Goal: Task Accomplishment & Management: Manage account settings

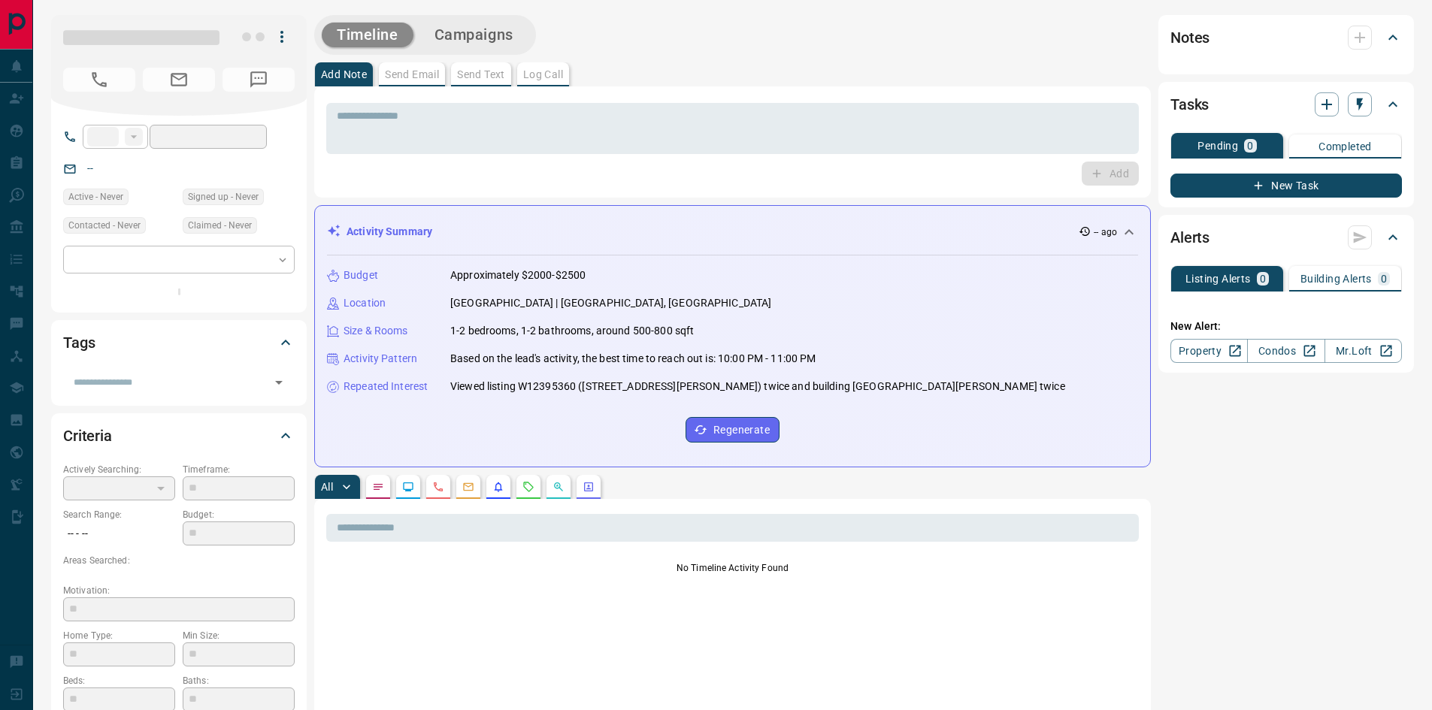
type input "**"
type input "**********"
type input "*"
type input "**********"
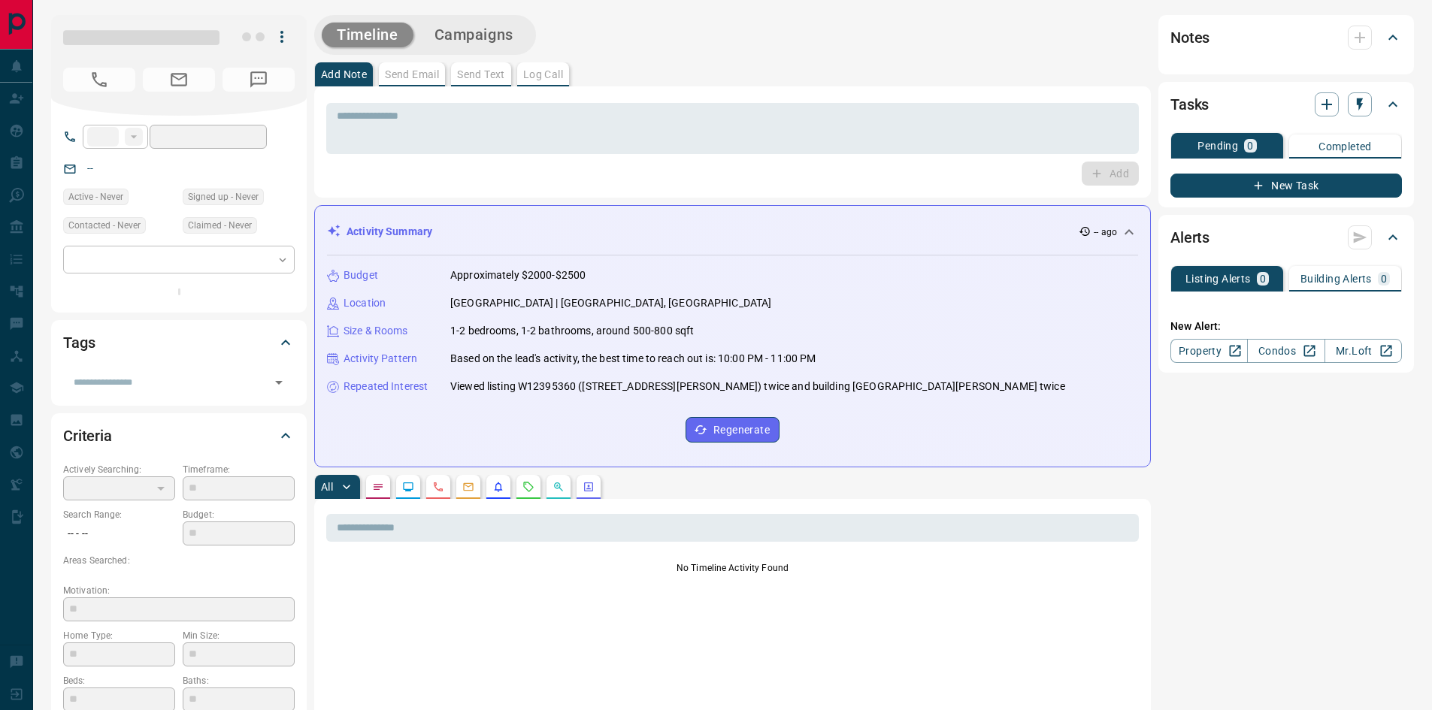
type input "*******"
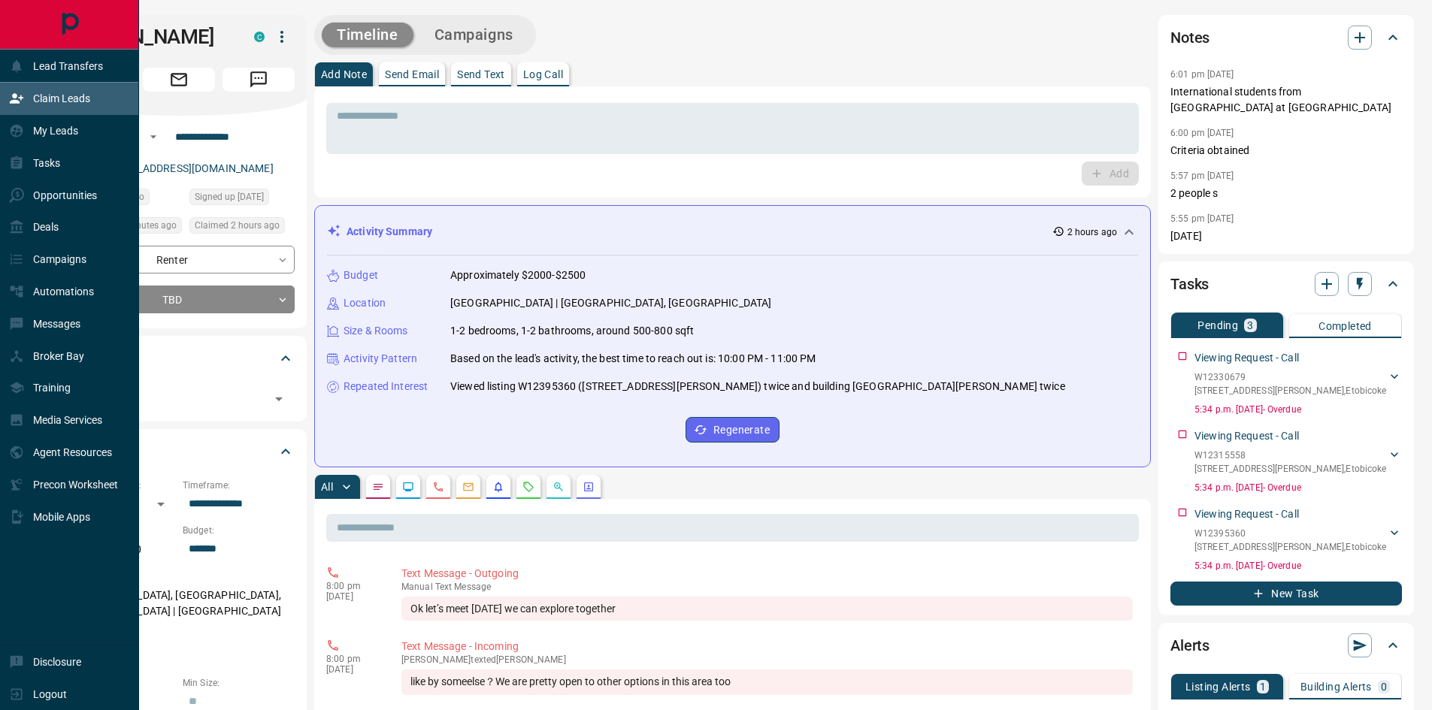
click at [71, 101] on p "Claim Leads" at bounding box center [61, 98] width 57 height 12
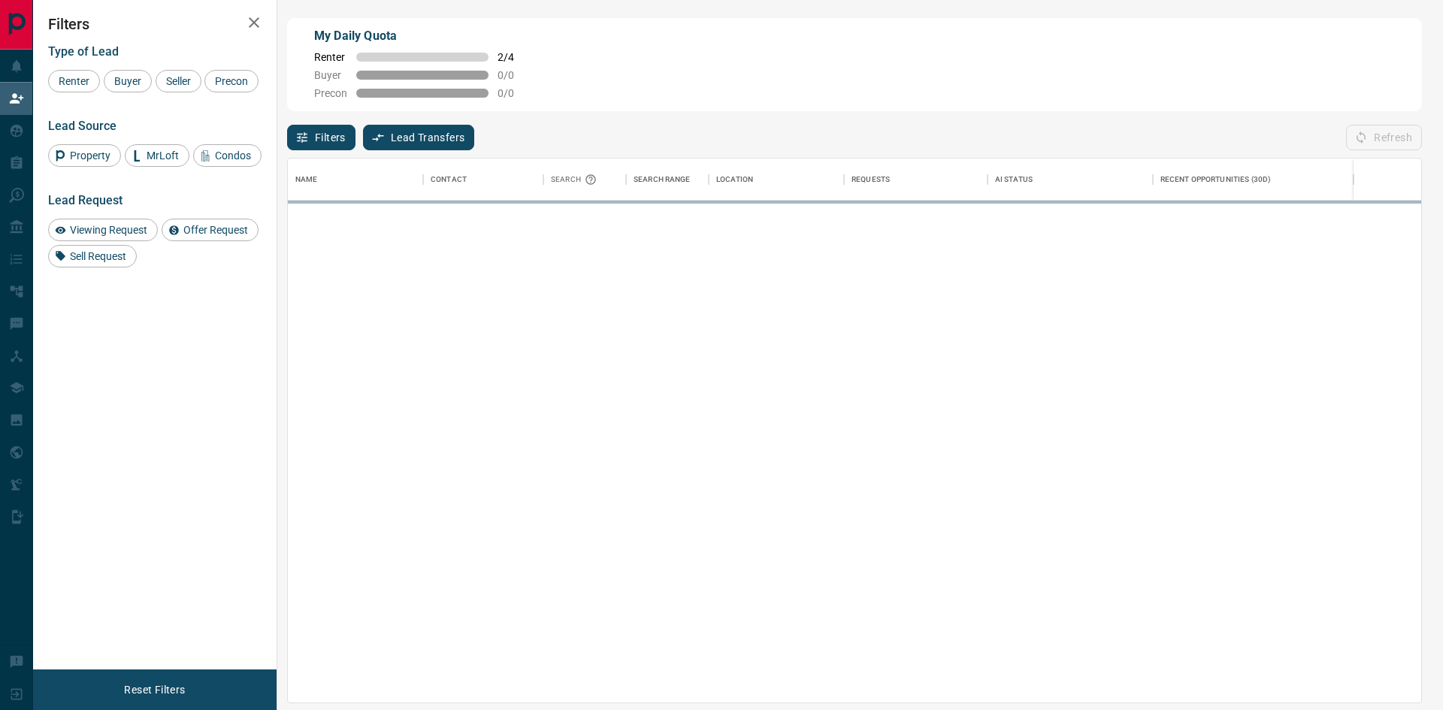
scroll to position [533, 1122]
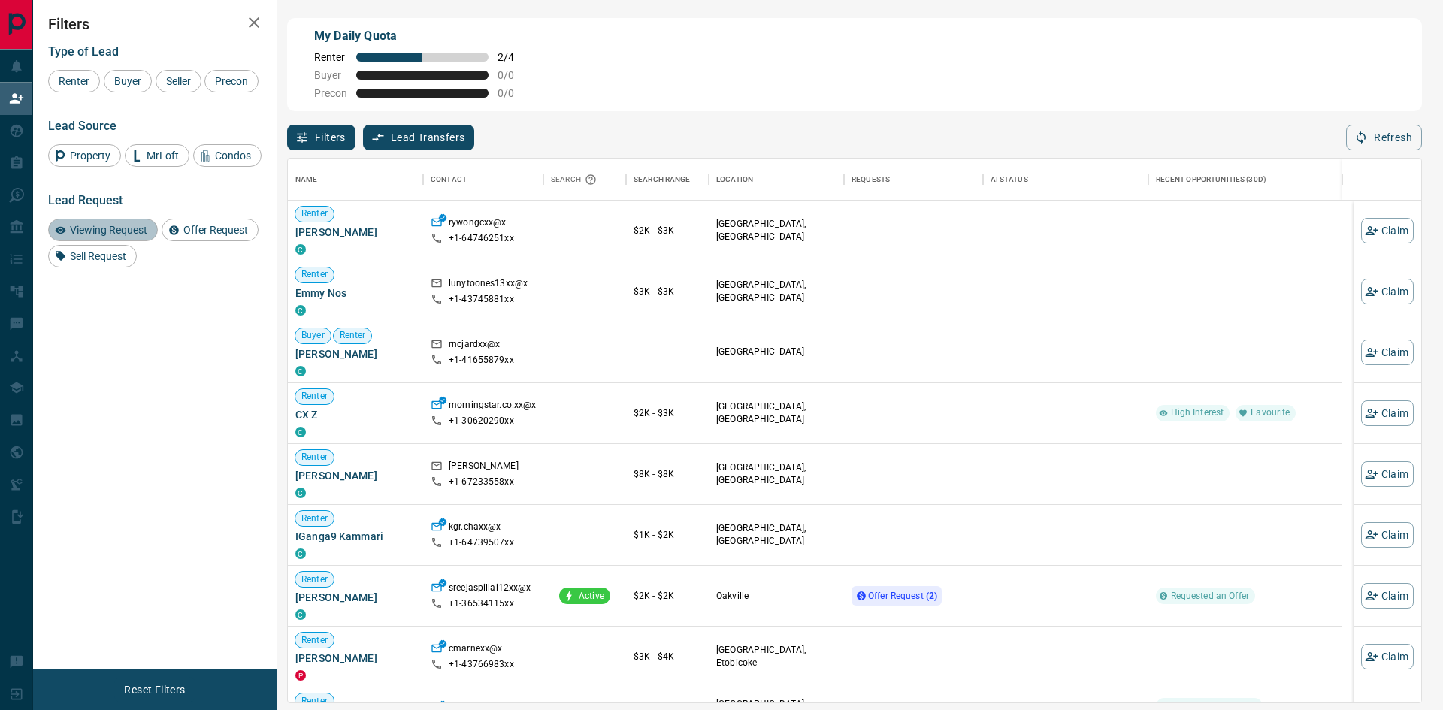
click at [94, 232] on span "Viewing Request" at bounding box center [109, 230] width 88 height 12
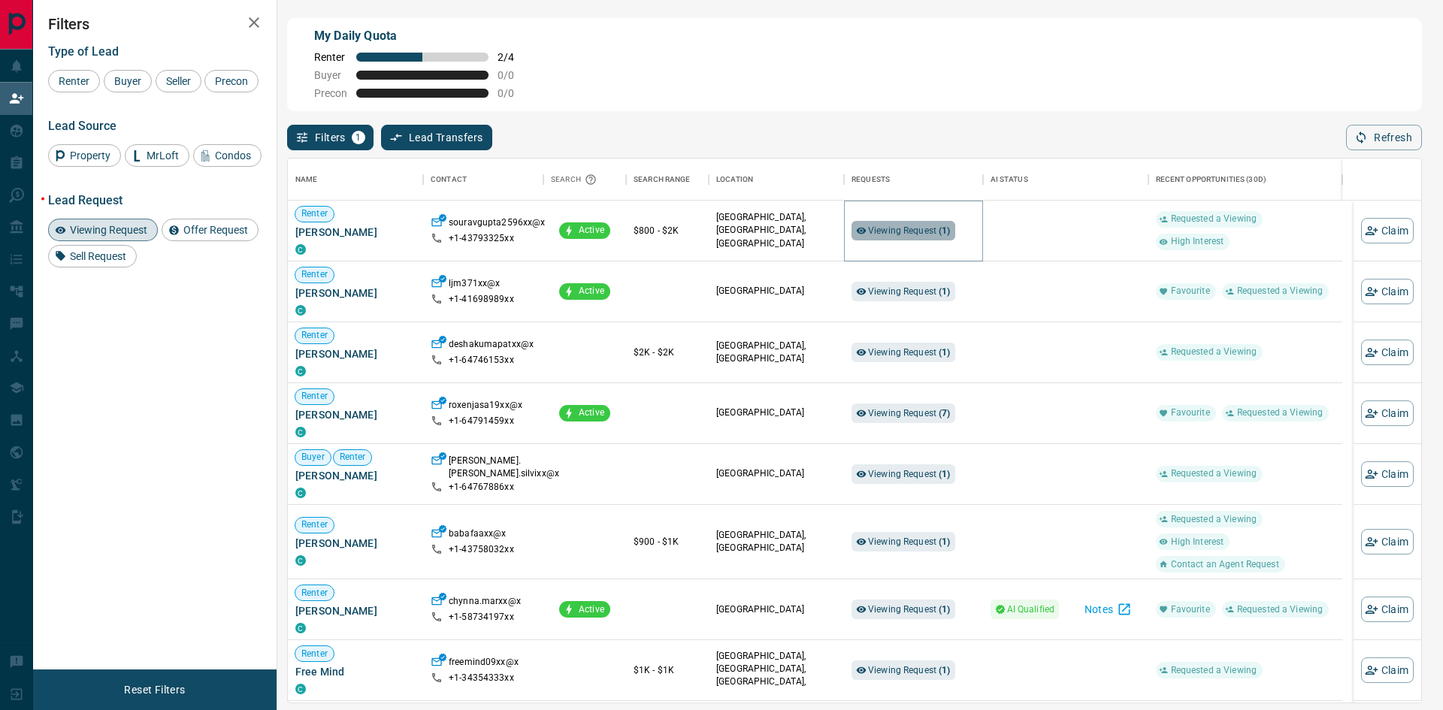
click at [884, 231] on span "Viewing Request ( 1 )" at bounding box center [909, 230] width 83 height 11
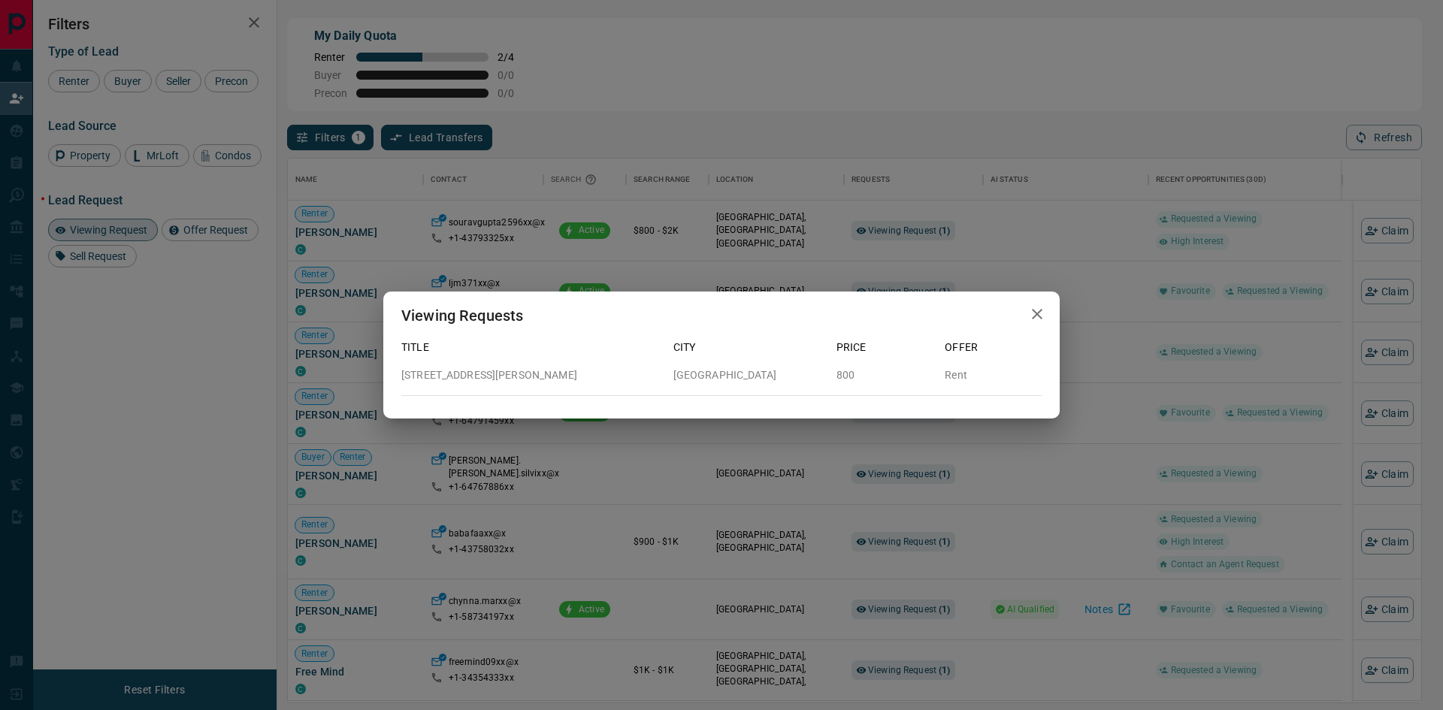
click at [1036, 246] on div "Viewing Requests Title City Price Offer [STREET_ADDRESS][PERSON_NAME] Rent" at bounding box center [721, 355] width 1443 height 710
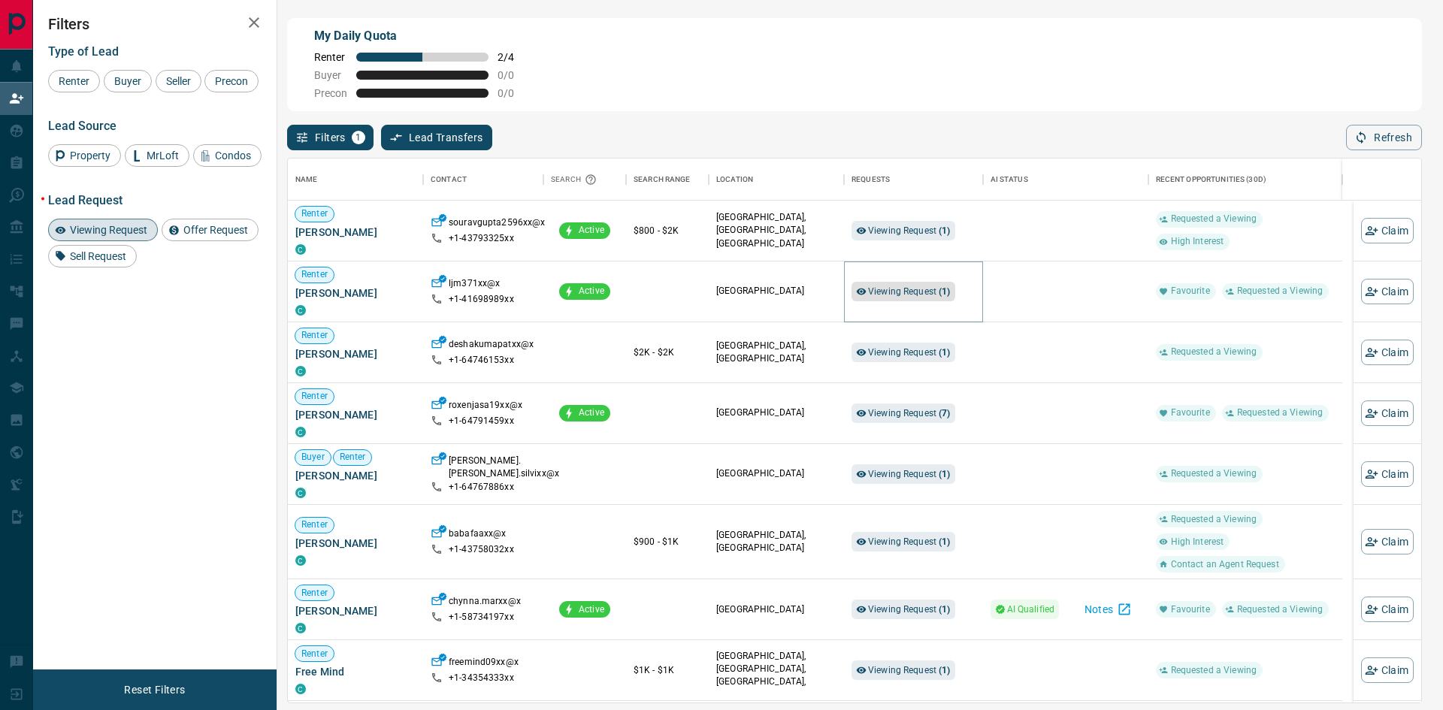
click at [918, 293] on span "Viewing Request ( 1 )" at bounding box center [909, 291] width 83 height 11
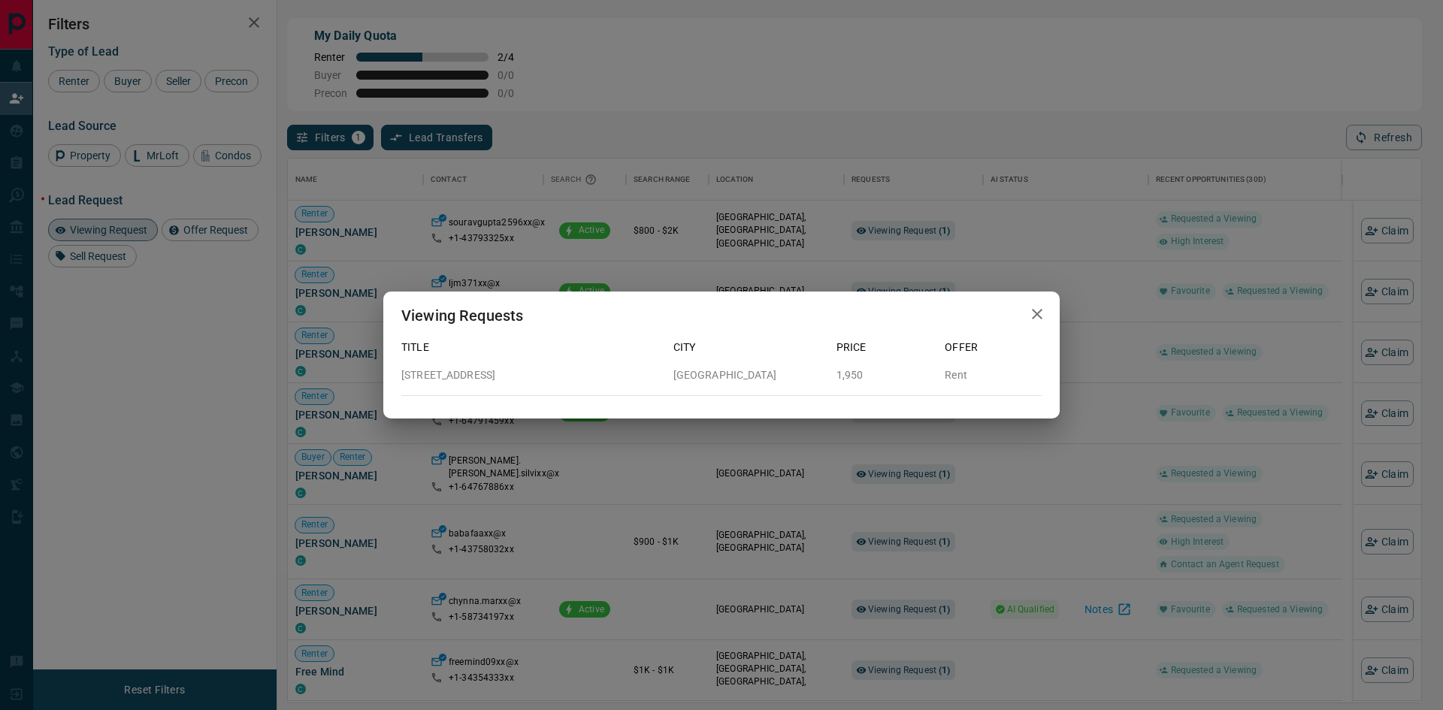
click at [1095, 294] on div "Viewing Requests Title City Price Offer [STREET_ADDRESS][GEOGRAPHIC_DATA] Rent" at bounding box center [721, 355] width 1443 height 710
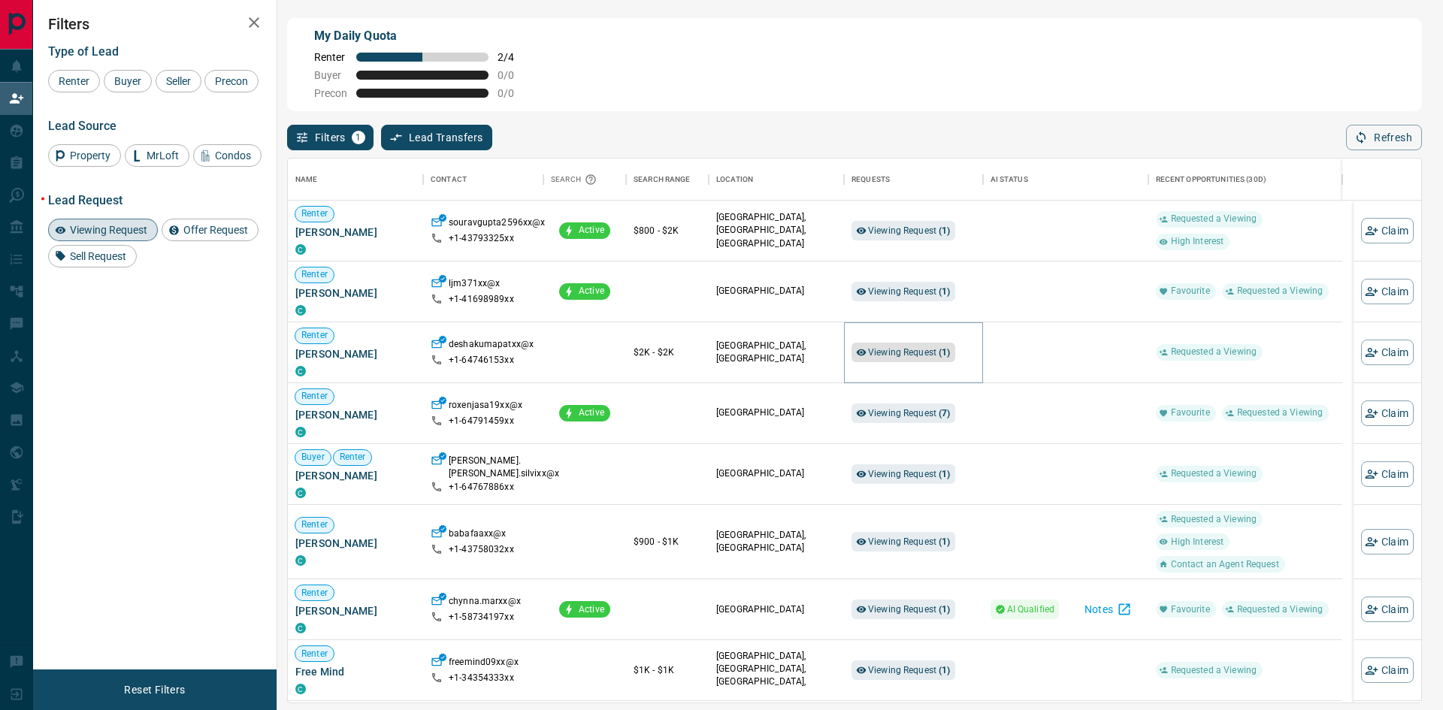
click at [893, 358] on span "Viewing Request ( 1 )" at bounding box center [909, 352] width 83 height 11
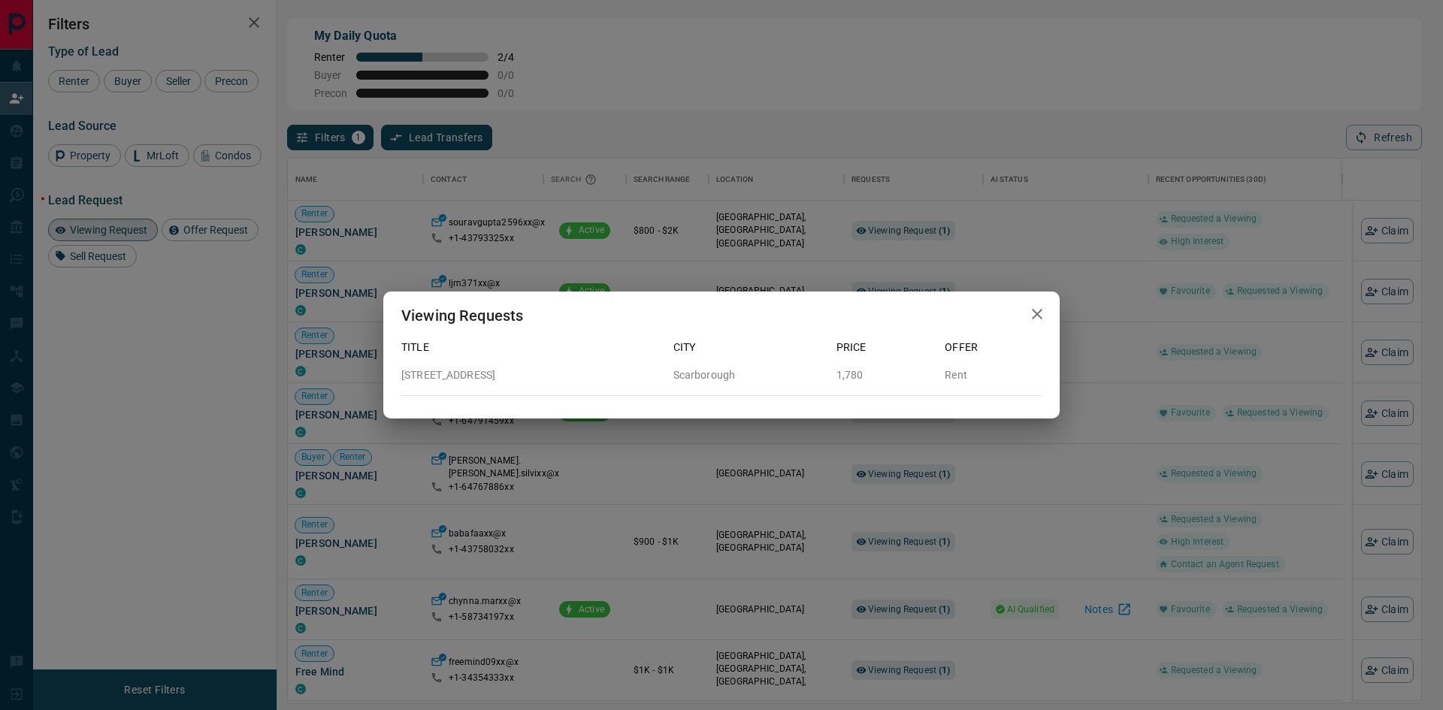
click at [1069, 369] on div "Viewing Requests Title City Price Offer [STREET_ADDRESS] 1,780 Rent" at bounding box center [721, 355] width 1443 height 710
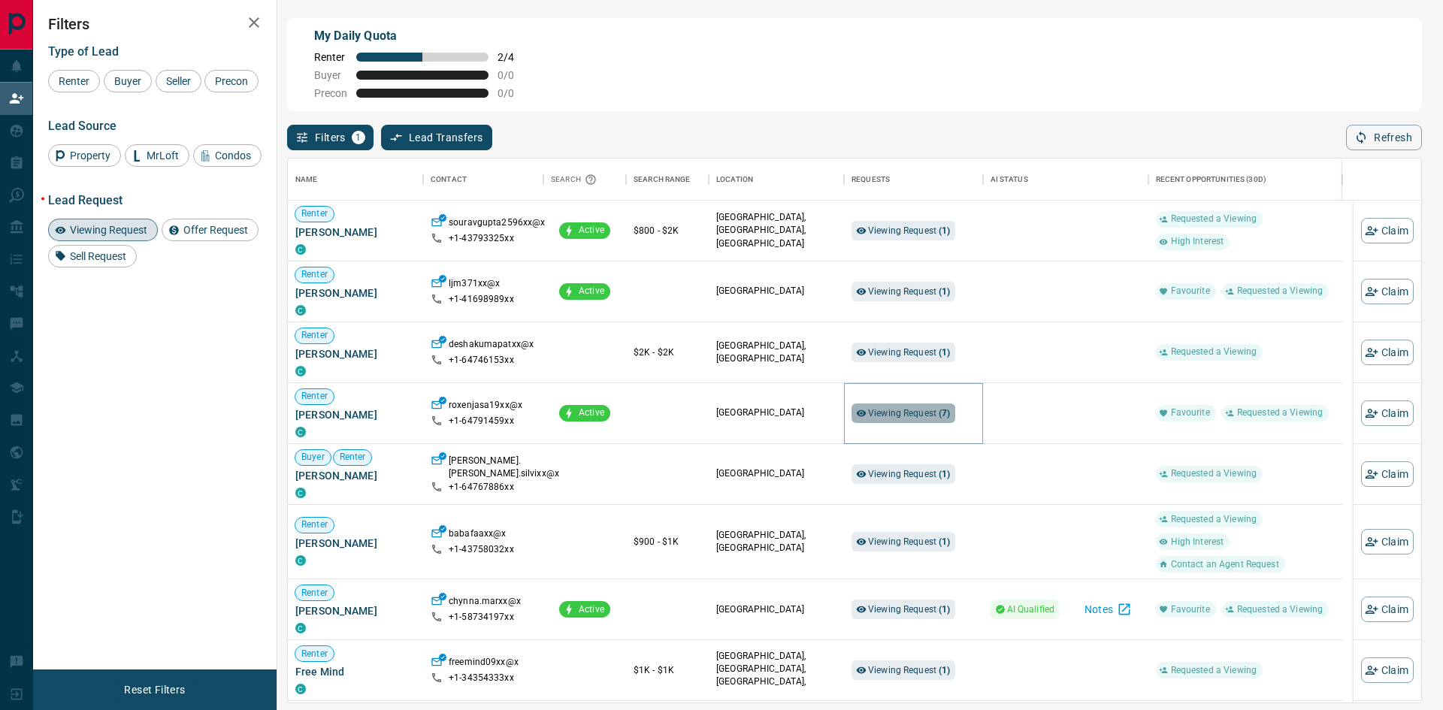
click at [900, 416] on span "Viewing Request ( 7 )" at bounding box center [909, 413] width 83 height 11
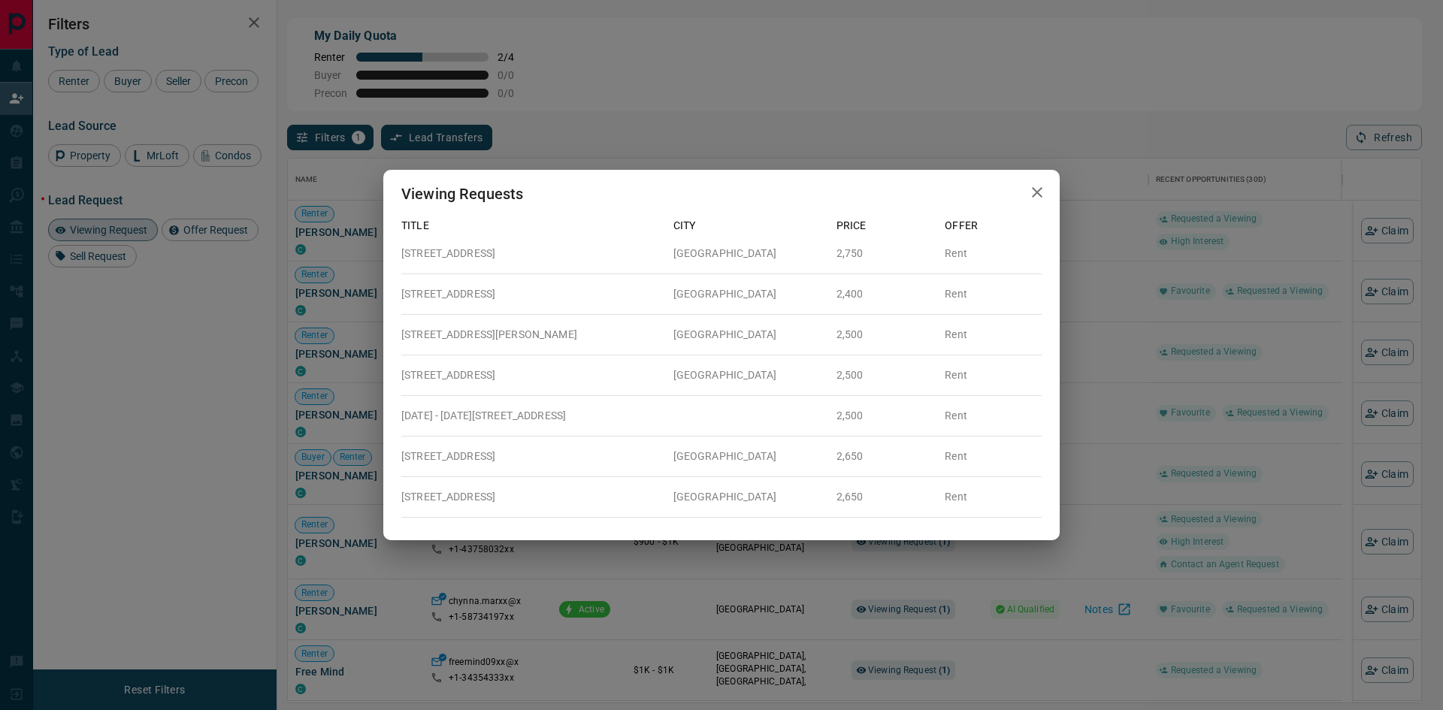
click at [1086, 393] on div "Viewing Requests Title City Price Offer [STREET_ADDRESS][GEOGRAPHIC_DATA] Rent …" at bounding box center [721, 355] width 1443 height 710
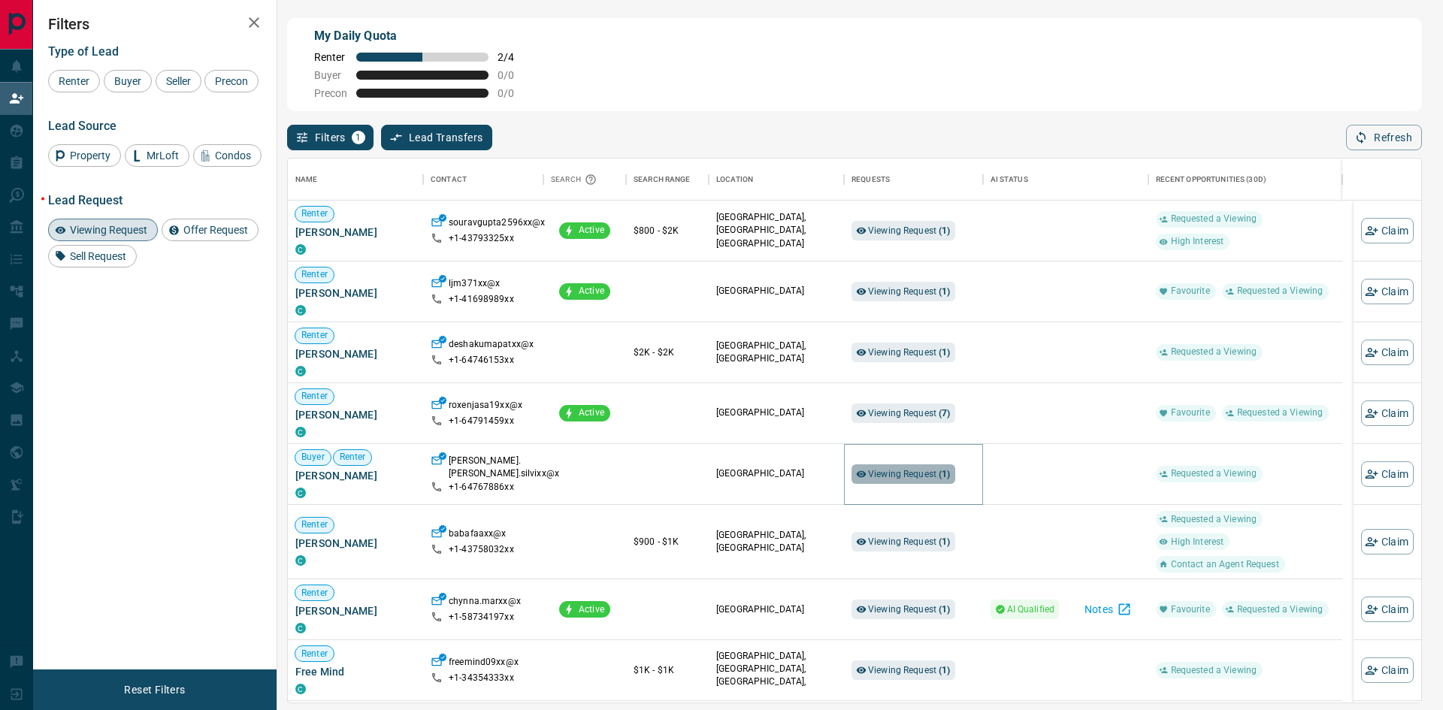
click at [921, 475] on span "Viewing Request ( 1 )" at bounding box center [909, 474] width 83 height 11
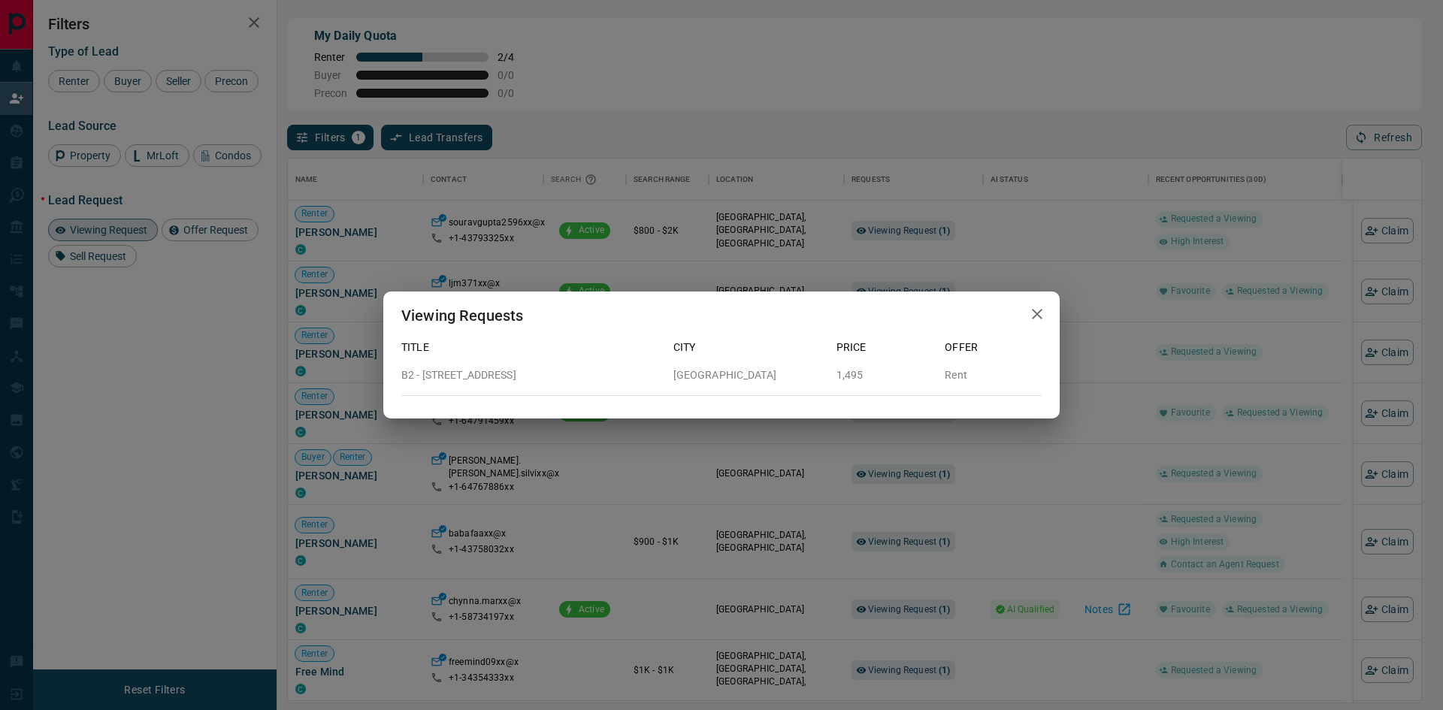
click at [1027, 471] on div "Viewing Requests Title City Price Offer B2 - [STREET_ADDRESS][GEOGRAPHIC_DATA] …" at bounding box center [721, 355] width 1443 height 710
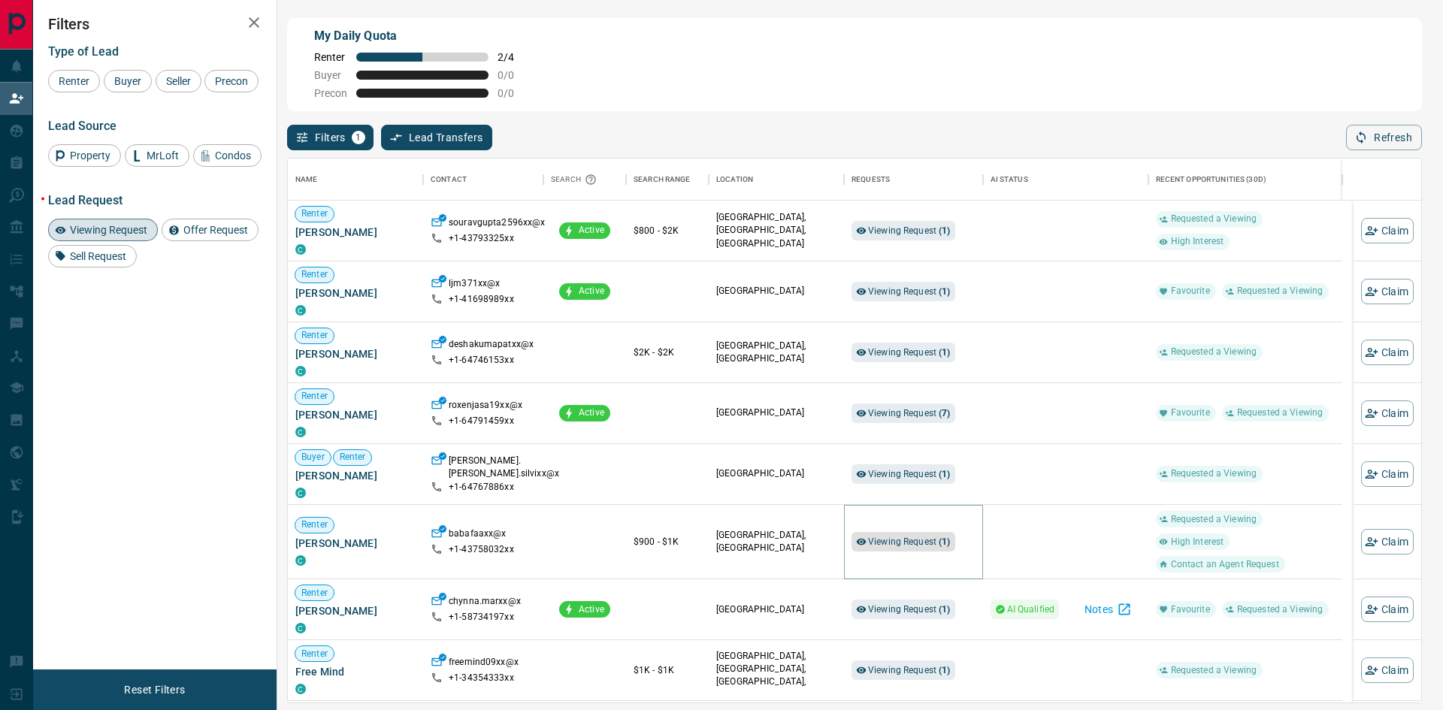
click at [917, 544] on span "Viewing Request ( 1 )" at bounding box center [909, 542] width 83 height 11
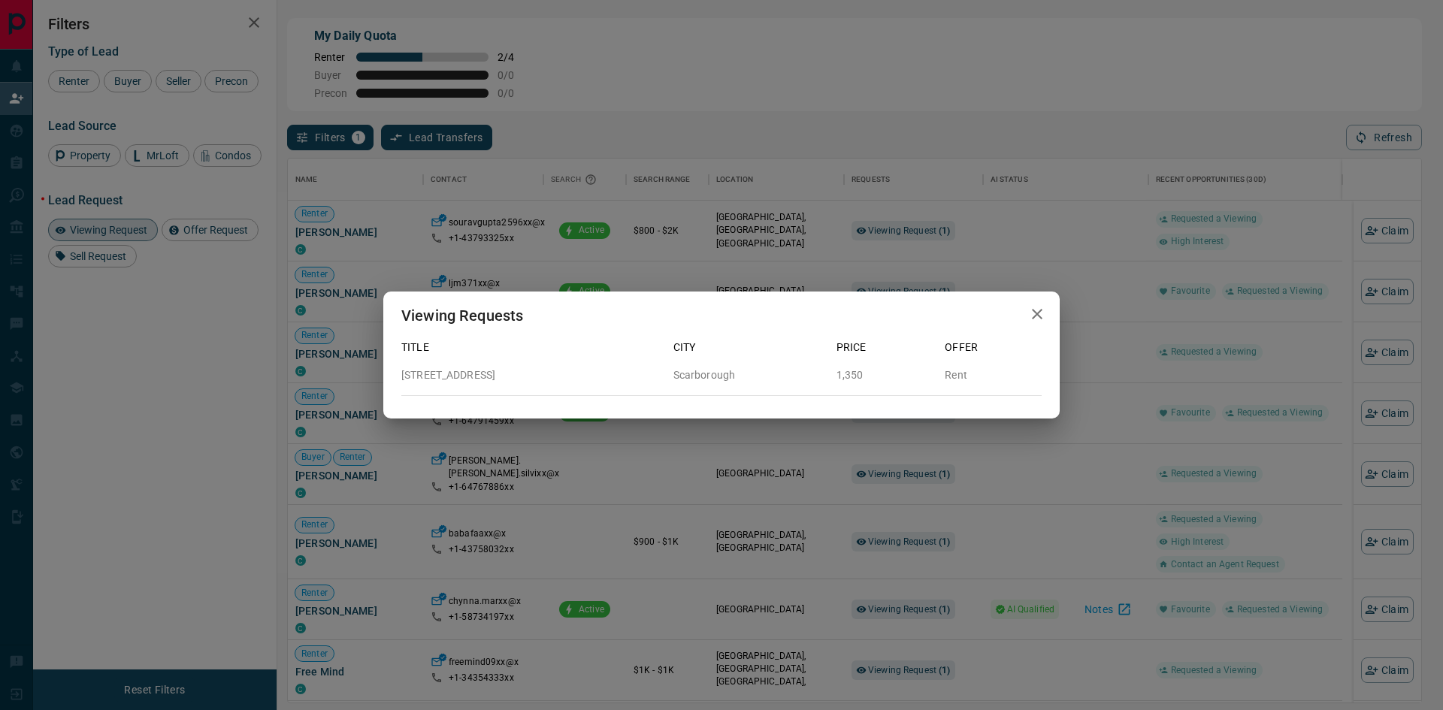
click at [1022, 531] on div "Viewing Requests Title City Price Offer [STREET_ADDRESS]" at bounding box center [721, 355] width 1443 height 710
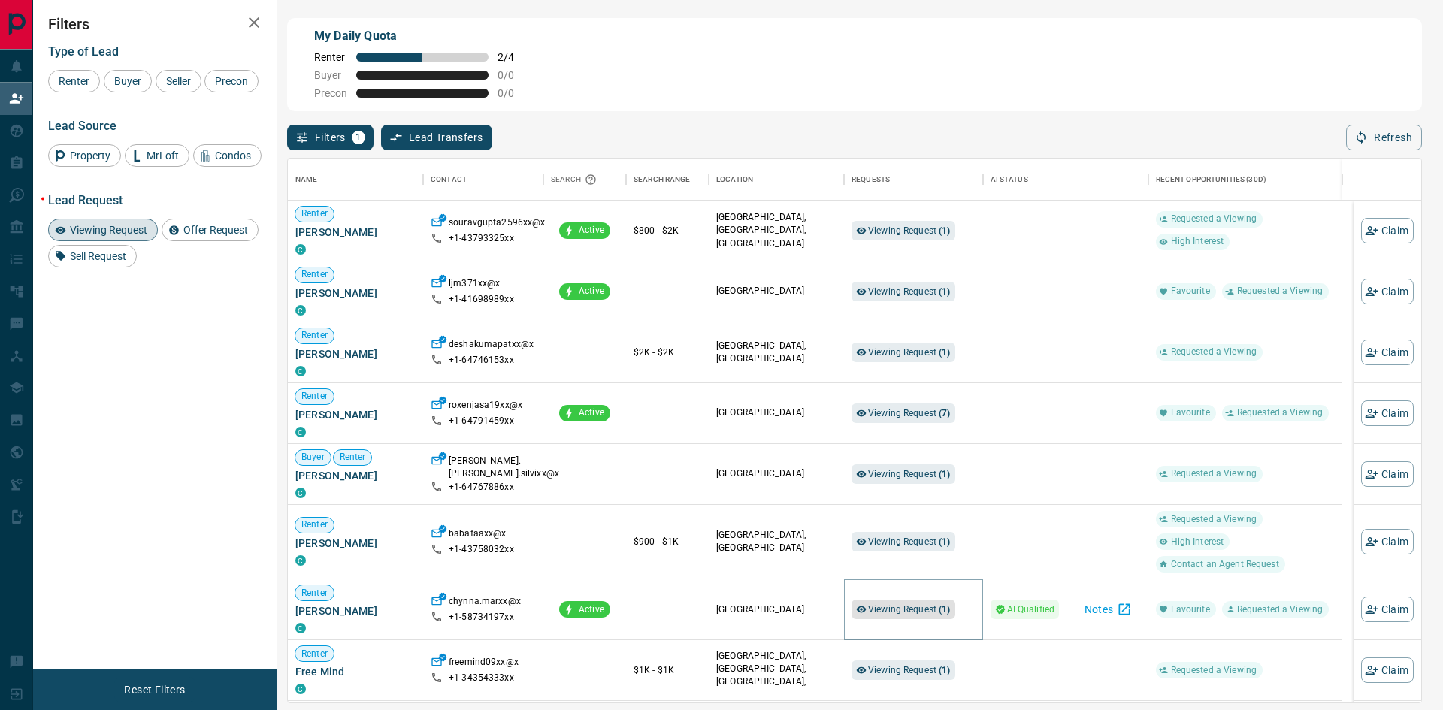
click at [925, 608] on span "Viewing Request ( 1 )" at bounding box center [909, 609] width 83 height 11
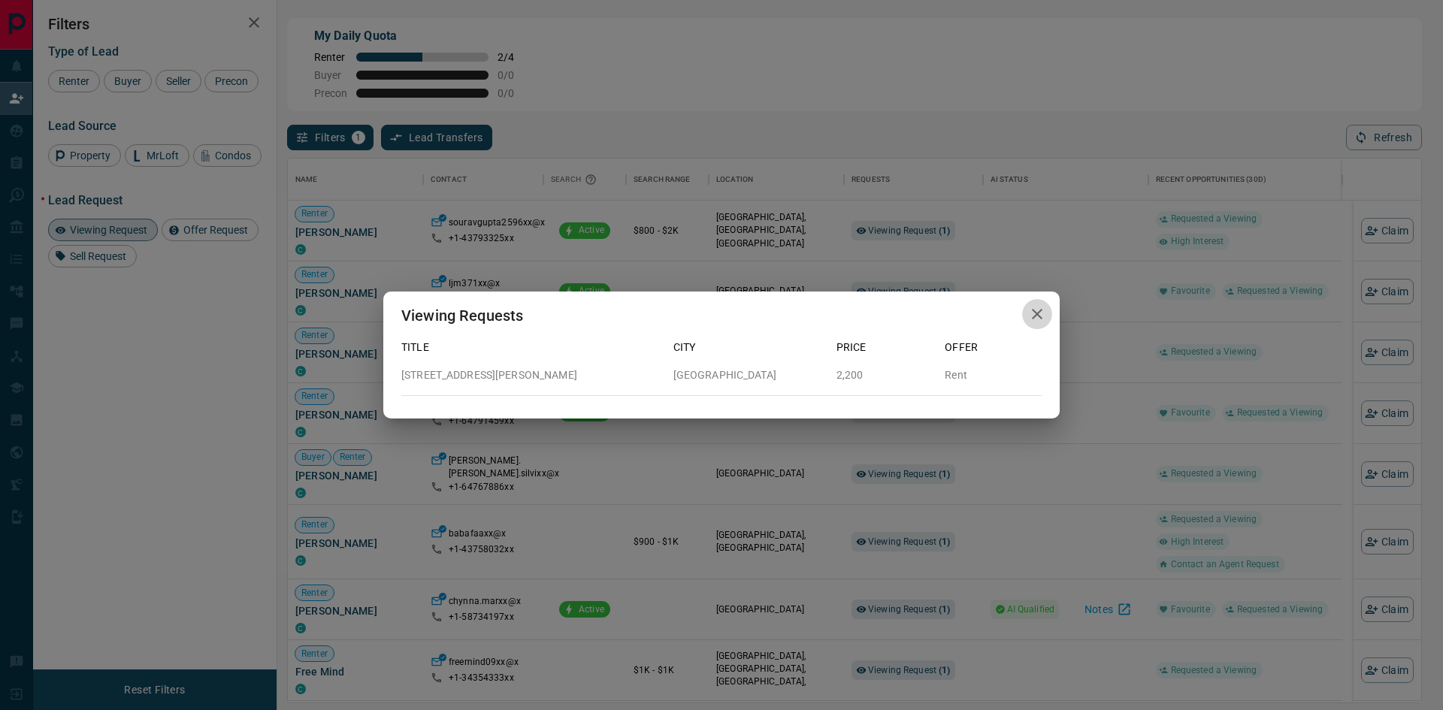
click at [1039, 306] on icon "button" at bounding box center [1037, 314] width 18 height 18
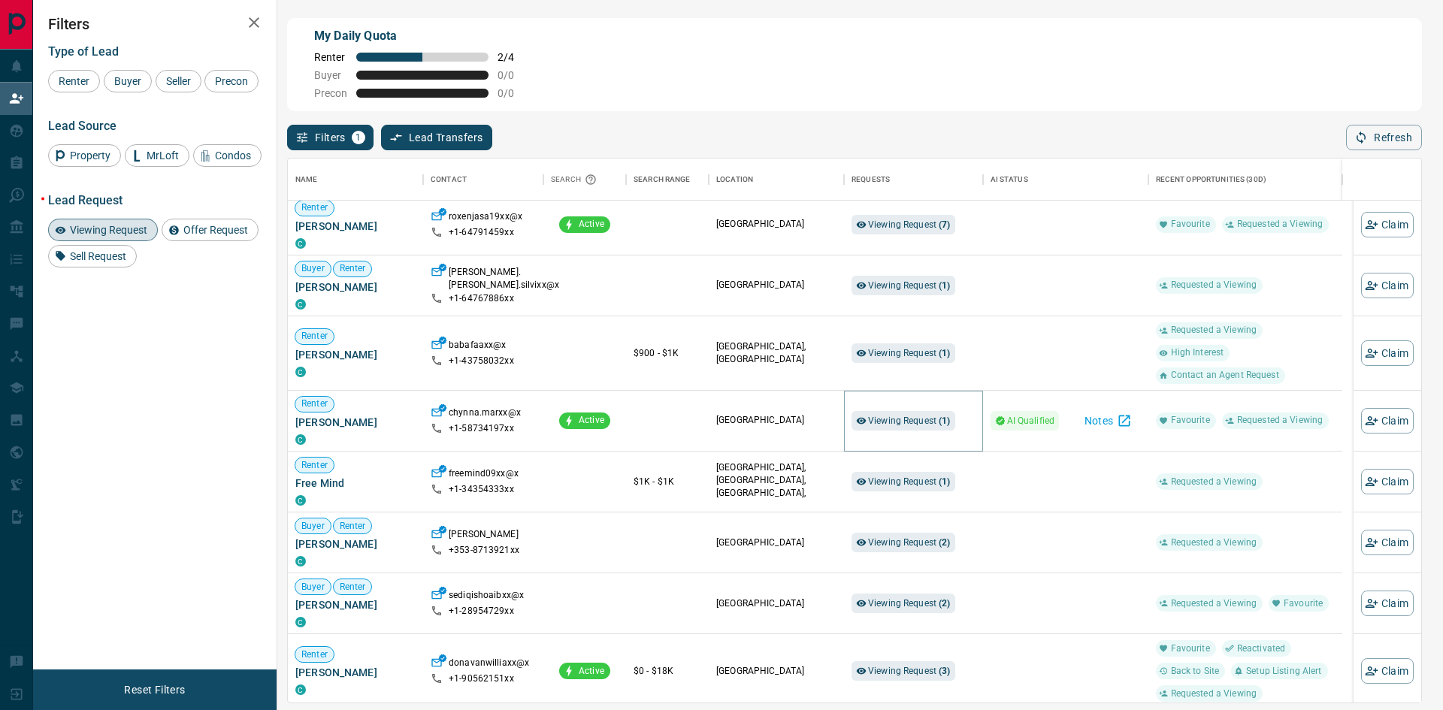
scroll to position [225, 0]
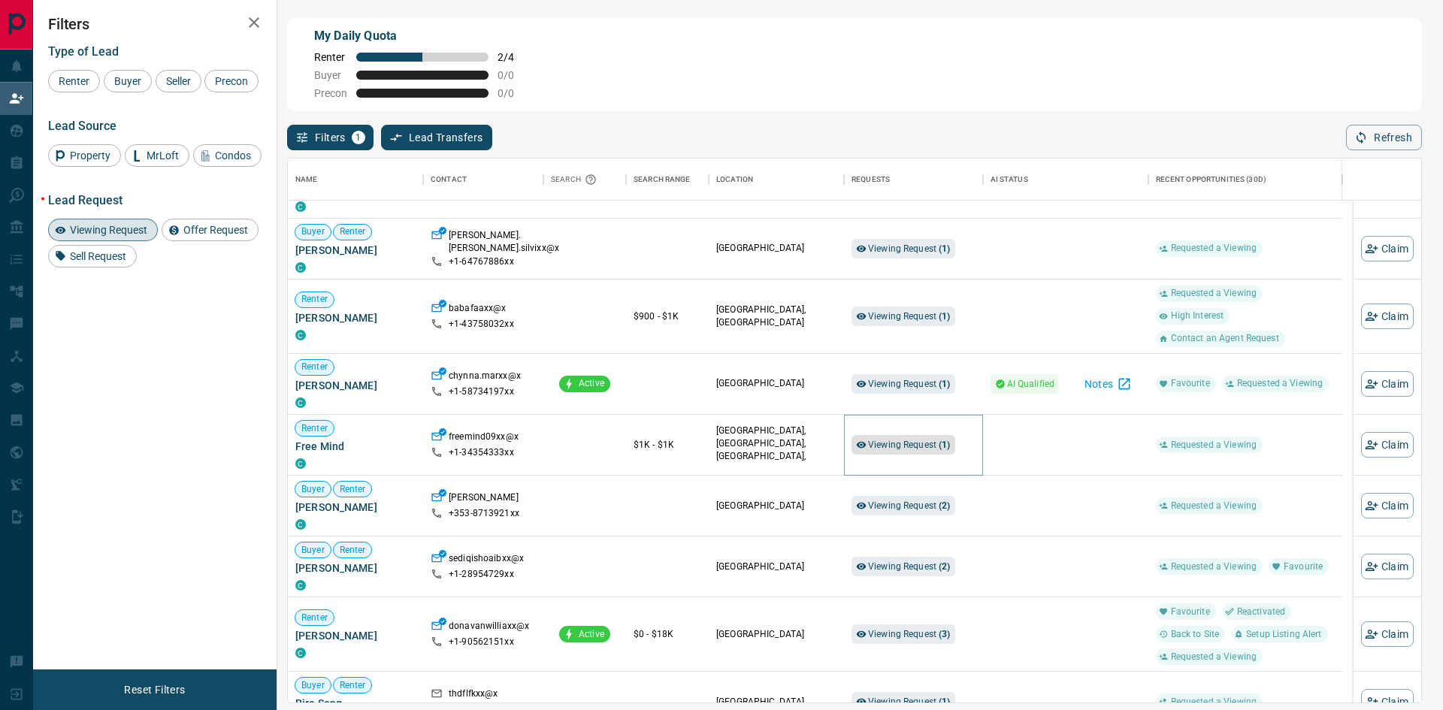
click at [924, 443] on span "Viewing Request ( 1 )" at bounding box center [909, 445] width 83 height 11
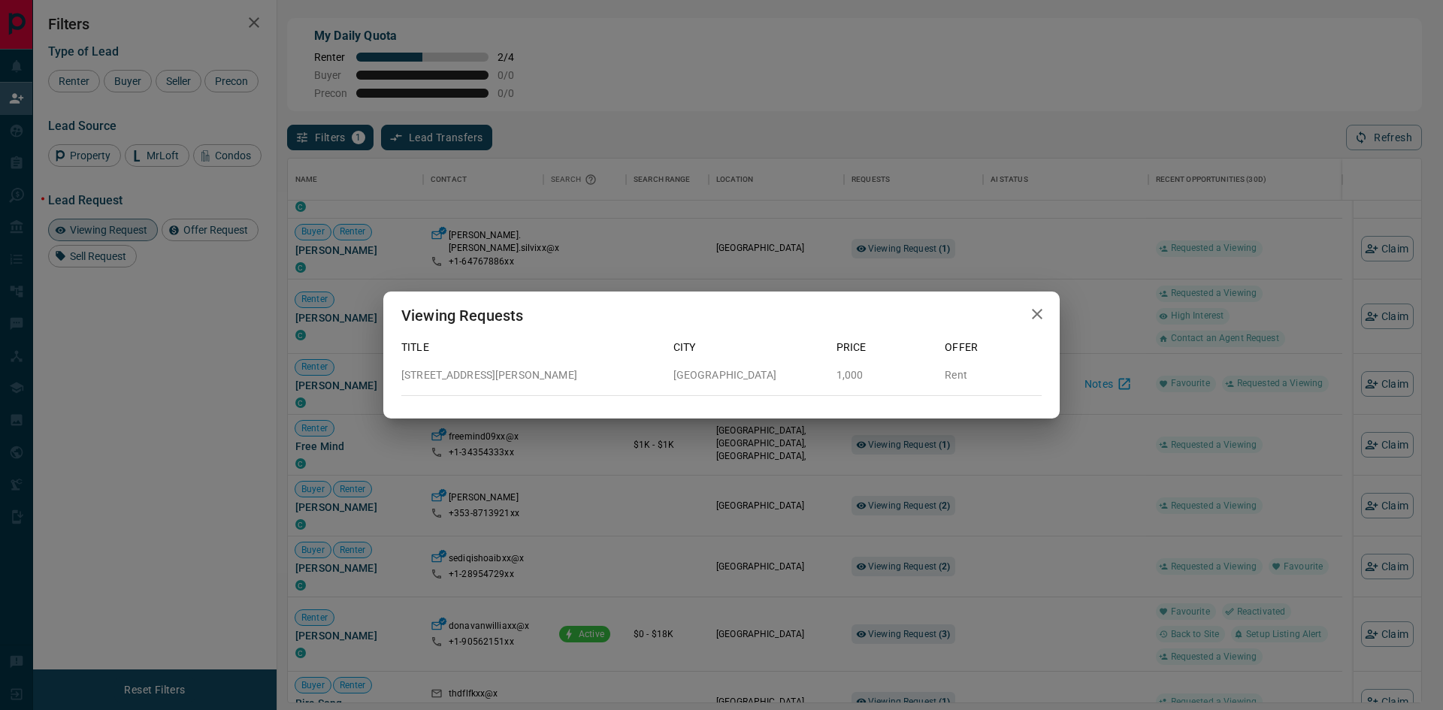
click at [924, 505] on div "Viewing Requests Title City Price Offer [STREET_ADDRESS][PERSON_NAME] 1,000 Rent" at bounding box center [721, 355] width 1443 height 710
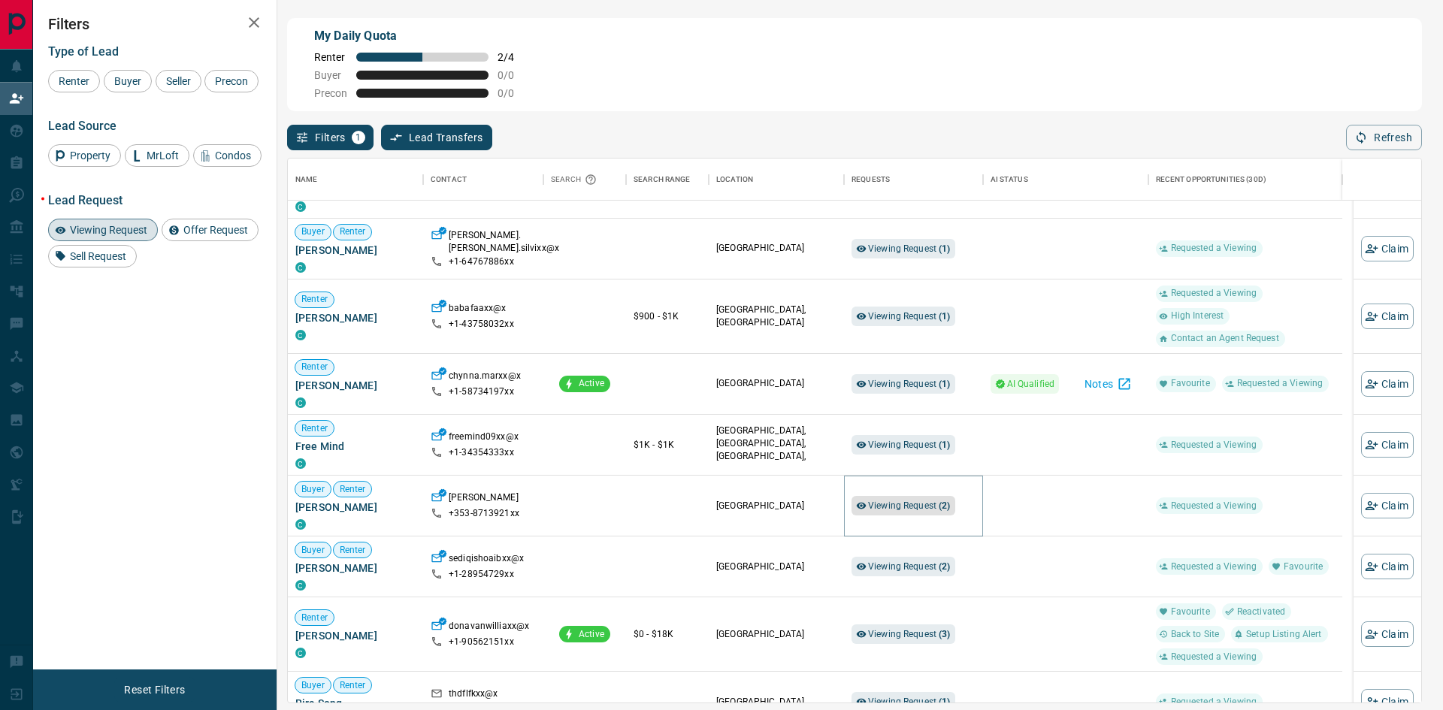
click at [919, 506] on span "Viewing Request ( 2 )" at bounding box center [909, 505] width 83 height 11
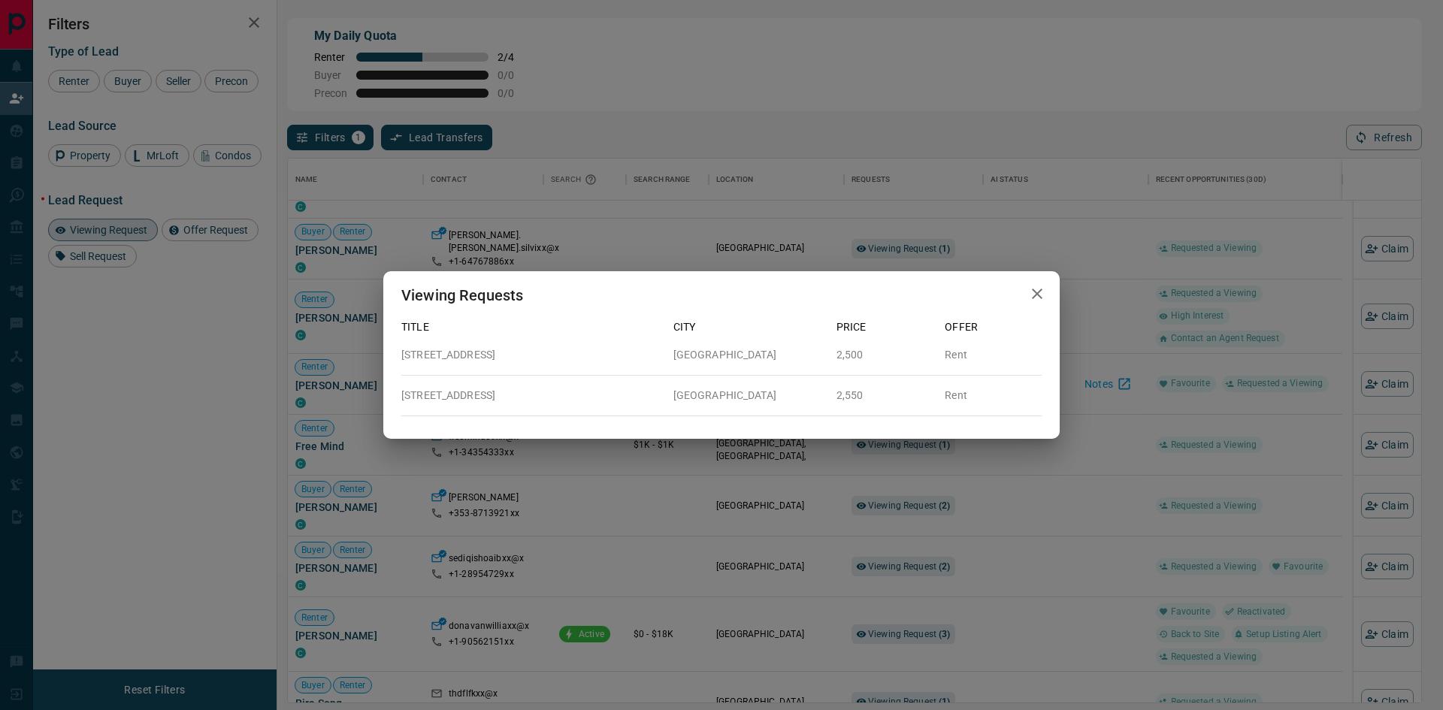
click at [807, 512] on div "Viewing Requests Title City Price Offer [STREET_ADDRESS] 2,500 Rent [STREET_ADD…" at bounding box center [721, 355] width 1443 height 710
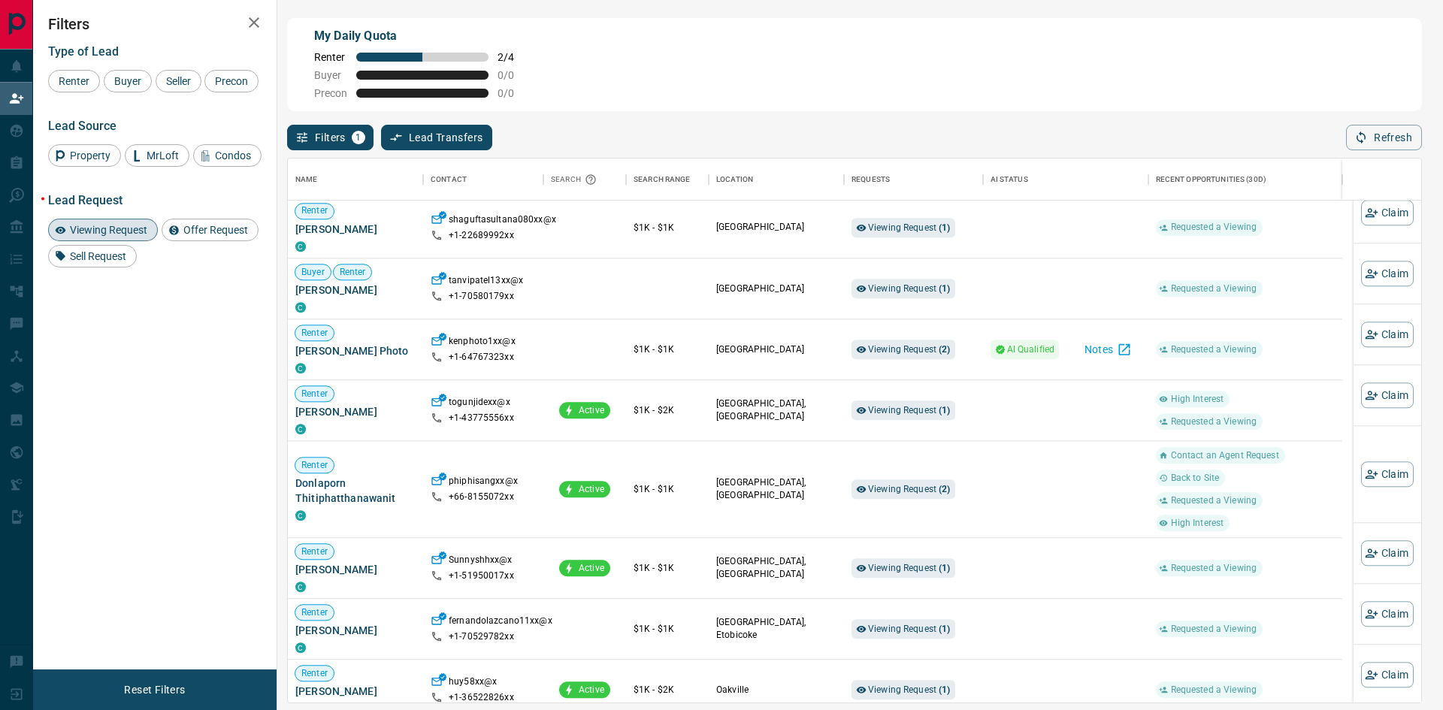
scroll to position [1767, 0]
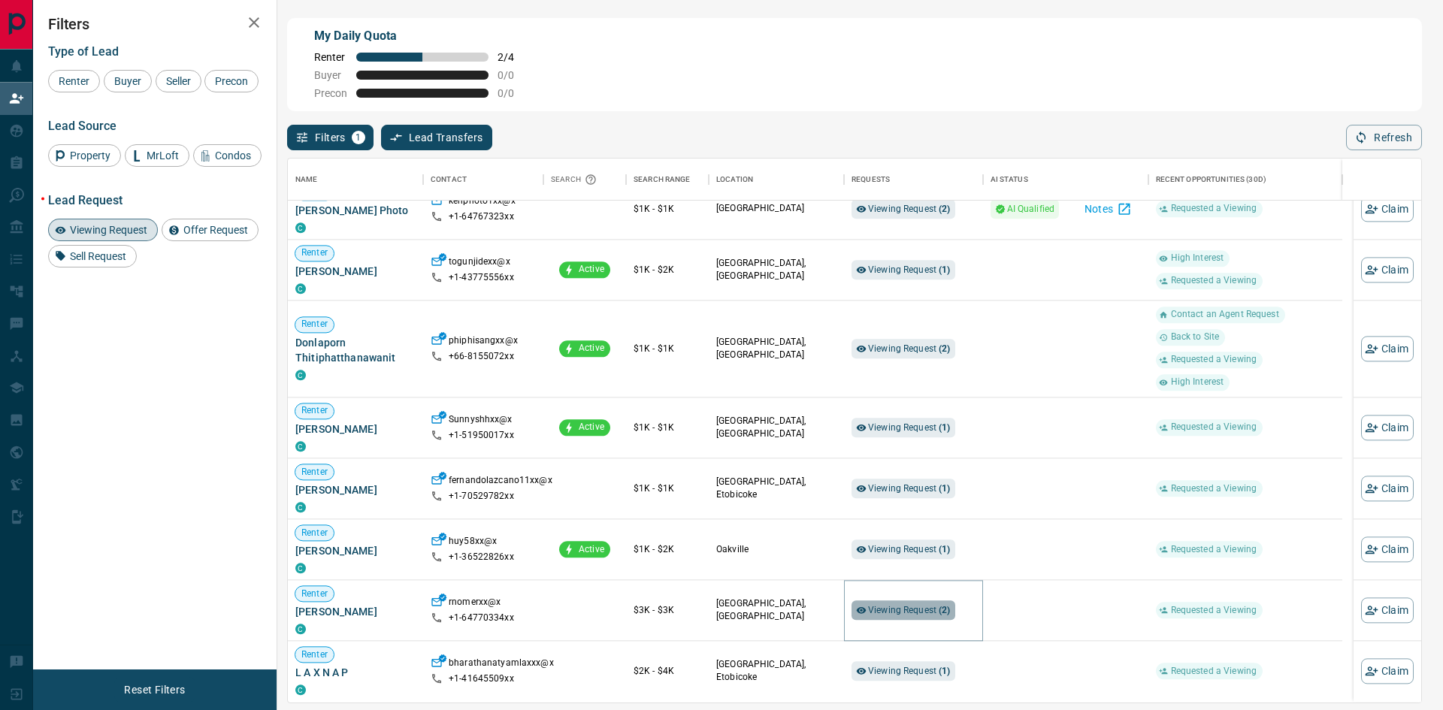
click at [902, 613] on span "Viewing Request ( 2 )" at bounding box center [909, 610] width 83 height 11
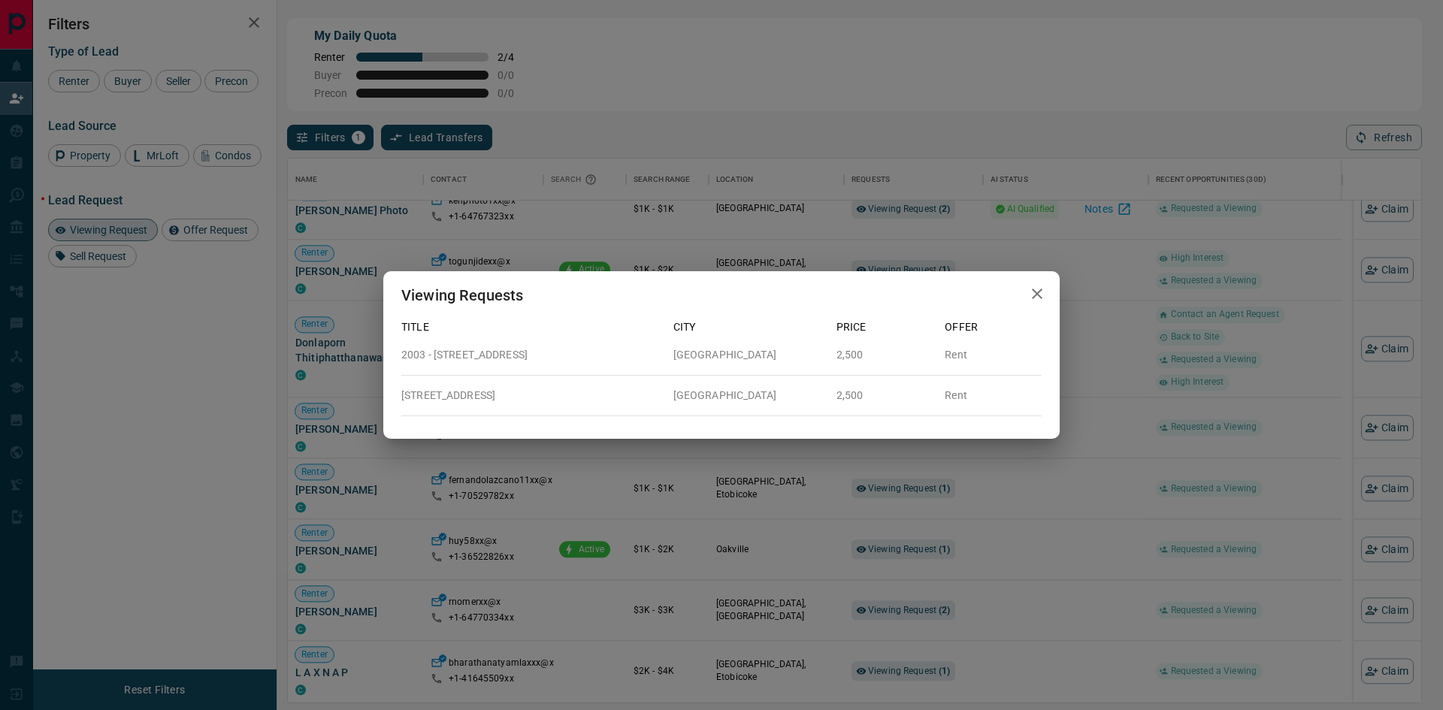
click at [1027, 604] on div "Viewing Requests Title City Price Offer 2003 - [STREET_ADDRESS][GEOGRAPHIC_DATA…" at bounding box center [721, 355] width 1443 height 710
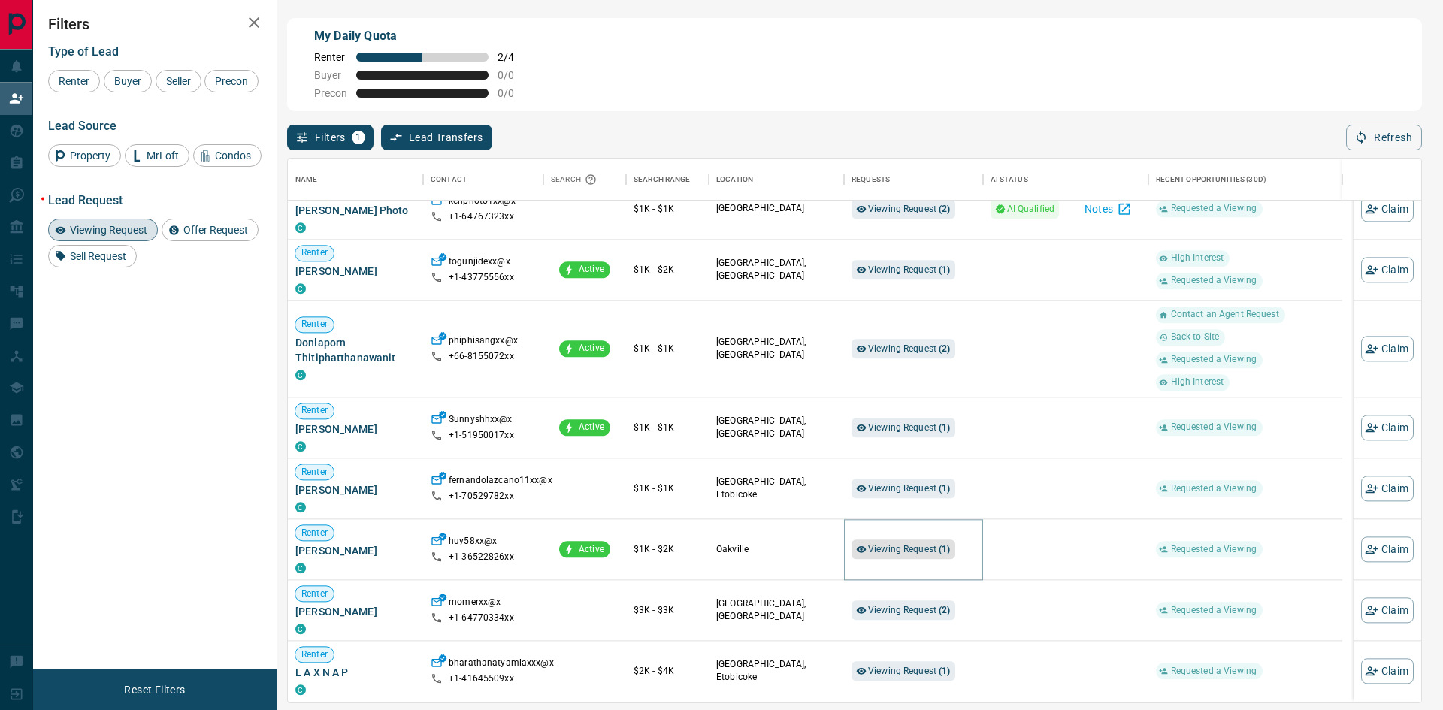
click at [901, 555] on span "Viewing Request ( 1 )" at bounding box center [909, 549] width 83 height 11
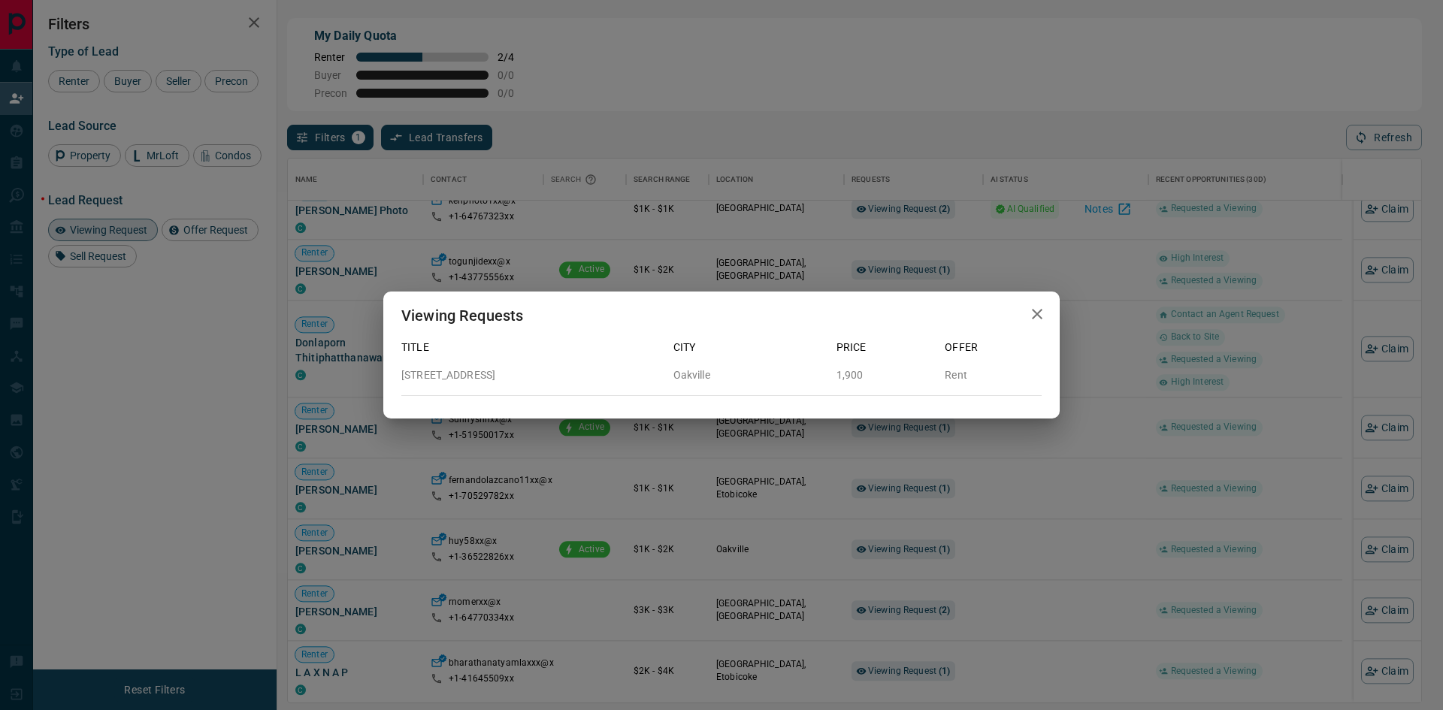
click at [1049, 561] on div "Viewing Requests Title City Price Offer [STREET_ADDRESS] 1,900 Rent" at bounding box center [721, 355] width 1443 height 710
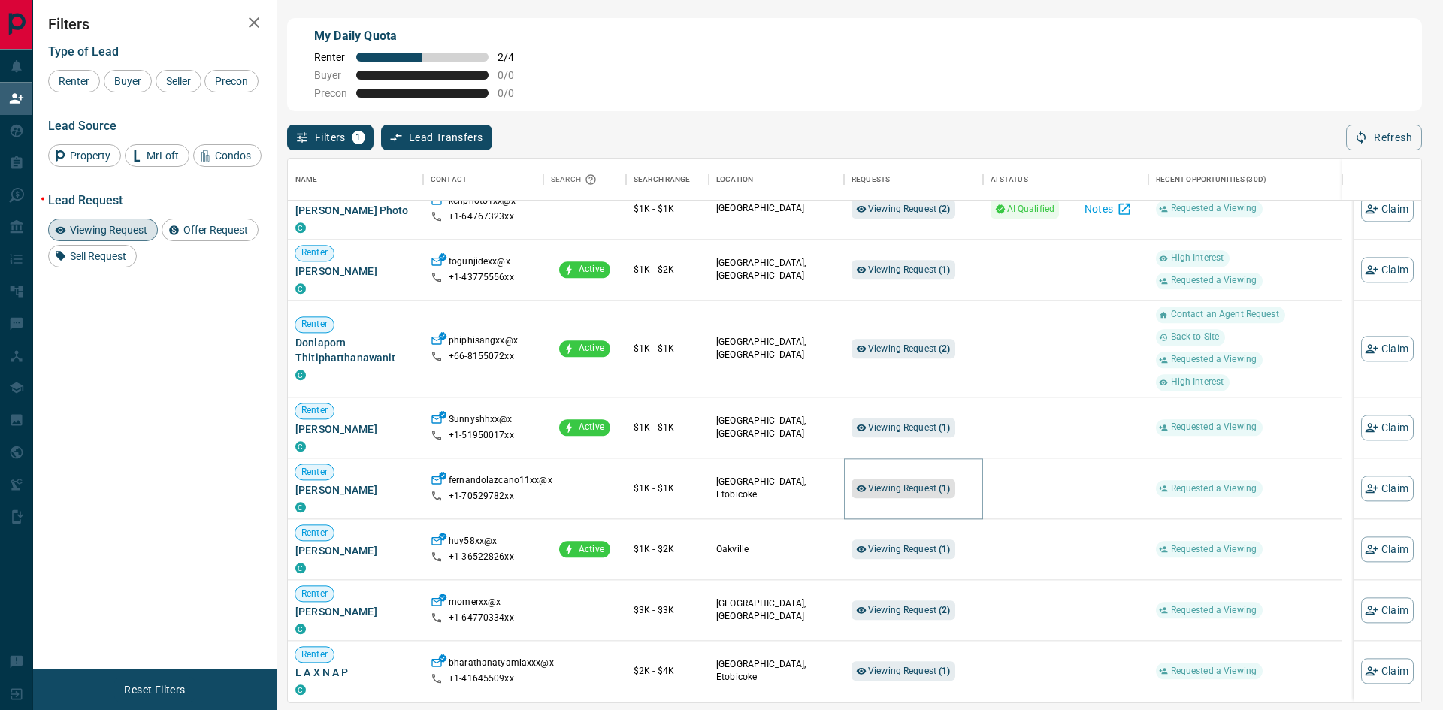
click at [911, 489] on span "Viewing Request ( 1 )" at bounding box center [909, 488] width 83 height 11
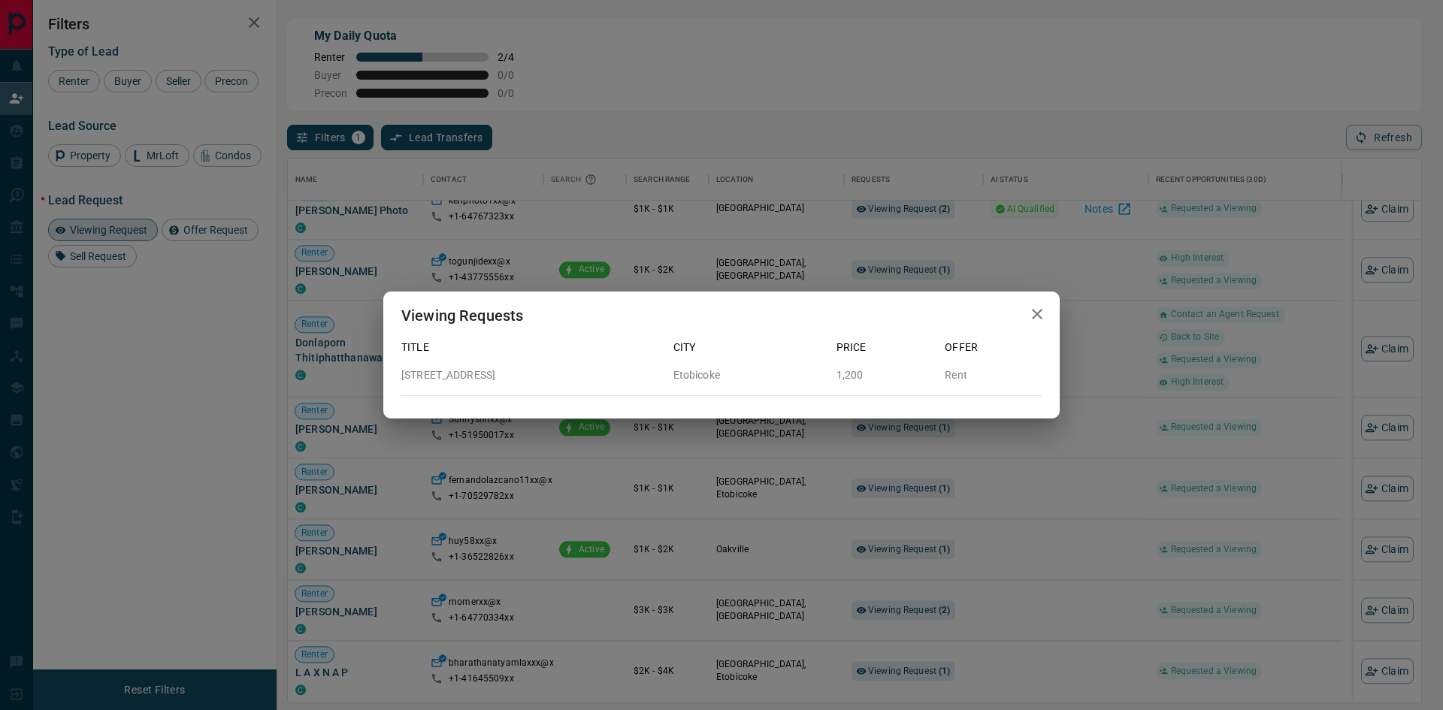
click at [997, 504] on div "Viewing Requests Title City Price Offer [STREET_ADDRESS] 1,200 Rent" at bounding box center [721, 355] width 1443 height 710
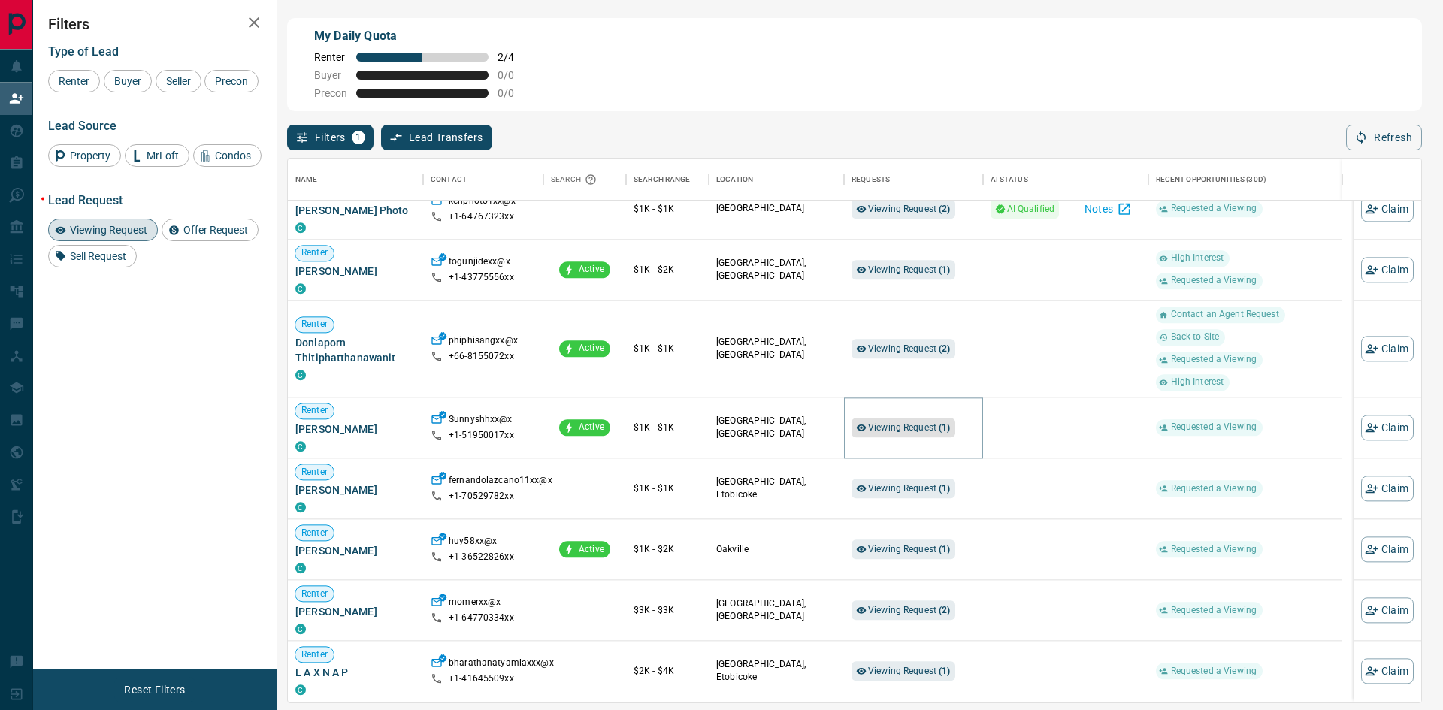
click at [905, 430] on span "Viewing Request ( 1 )" at bounding box center [909, 427] width 83 height 11
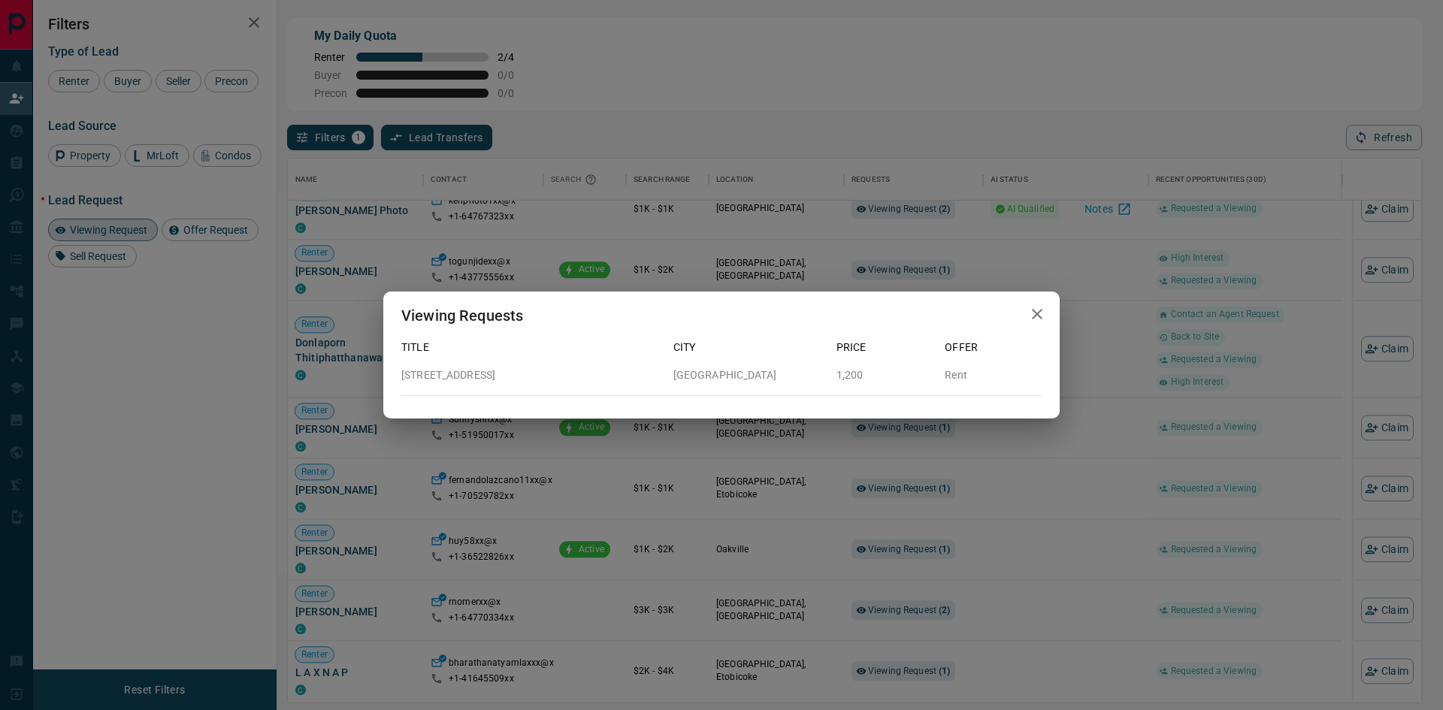
click at [988, 467] on div "Viewing Requests Title City Price Offer [STREET_ADDRESS] 1,200 Rent" at bounding box center [721, 355] width 1443 height 710
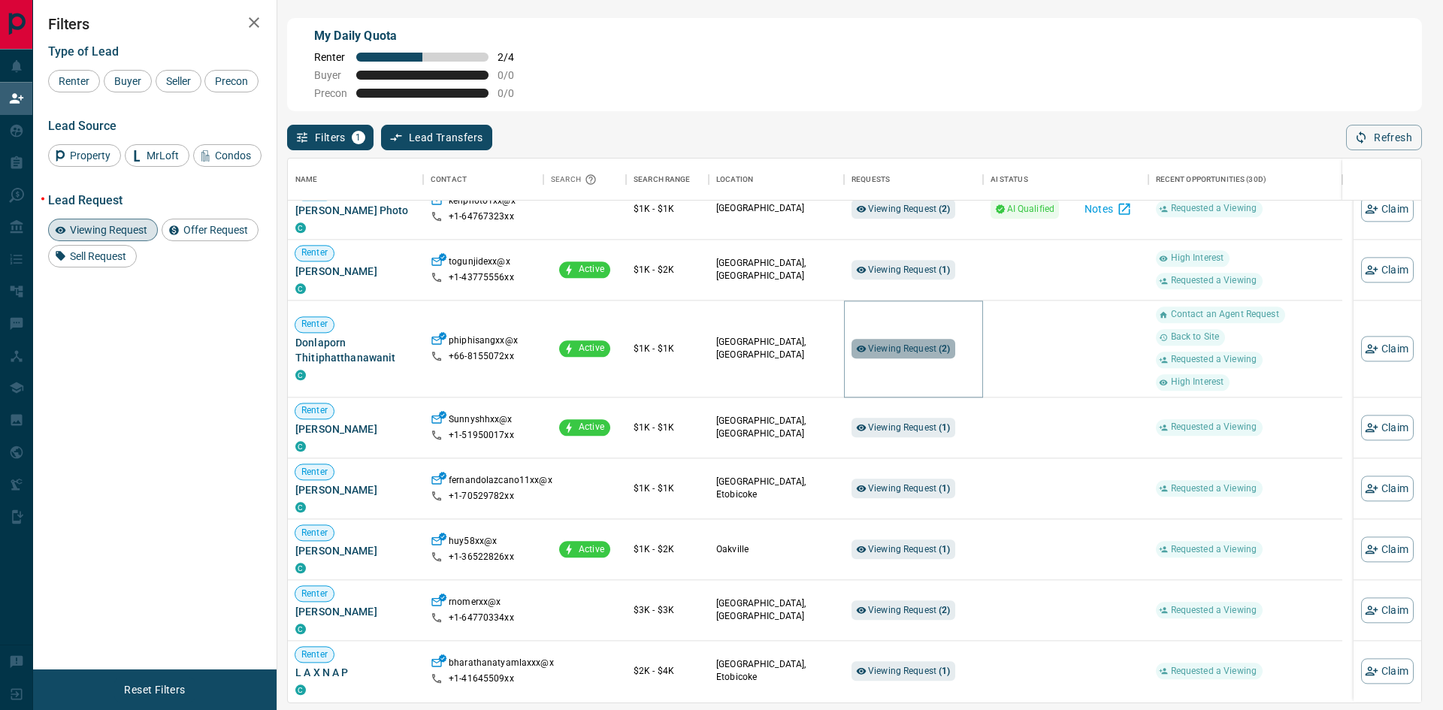
click at [896, 347] on span "Viewing Request ( 2 )" at bounding box center [909, 348] width 83 height 11
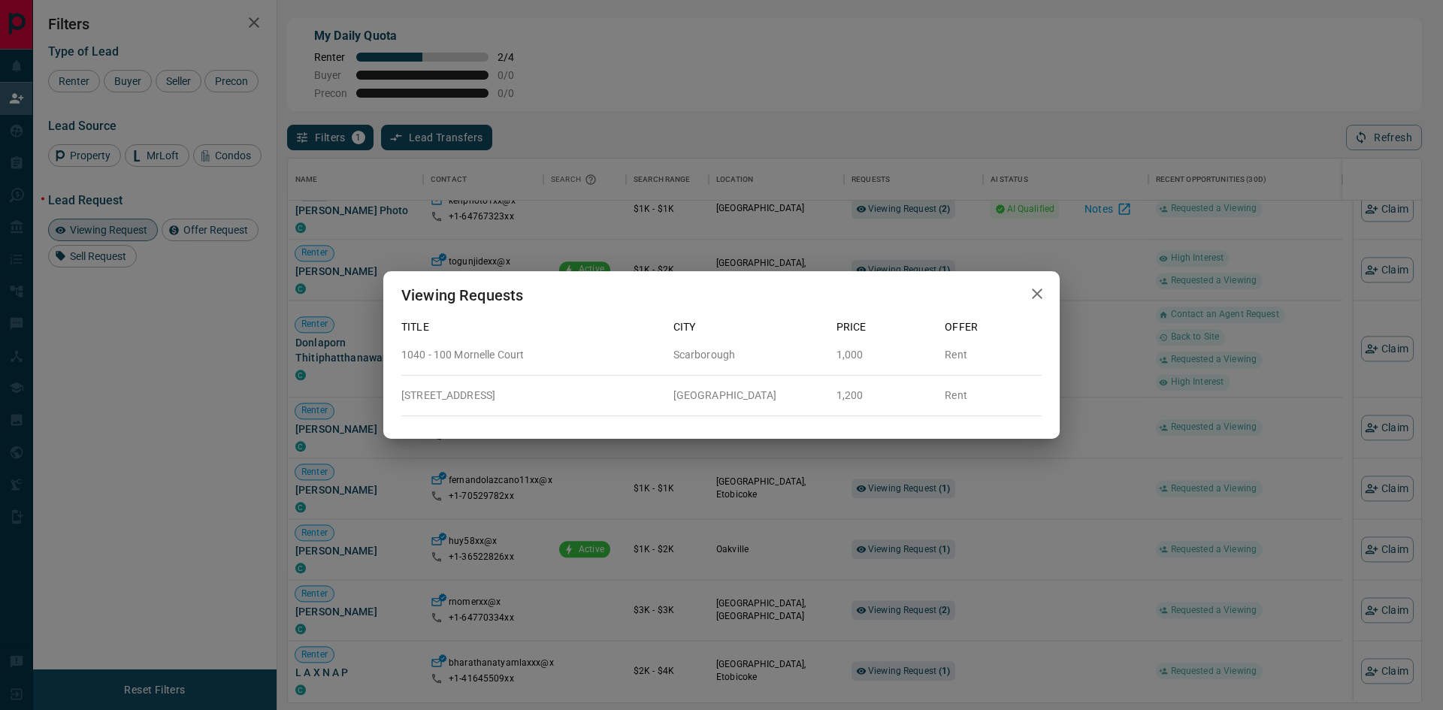
click at [1008, 481] on div "Viewing Requests Title City Price Offer 1040 - [GEOGRAPHIC_DATA] 1,000 Rent [ST…" at bounding box center [721, 355] width 1443 height 710
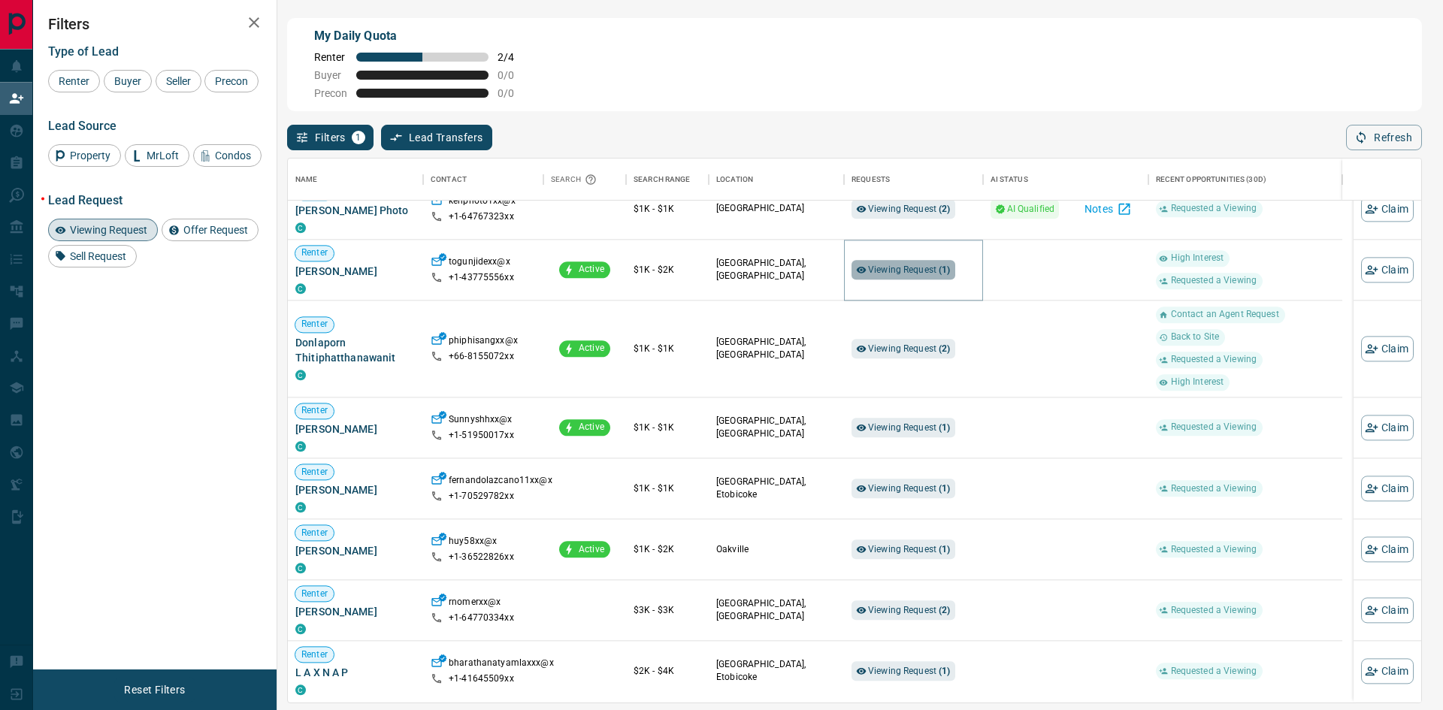
click at [896, 267] on span "Viewing Request ( 1 )" at bounding box center [909, 270] width 83 height 11
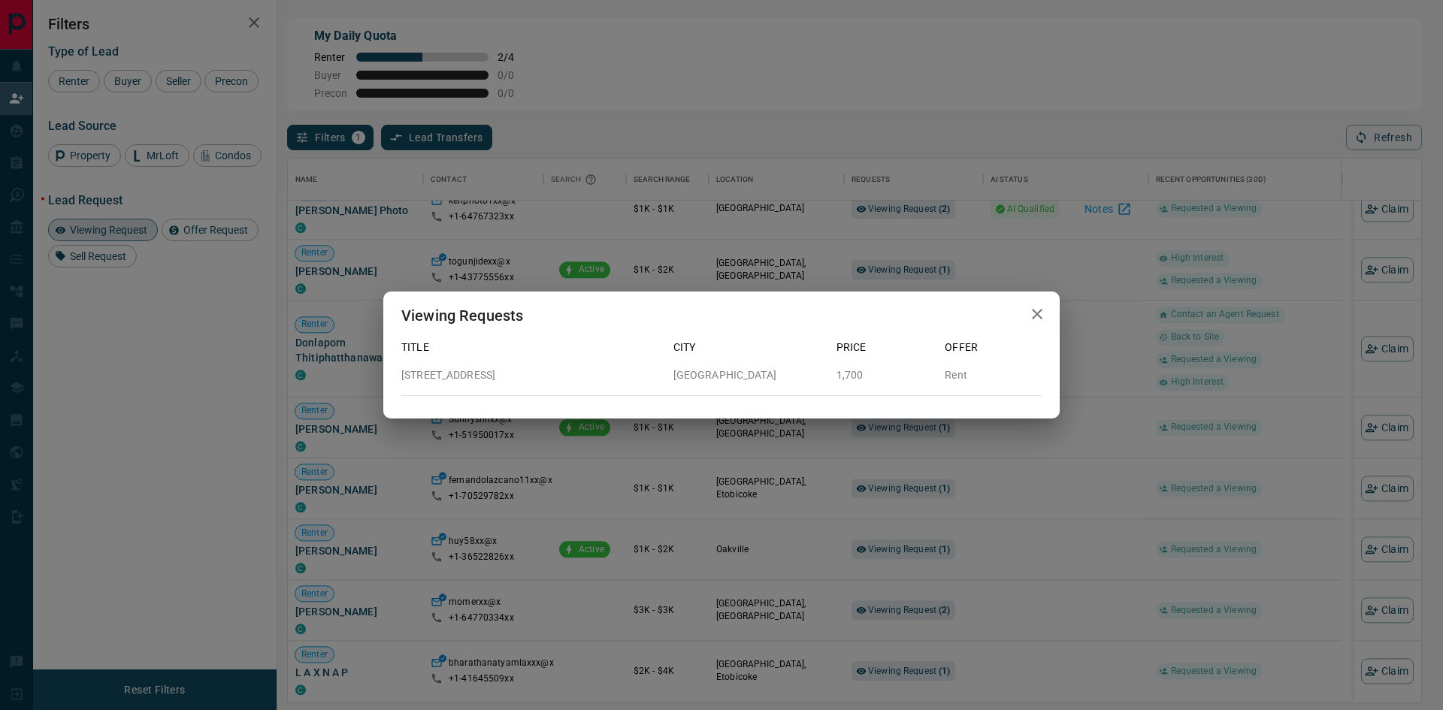
click at [1038, 487] on div "Viewing Requests Title City Price Offer [STREET_ADDRESS] 1,700 Rent" at bounding box center [721, 355] width 1443 height 710
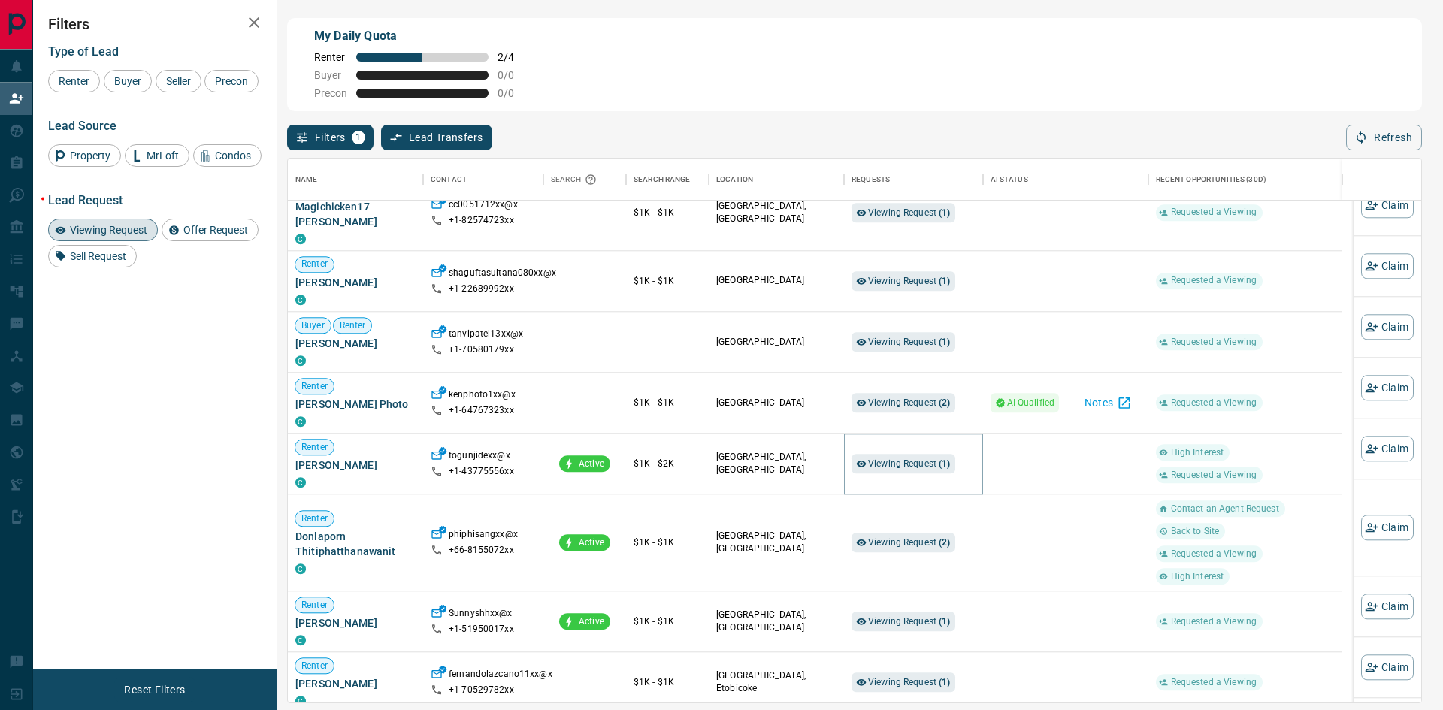
scroll to position [1541, 0]
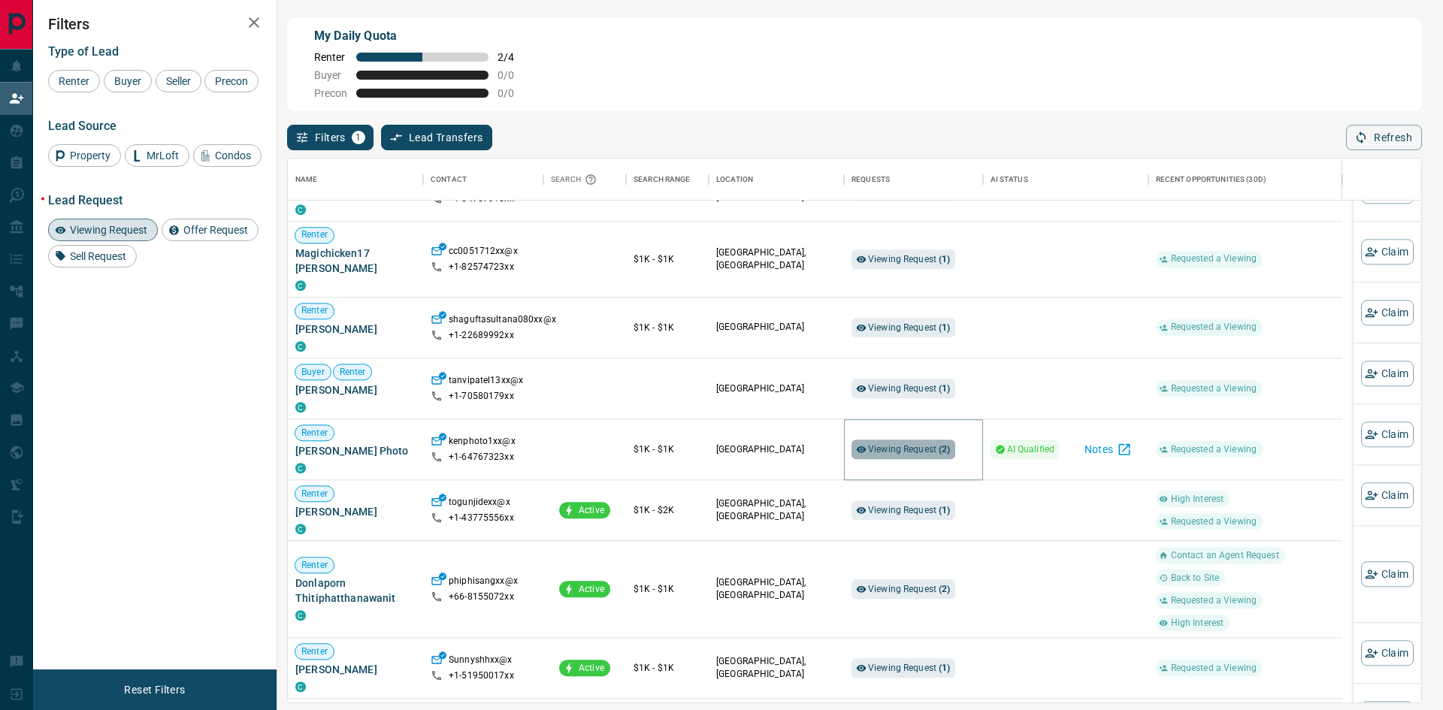
click at [890, 444] on span "Viewing Request ( 2 )" at bounding box center [909, 449] width 83 height 11
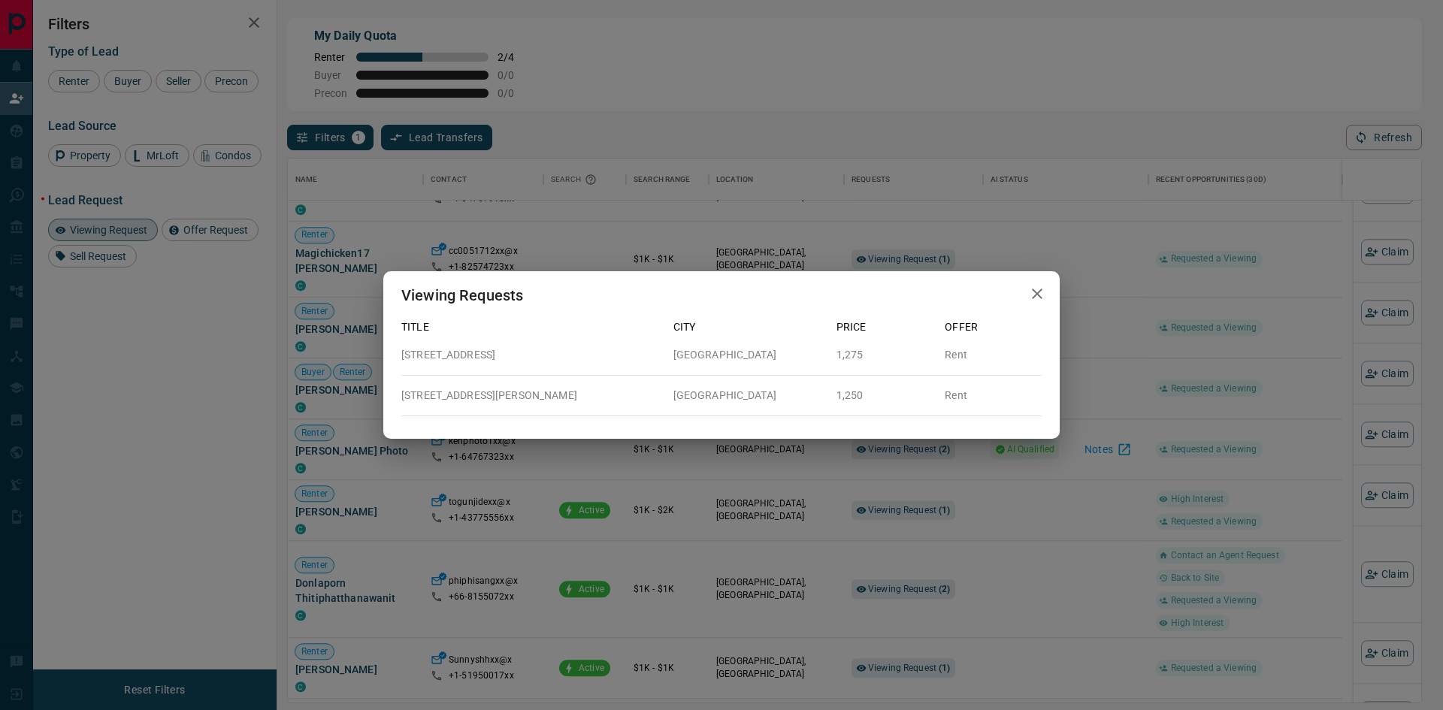
click at [871, 486] on div "Viewing Requests Title City Price Offer [STREET_ADDRESS] 1,275 Rent [STREET_ADD…" at bounding box center [721, 355] width 1443 height 710
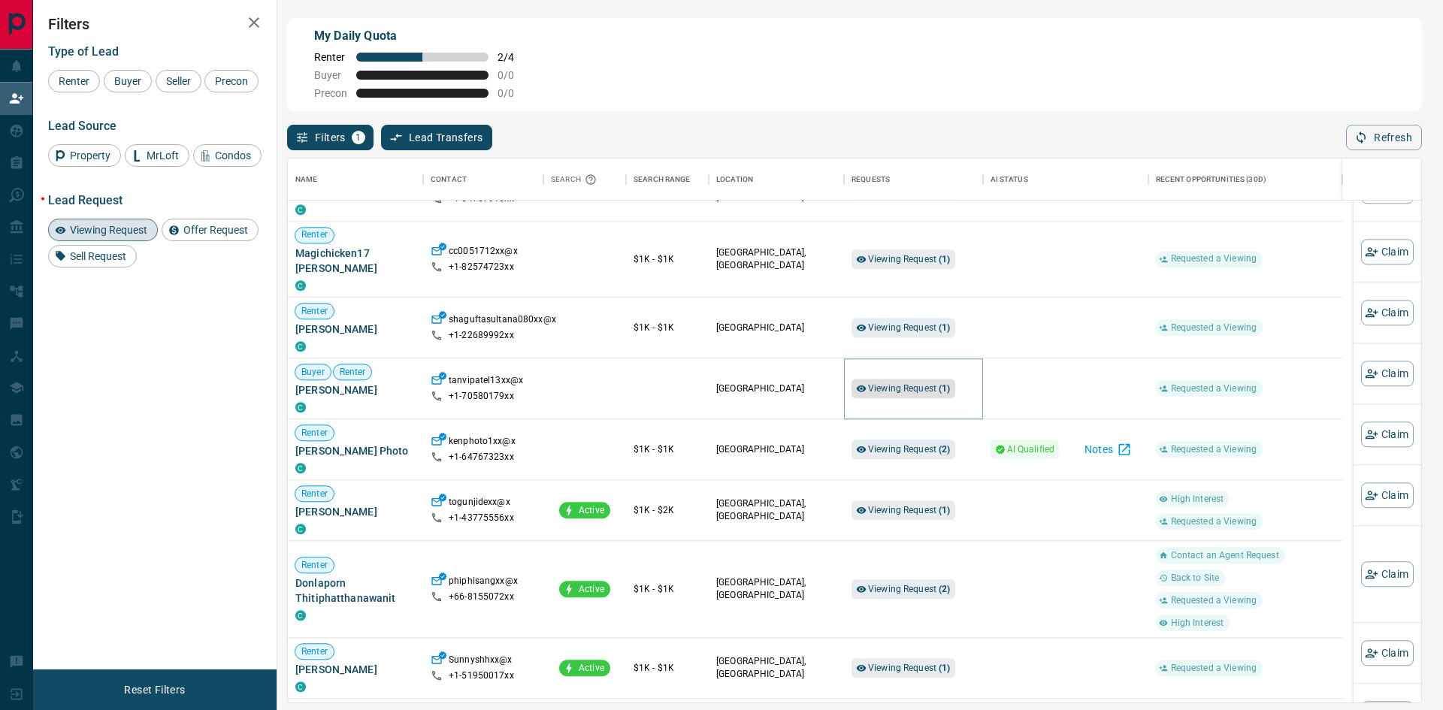
click at [906, 383] on span "Viewing Request ( 1 )" at bounding box center [909, 388] width 83 height 11
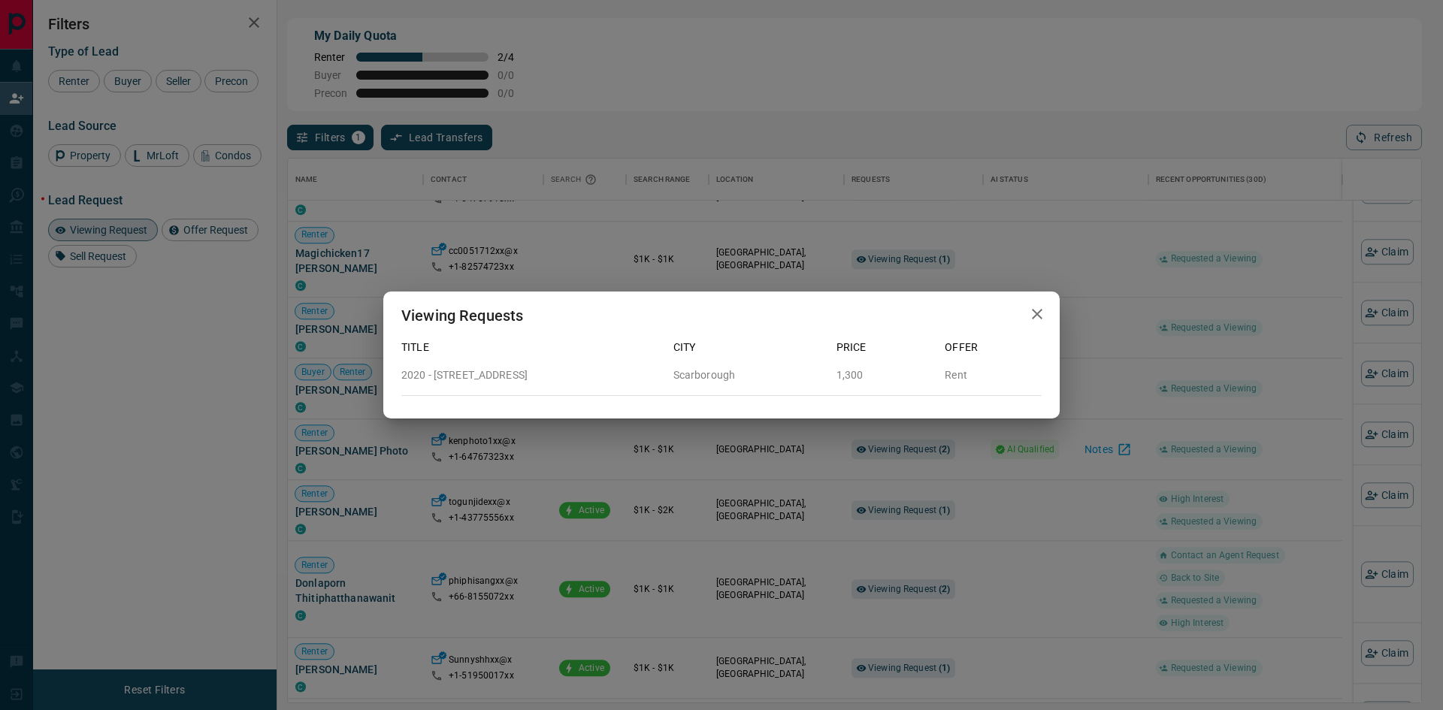
drag, startPoint x: 773, startPoint y: 455, endPoint x: 804, endPoint y: 431, distance: 39.1
click at [776, 455] on div "Viewing Requests Title City Price Offer 2020 - [GEOGRAPHIC_DATA] 1,300 Rent" at bounding box center [721, 355] width 1443 height 710
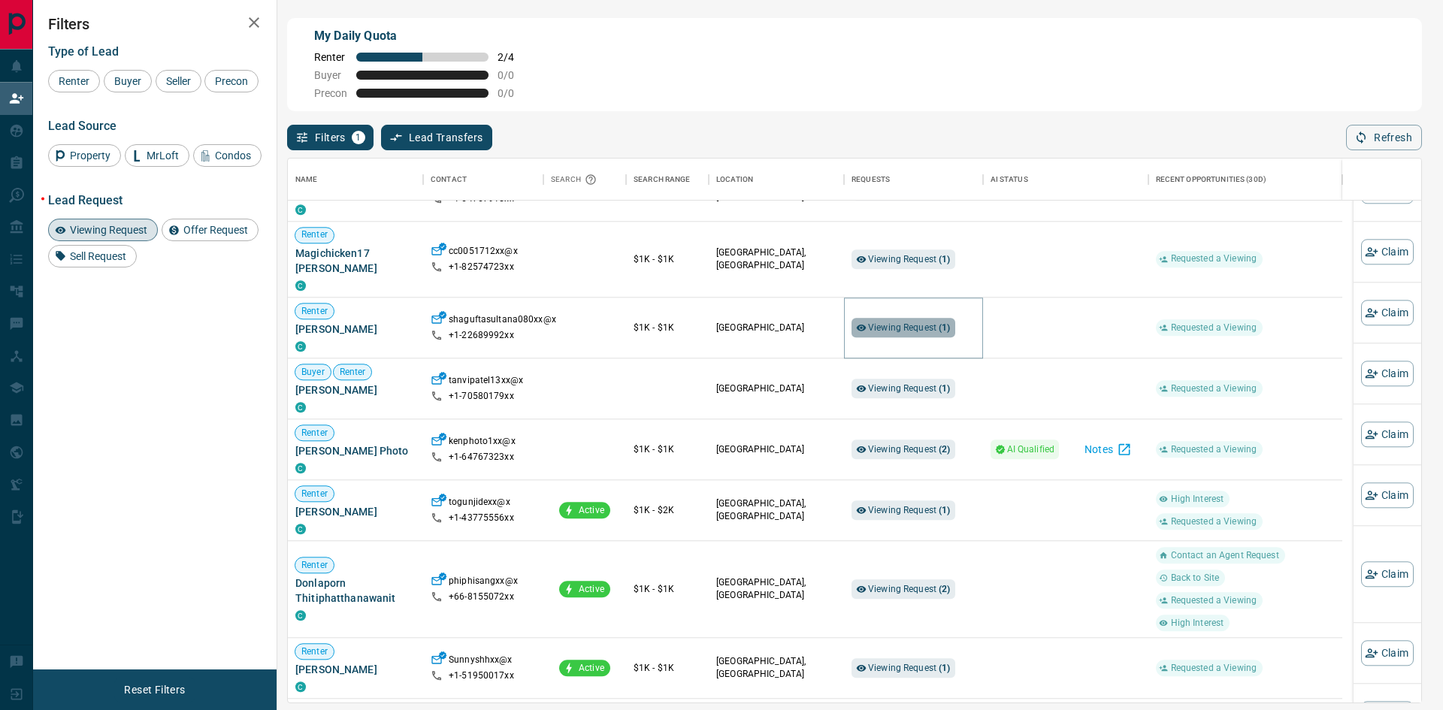
click at [896, 322] on span "Viewing Request ( 1 )" at bounding box center [909, 327] width 83 height 11
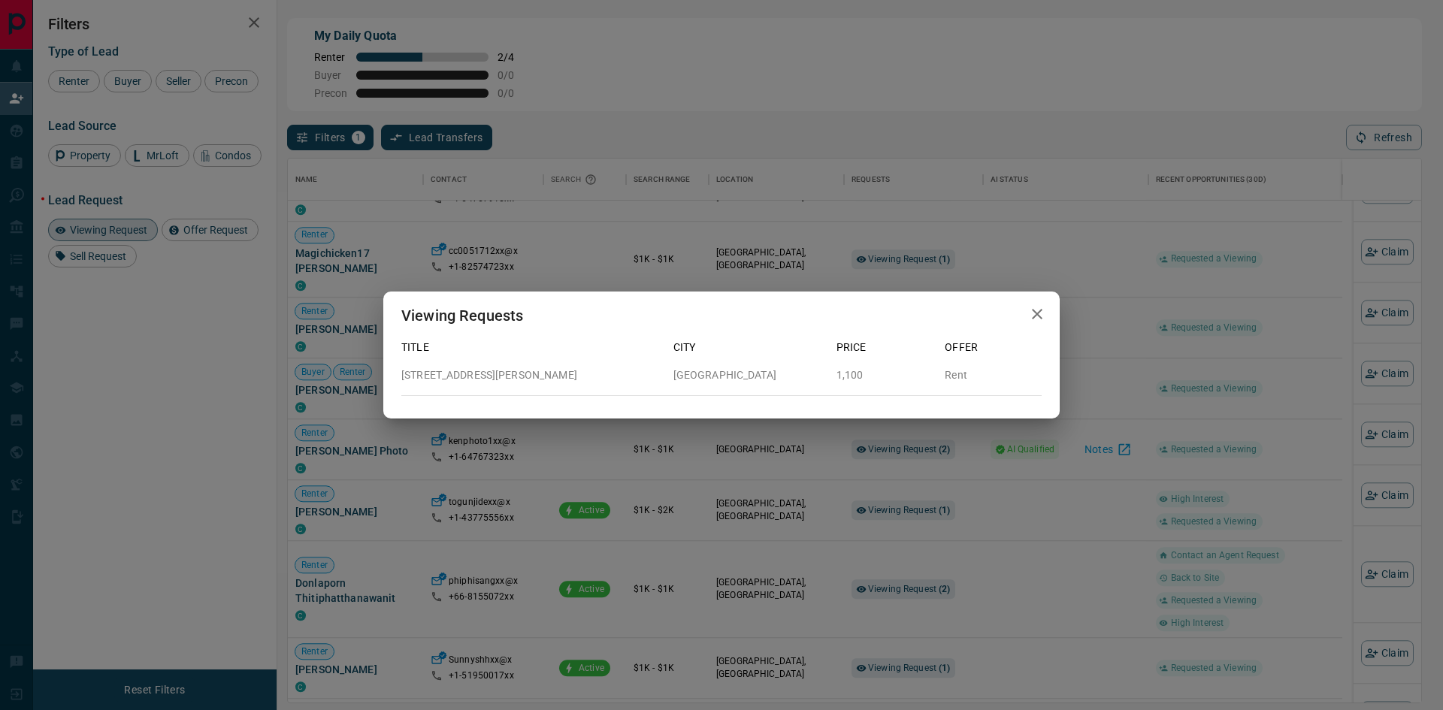
click at [801, 461] on div "Viewing Requests Title City Price Offer [STREET_ADDRESS][PERSON_NAME] 1,100 Rent" at bounding box center [721, 355] width 1443 height 710
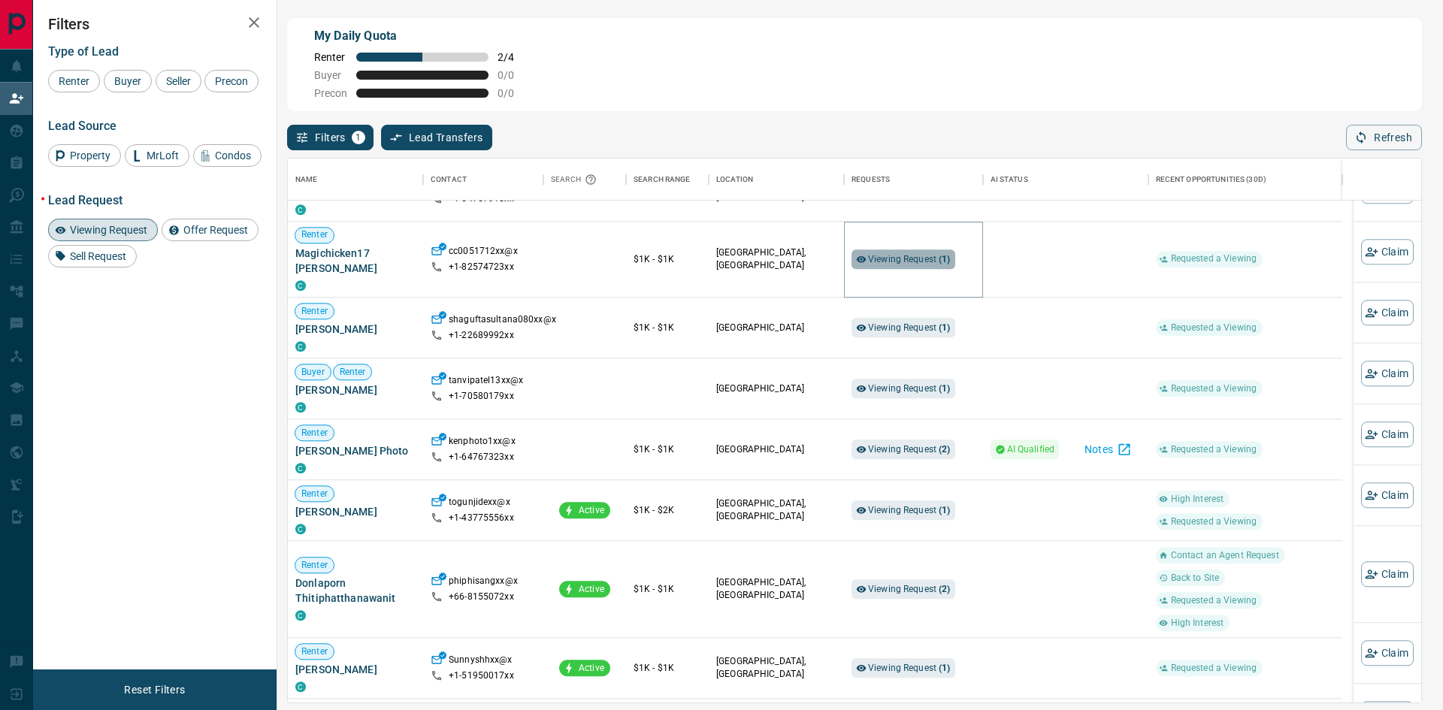
click at [900, 254] on span "Viewing Request ( 1 )" at bounding box center [909, 259] width 83 height 11
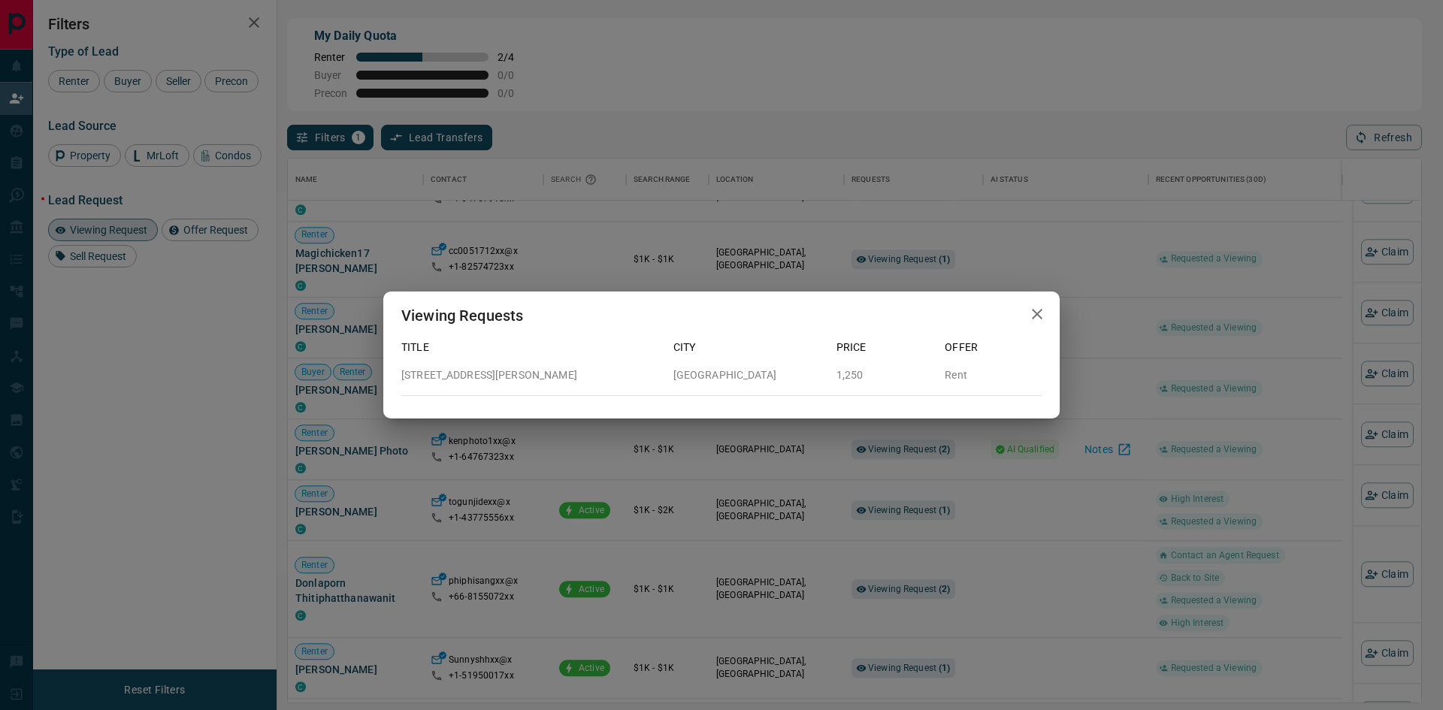
click at [852, 452] on div "Viewing Requests Title City Price Offer [STREET_ADDRESS][GEOGRAPHIC_DATA][PERSO…" at bounding box center [721, 355] width 1443 height 710
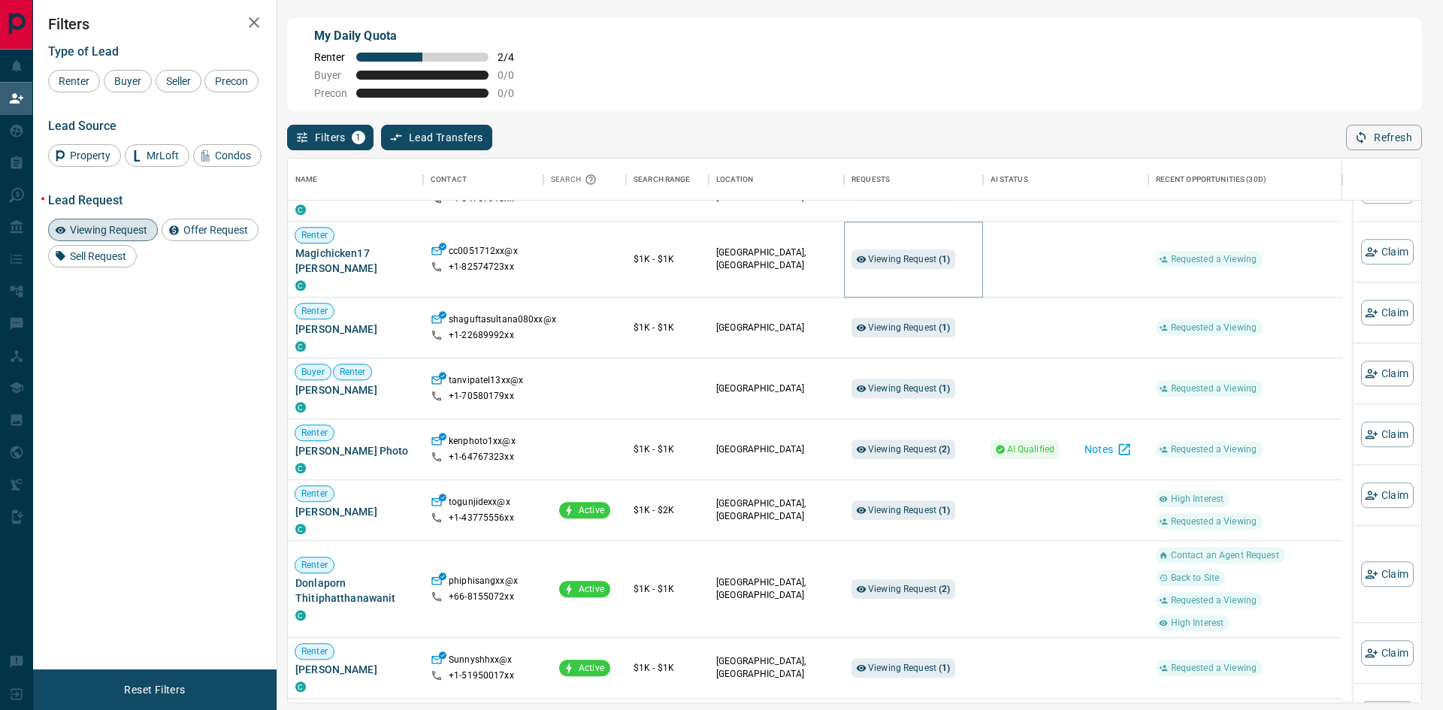
scroll to position [1316, 0]
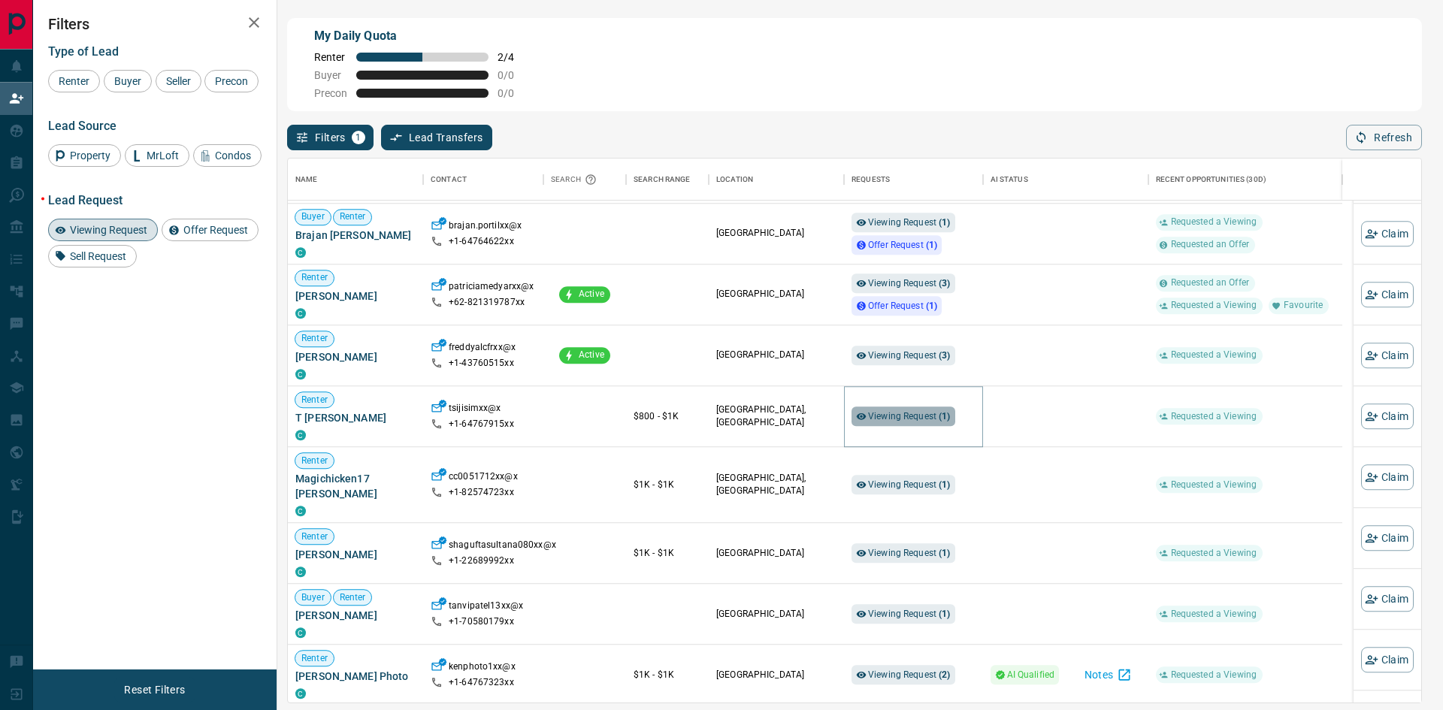
click at [908, 422] on span "Viewing Request ( 1 )" at bounding box center [909, 416] width 83 height 11
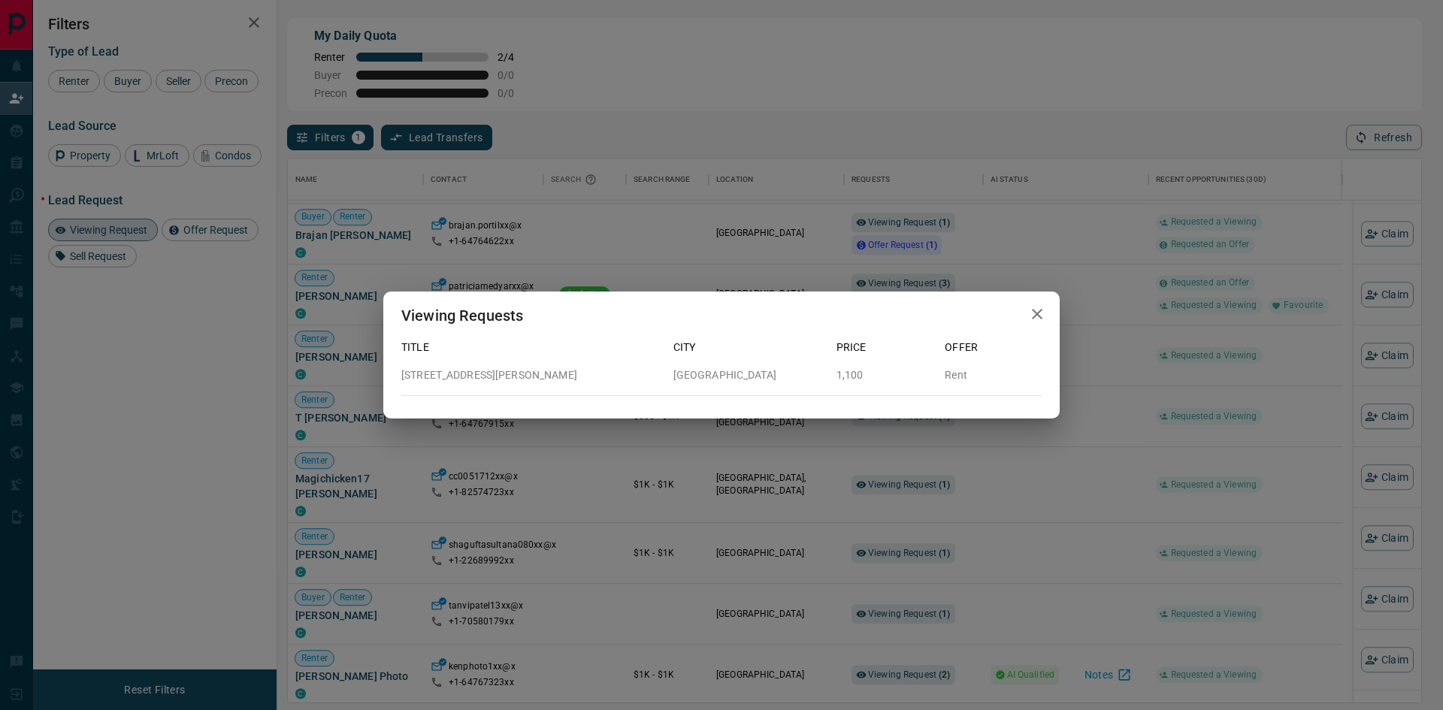
click at [977, 471] on div "Viewing Requests Title City Price Offer [STREET_ADDRESS][GEOGRAPHIC_DATA][PERSO…" at bounding box center [721, 355] width 1443 height 710
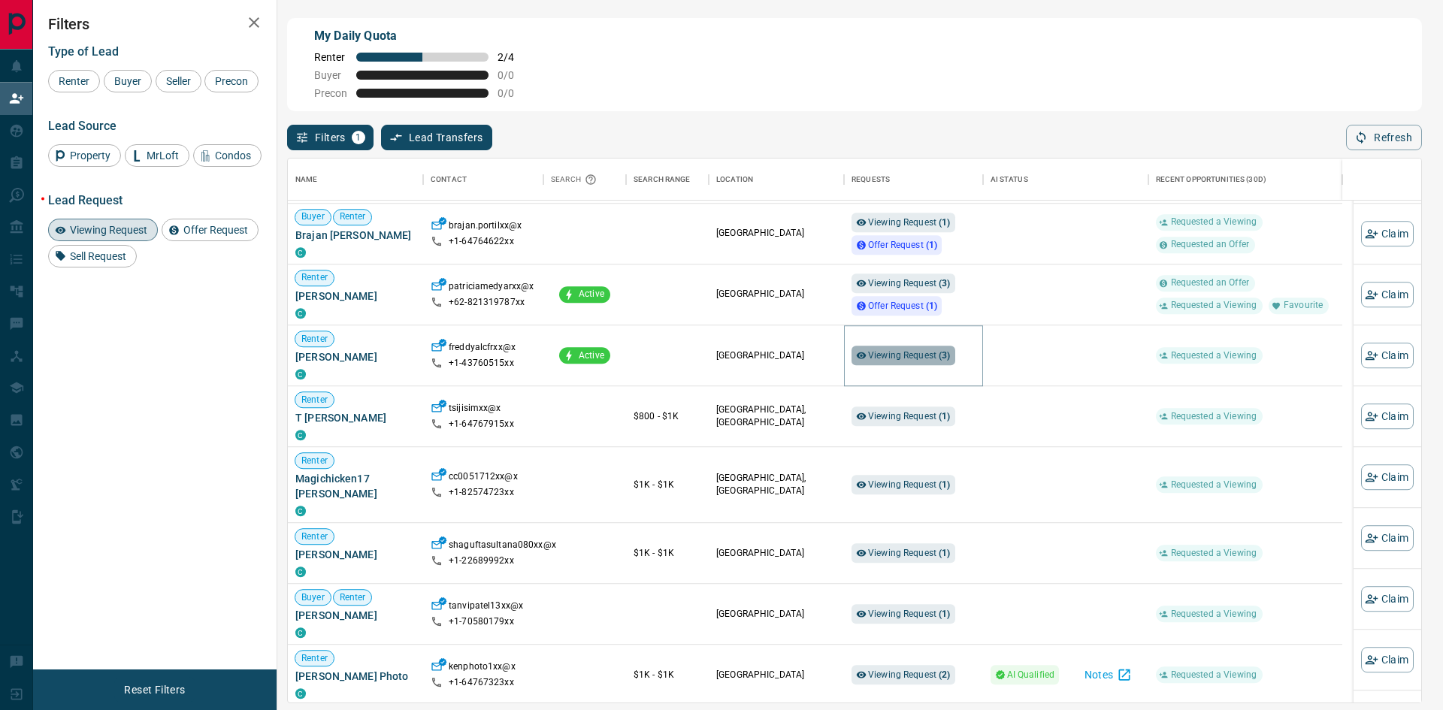
click at [897, 348] on div "Viewing Request ( 3 )" at bounding box center [903, 356] width 104 height 20
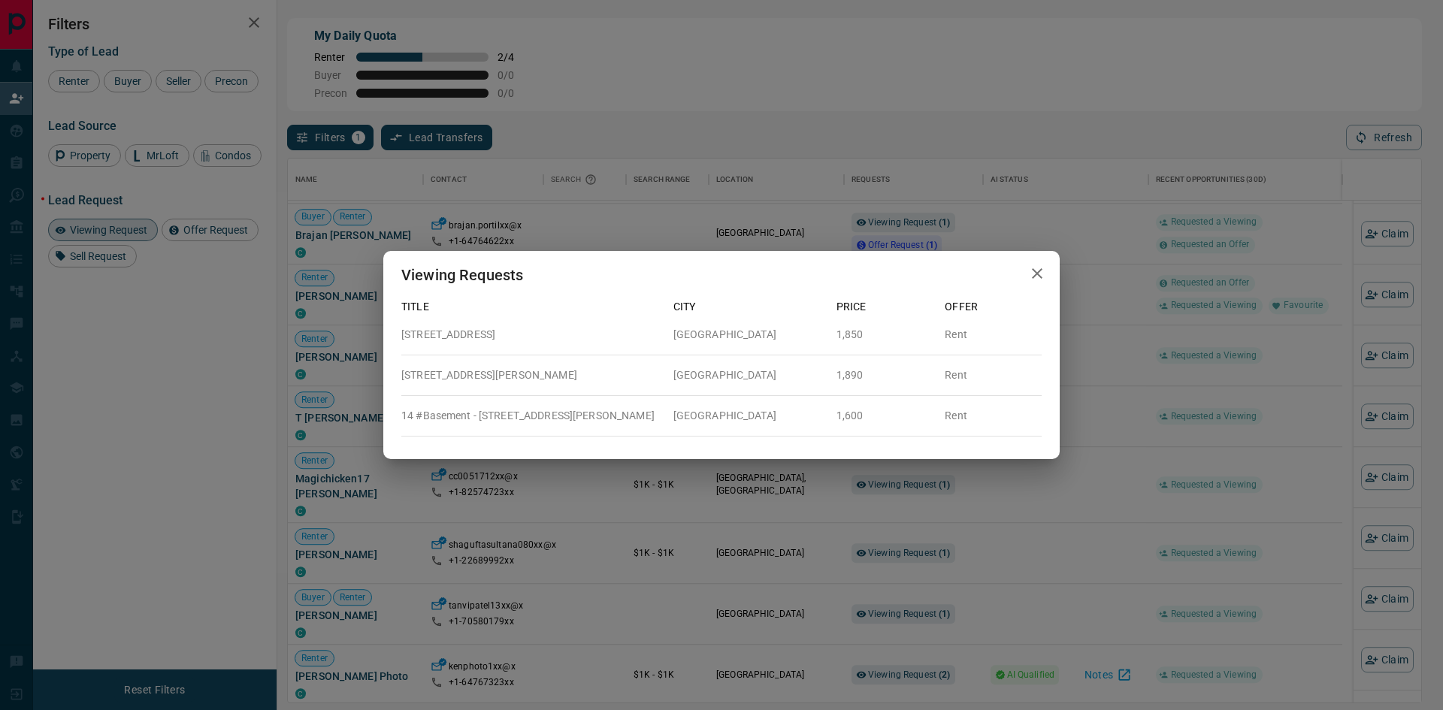
click at [1083, 404] on div "Viewing Requests Title City Price Offer 2 - [STREET_ADDRESS][GEOGRAPHIC_DATA] R…" at bounding box center [721, 355] width 1443 height 710
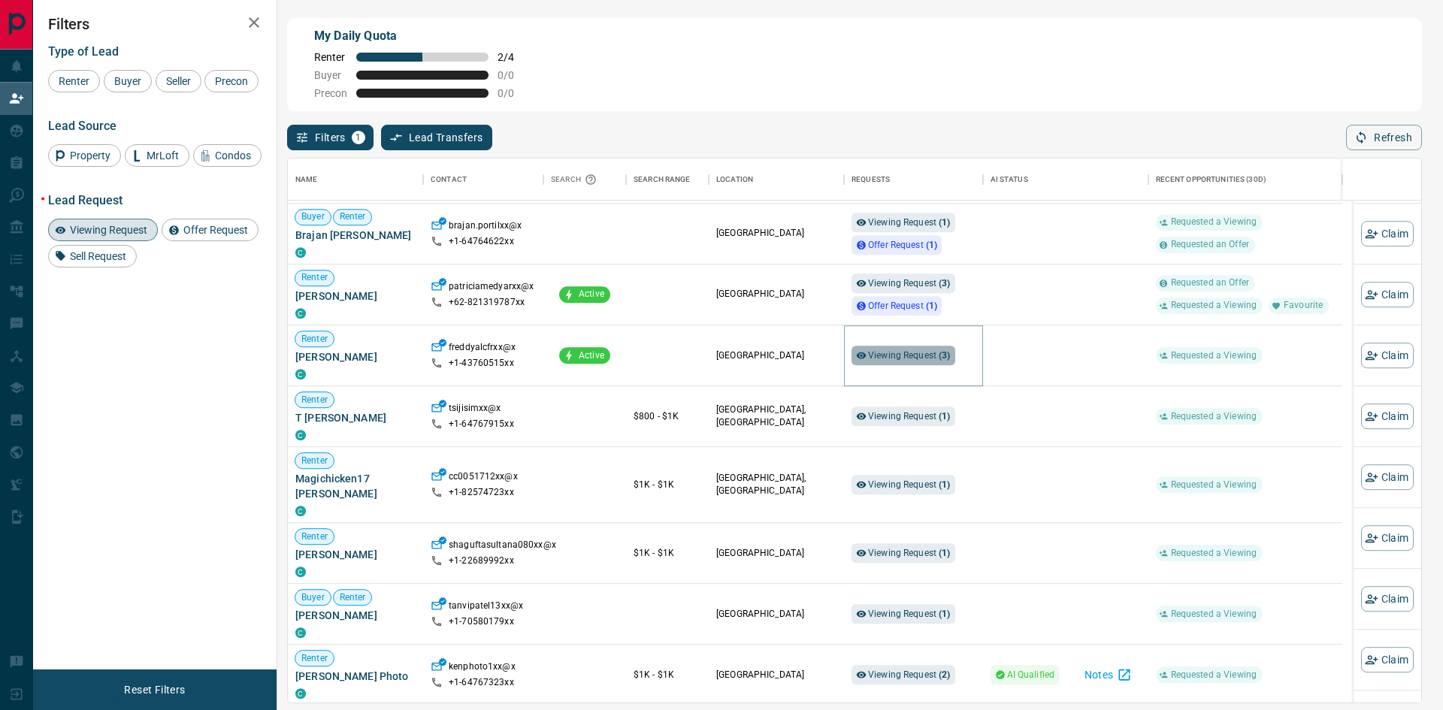
click at [905, 357] on span "Viewing Request ( 3 )" at bounding box center [909, 355] width 83 height 11
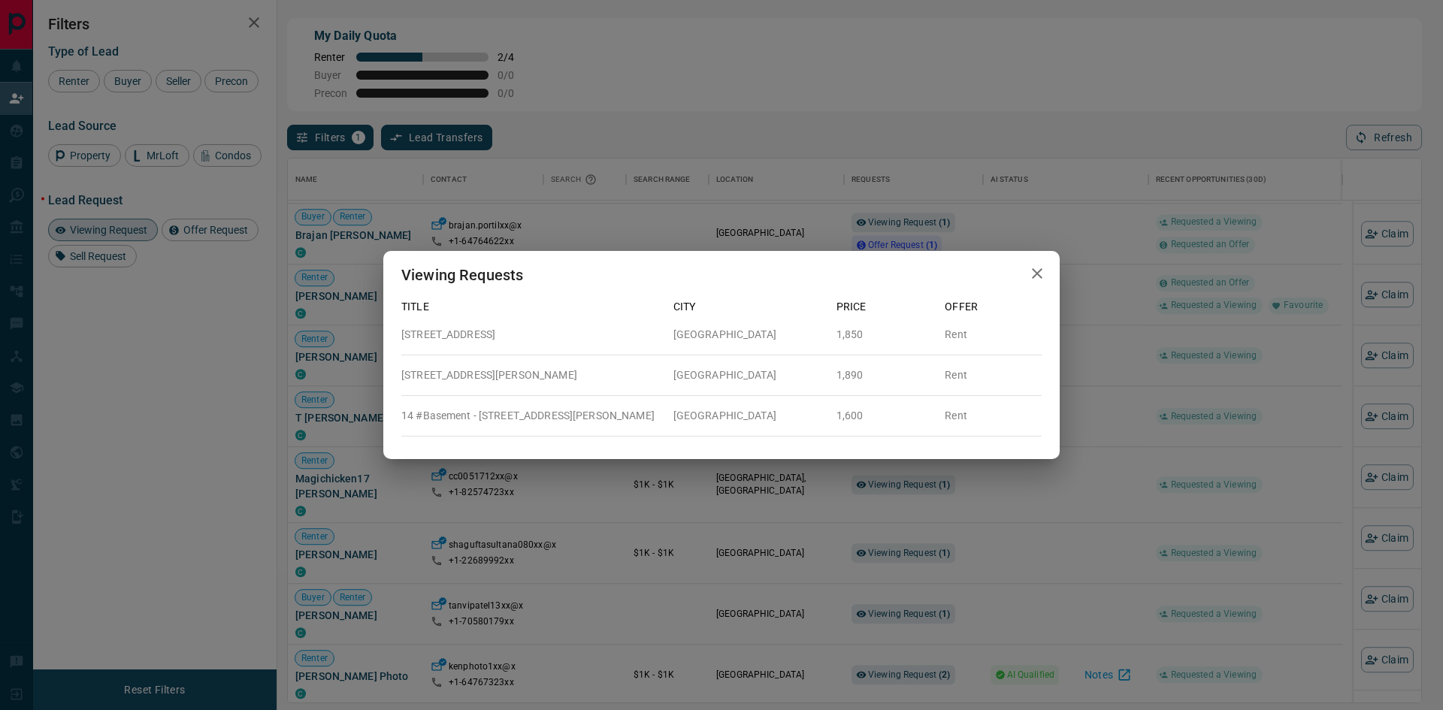
click at [1107, 376] on div "Viewing Requests Title City Price Offer 2 - [STREET_ADDRESS][GEOGRAPHIC_DATA] R…" at bounding box center [721, 355] width 1443 height 710
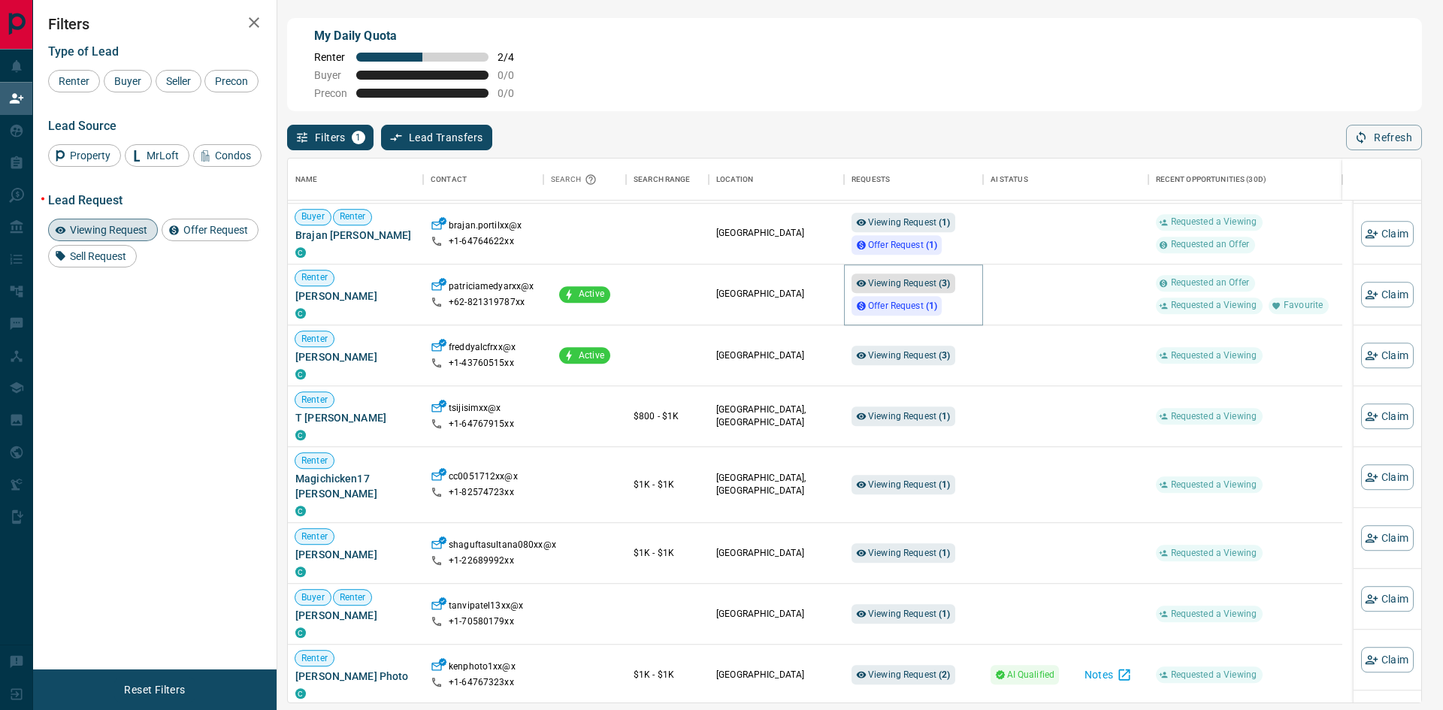
click at [905, 286] on span "Viewing Request ( 3 )" at bounding box center [909, 283] width 83 height 11
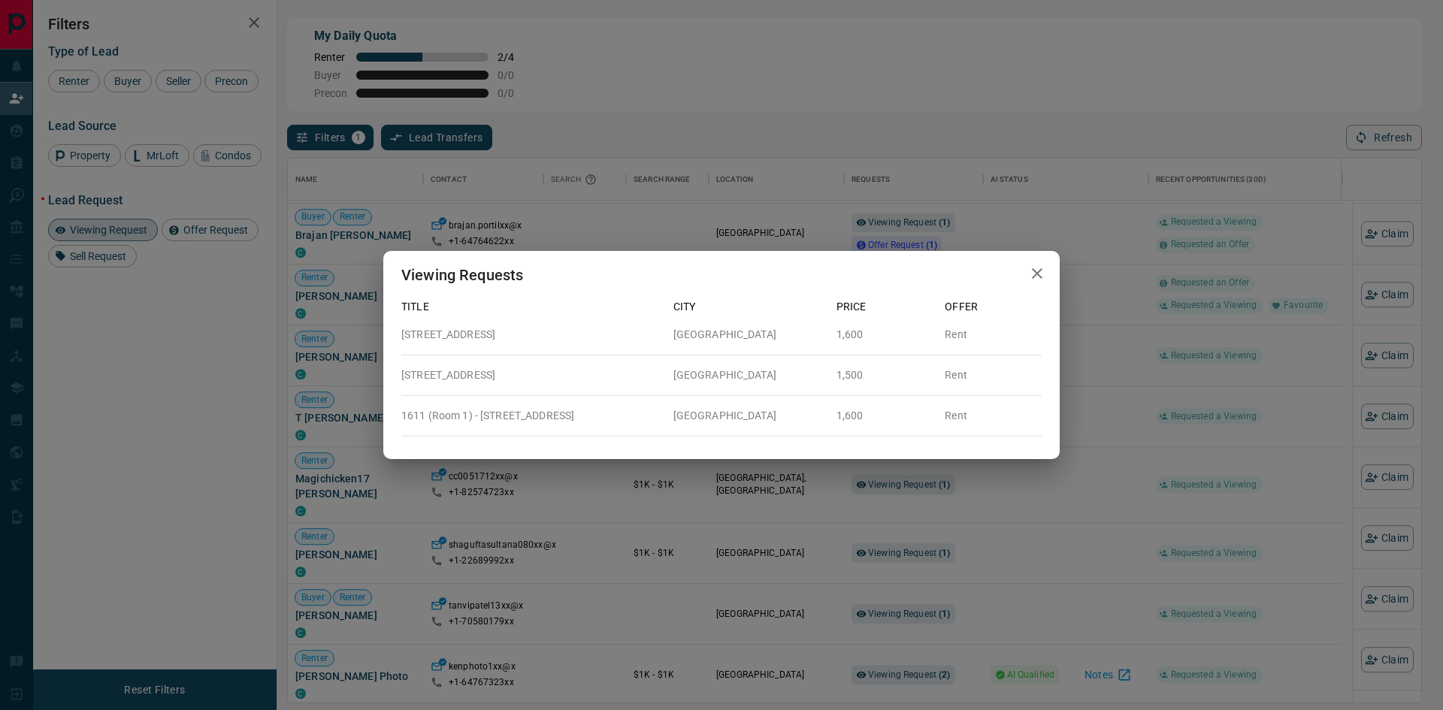
click at [1091, 322] on div "Viewing Requests Title City Price Offer [STREET_ADDRESS] 1,600 Rent [STREET_ADD…" at bounding box center [721, 355] width 1443 height 710
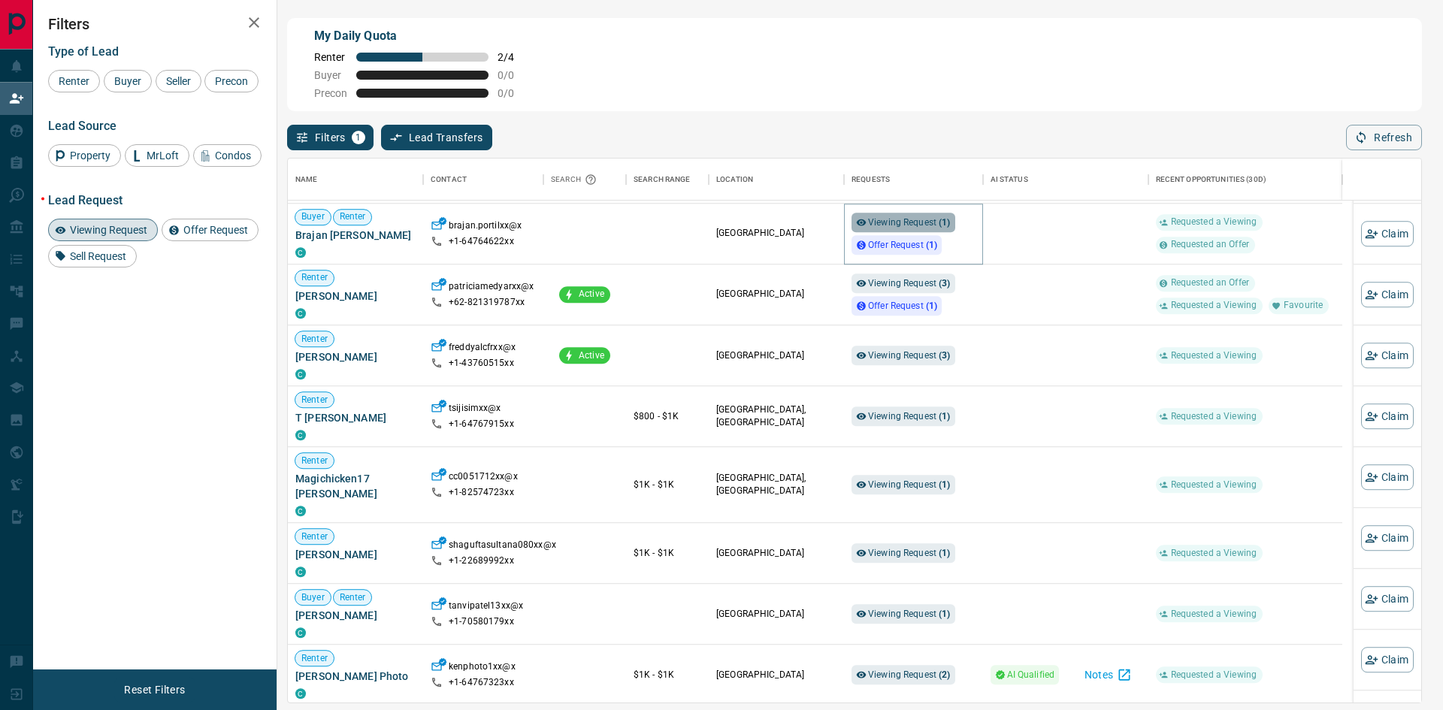
click at [912, 221] on span "Viewing Request ( 1 )" at bounding box center [909, 222] width 83 height 11
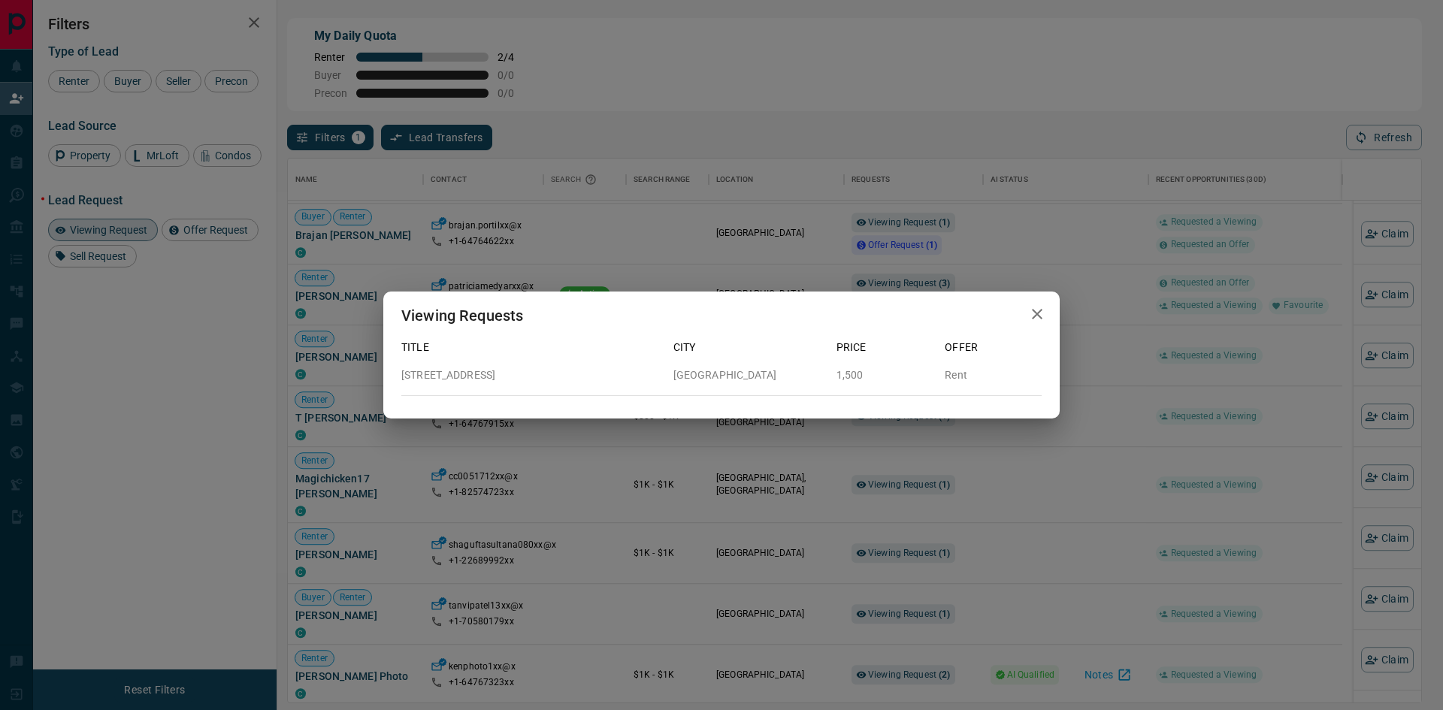
click at [1010, 276] on div "Viewing Requests Title City Price Offer [STREET_ADDRESS][GEOGRAPHIC_DATA] Rent" at bounding box center [721, 355] width 1443 height 710
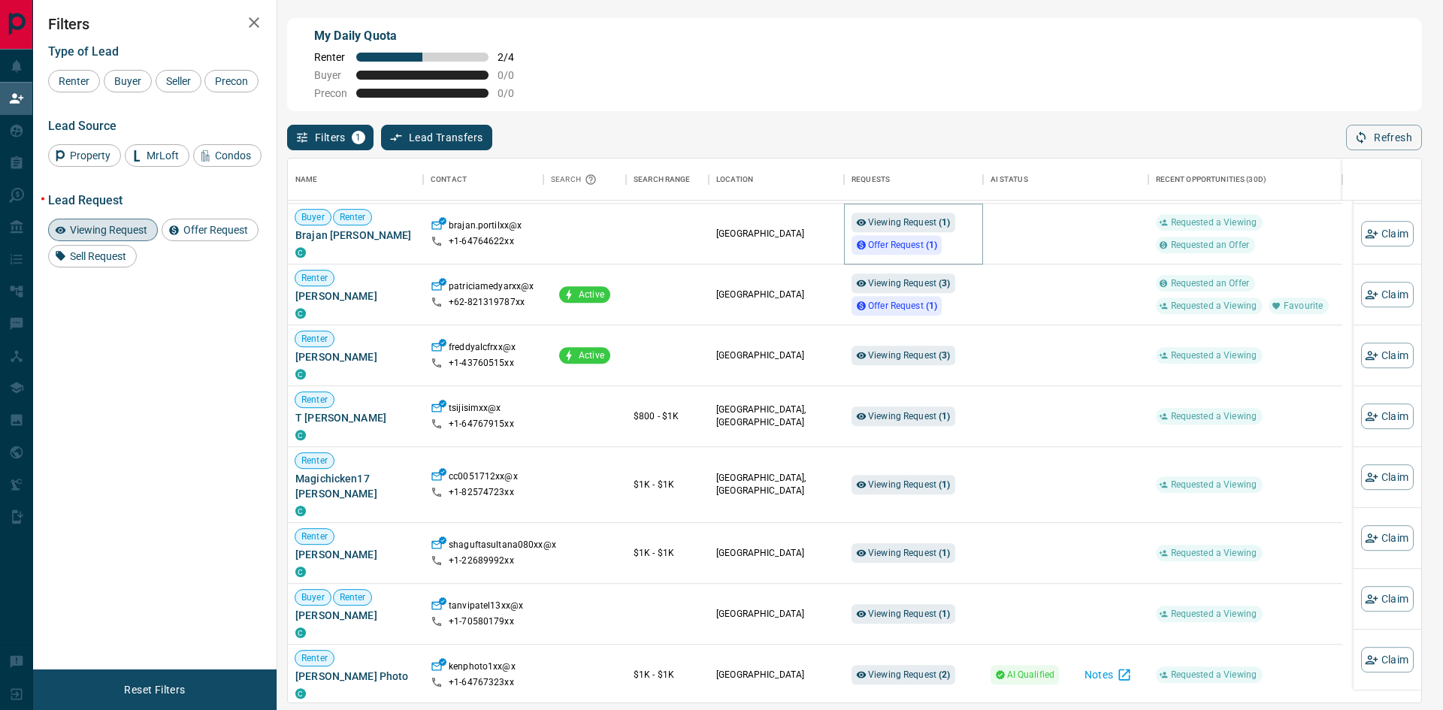
scroll to position [1090, 0]
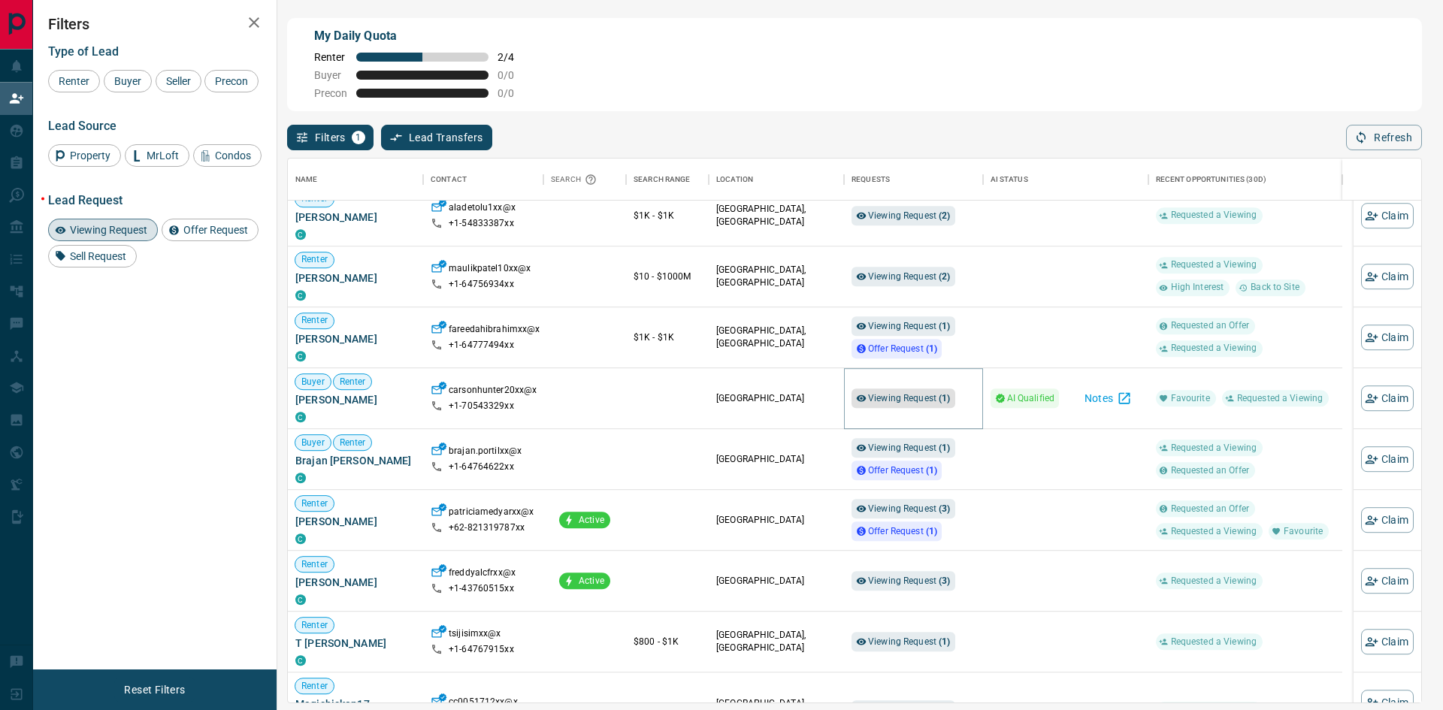
click at [920, 397] on span "Viewing Request ( 1 )" at bounding box center [909, 398] width 83 height 11
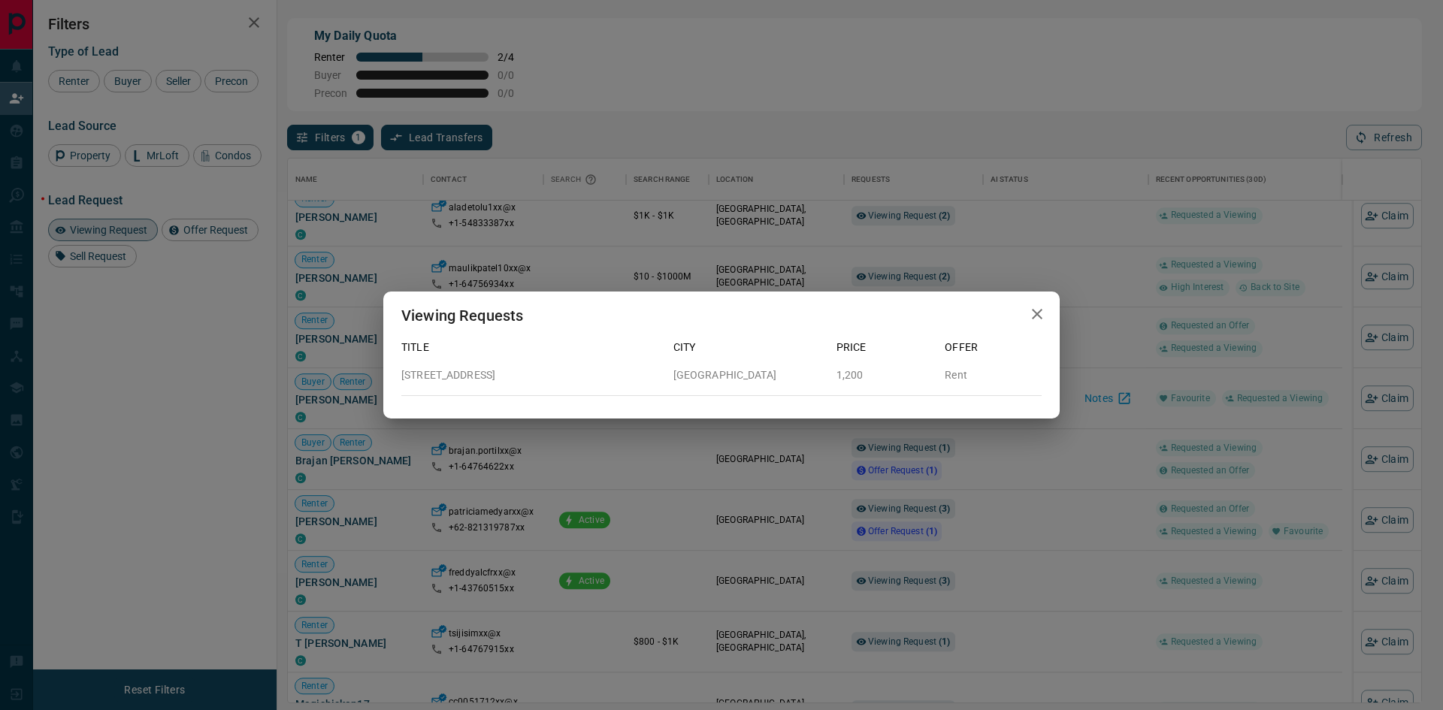
click at [922, 449] on div "Viewing Requests Title City Price Offer [STREET_ADDRESS] 1,200 Rent" at bounding box center [721, 355] width 1443 height 710
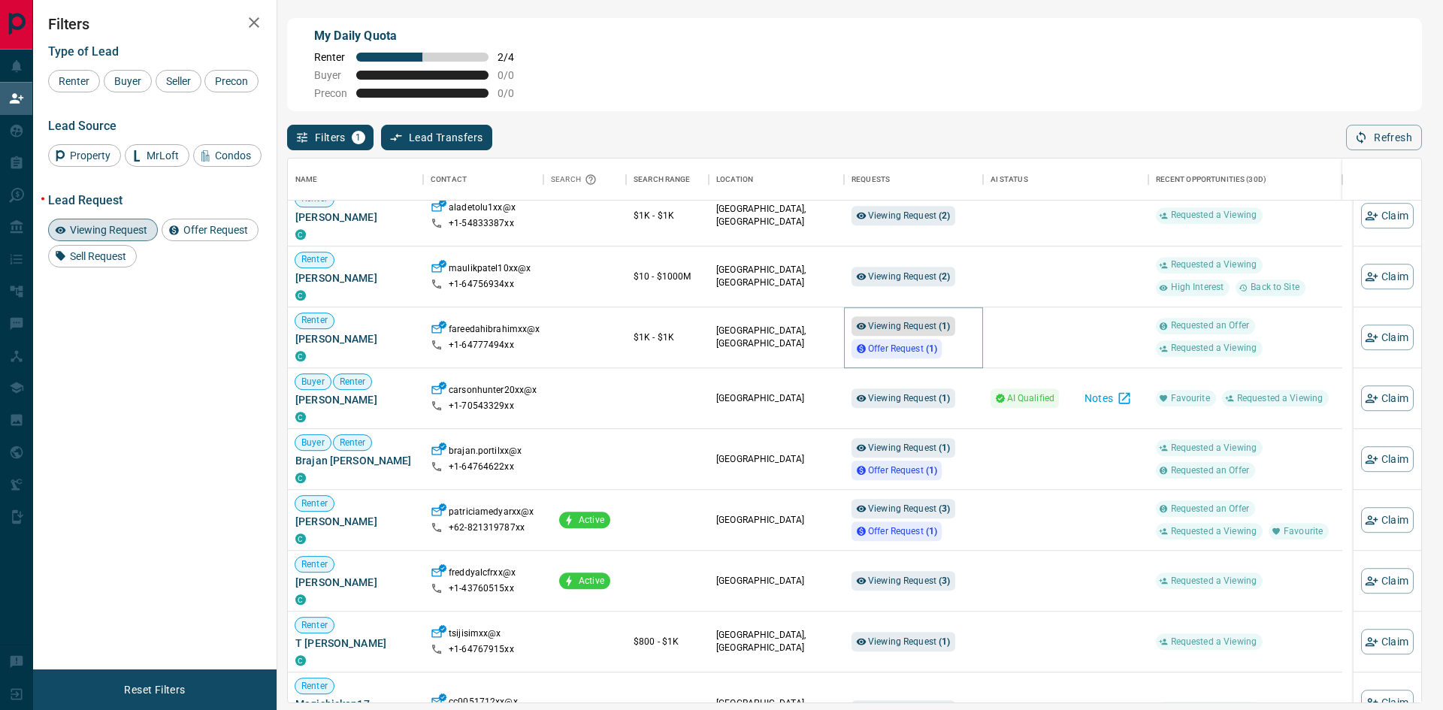
click at [910, 330] on span "Viewing Request ( 1 )" at bounding box center [909, 326] width 83 height 11
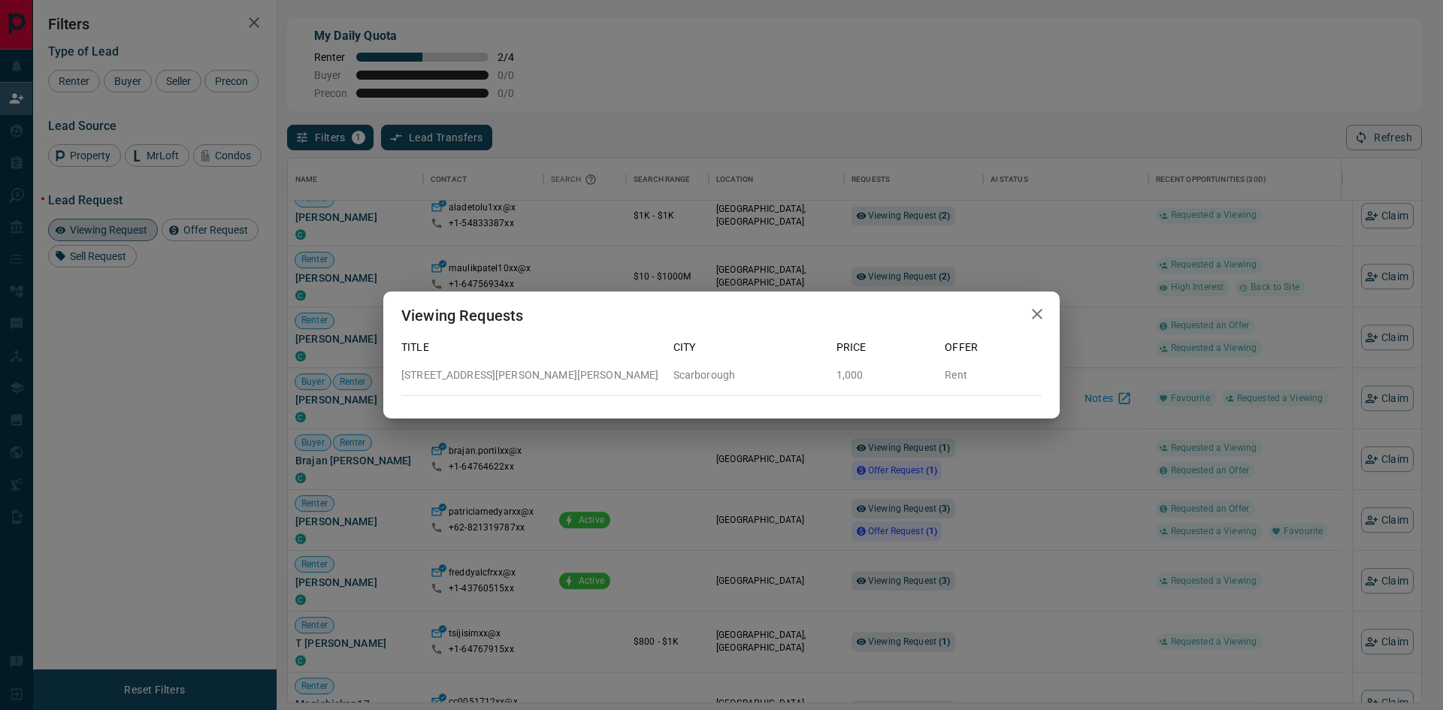
click at [1014, 482] on div "Viewing Requests Title City Price Offer 9 - [GEOGRAPHIC_DATA][PERSON_NAME][PERS…" at bounding box center [721, 355] width 1443 height 710
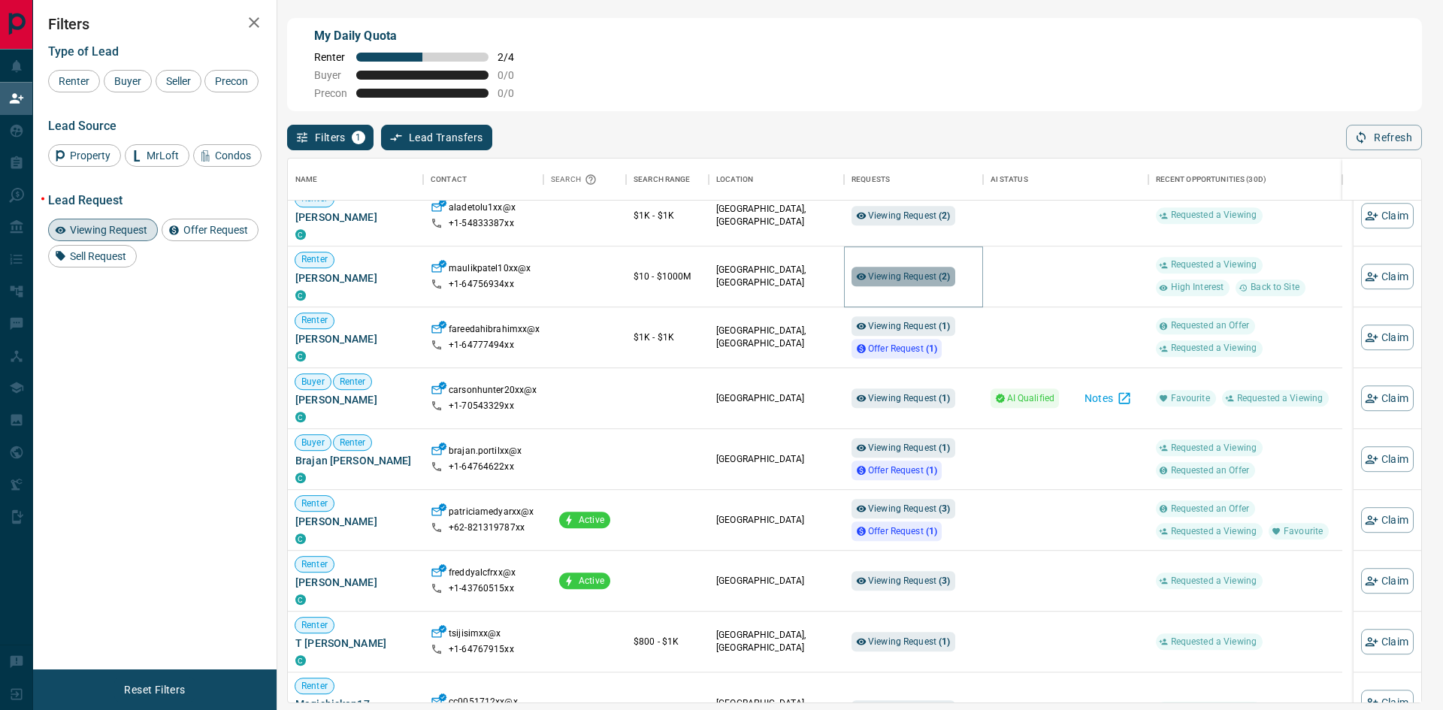
click at [916, 277] on span "Viewing Request ( 2 )" at bounding box center [909, 276] width 83 height 11
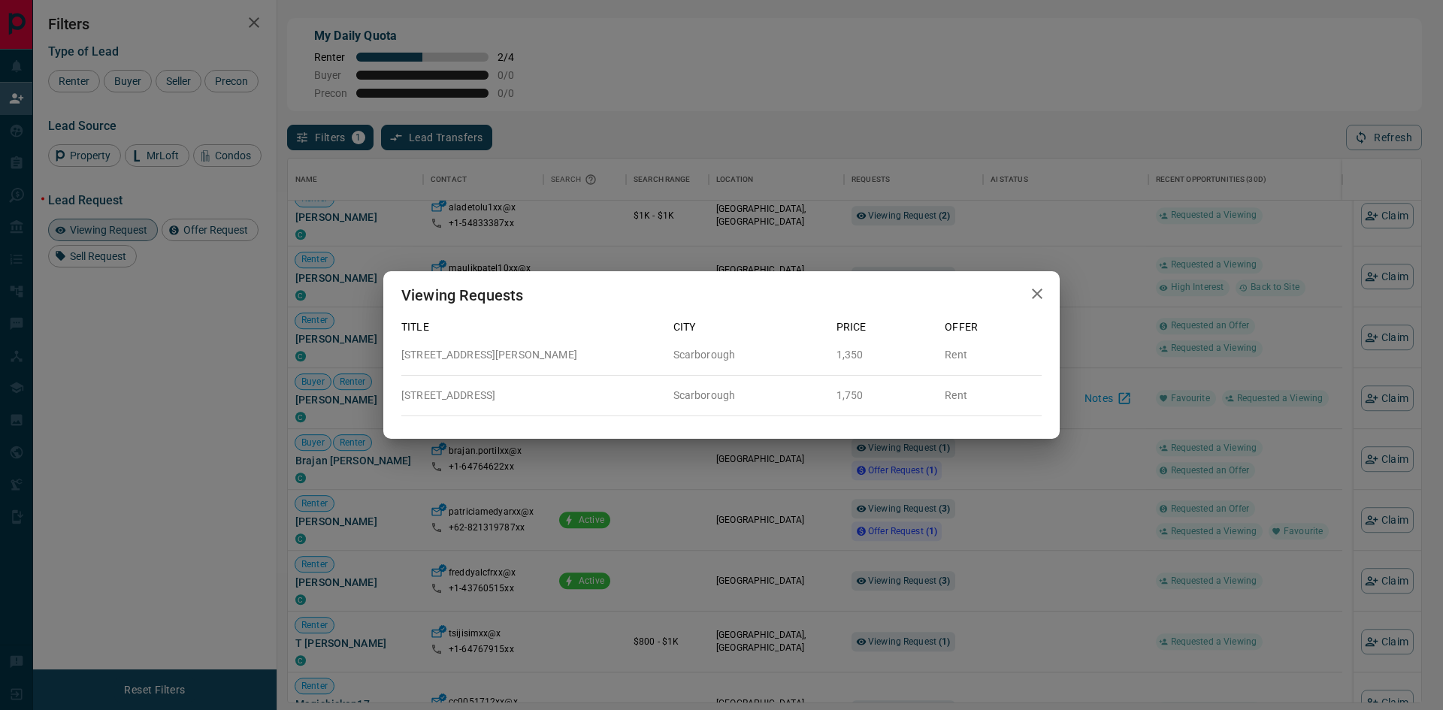
click at [1089, 360] on div "Viewing Requests Title City Price Offer [STREET_ADDRESS][GEOGRAPHIC_DATA][PERSO…" at bounding box center [721, 355] width 1443 height 710
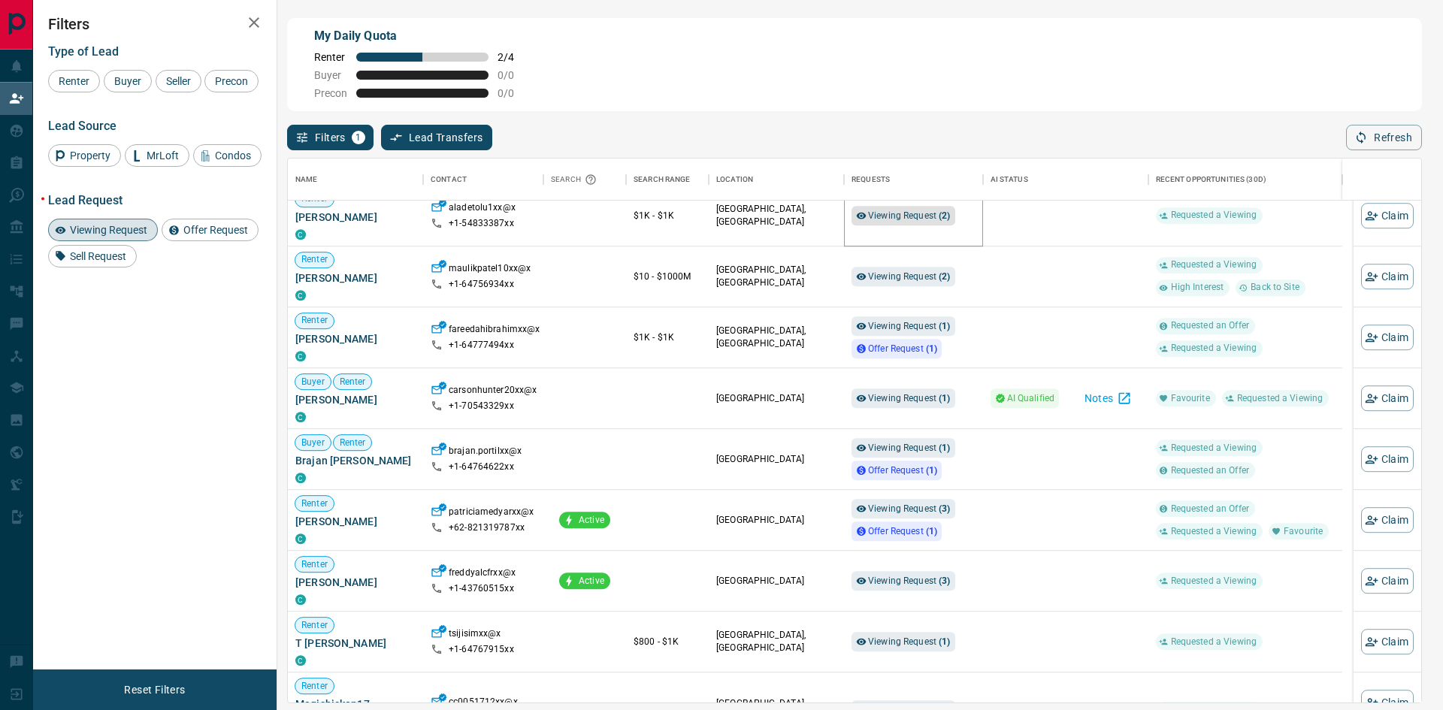
click at [929, 221] on span "Viewing Request ( 2 )" at bounding box center [909, 215] width 83 height 11
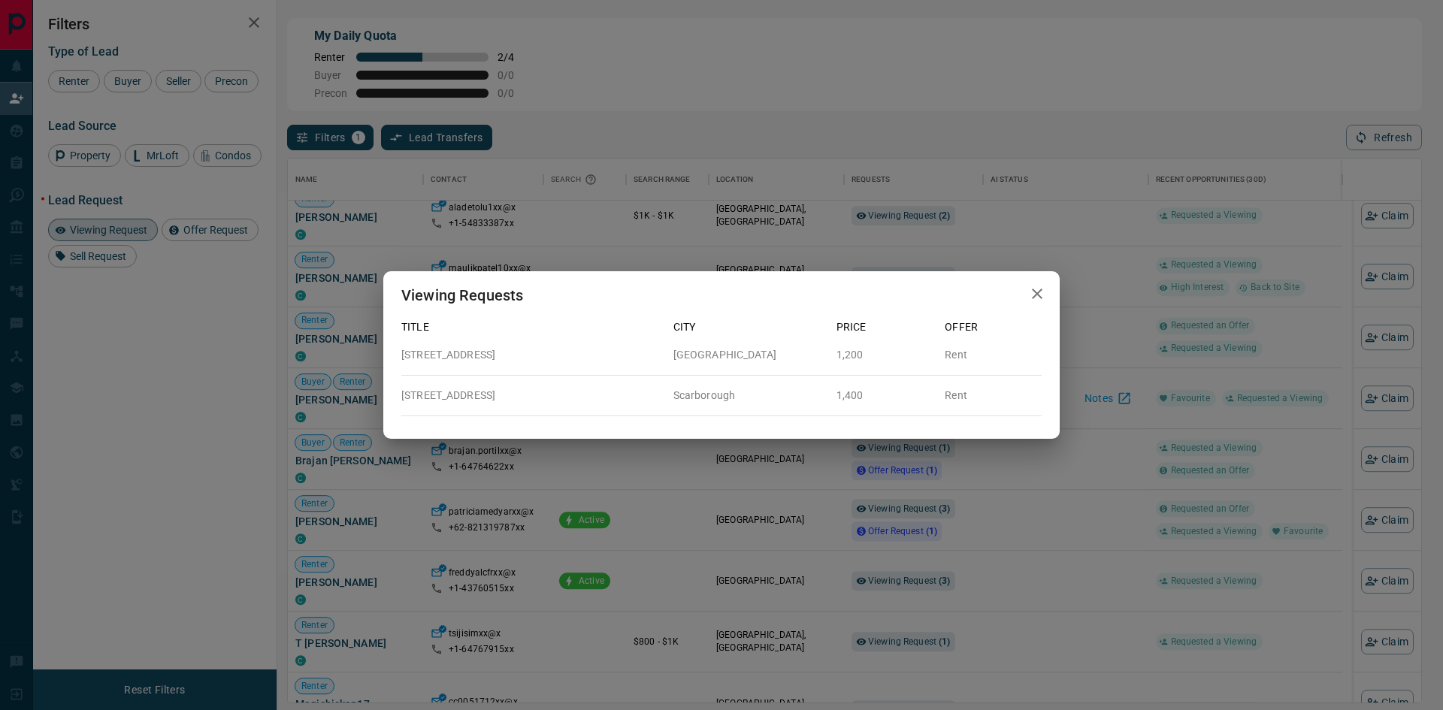
click at [1097, 314] on div "Viewing Requests Title City Price Offer [STREET_ADDRESS] 1,200 Rent B1 - [GEOGR…" at bounding box center [721, 355] width 1443 height 710
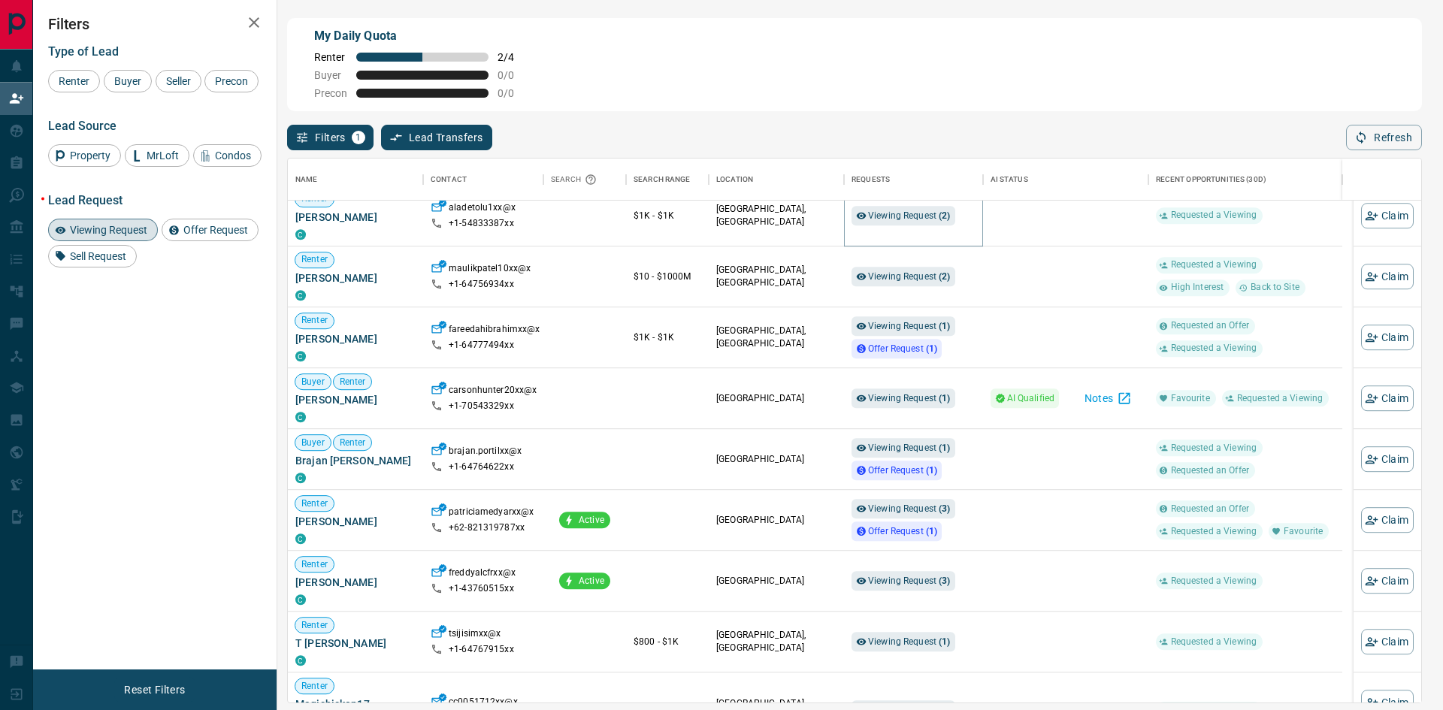
scroll to position [865, 0]
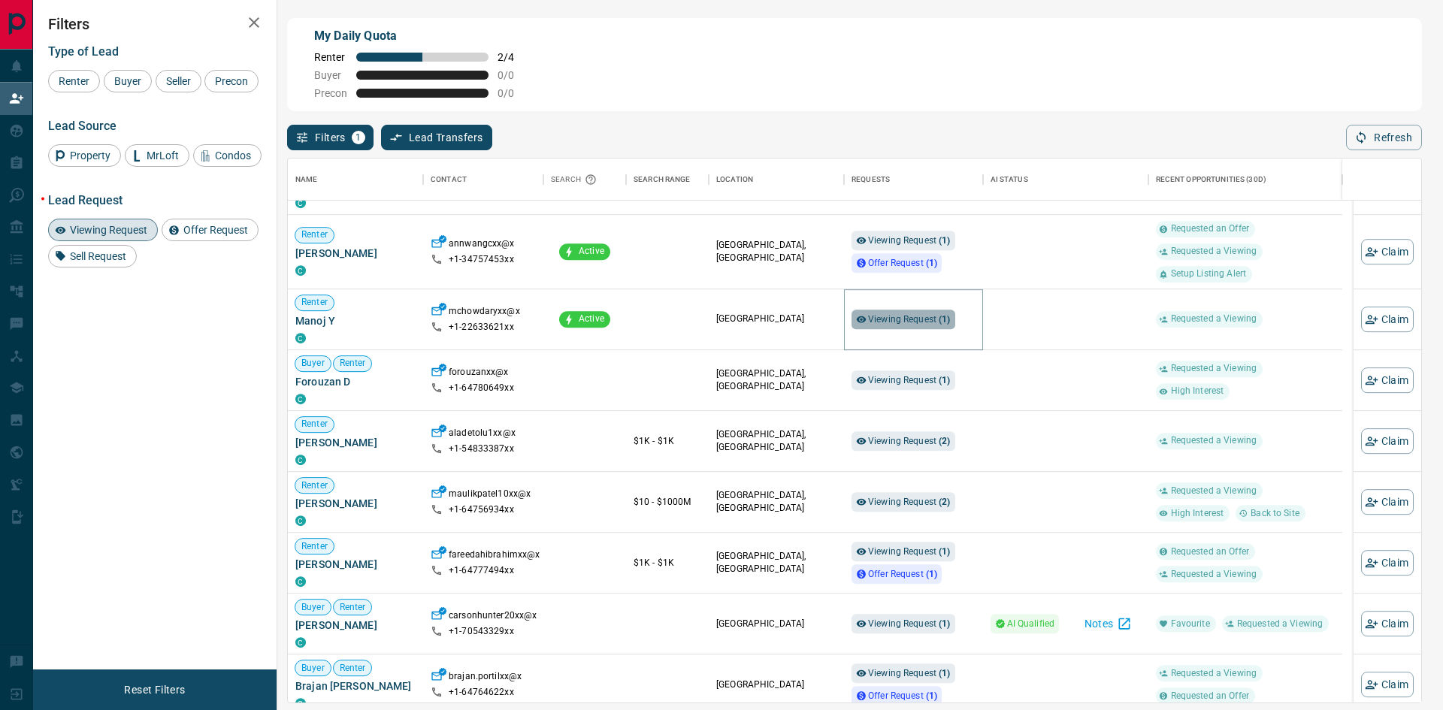
click at [909, 322] on span "Viewing Request ( 1 )" at bounding box center [909, 319] width 83 height 11
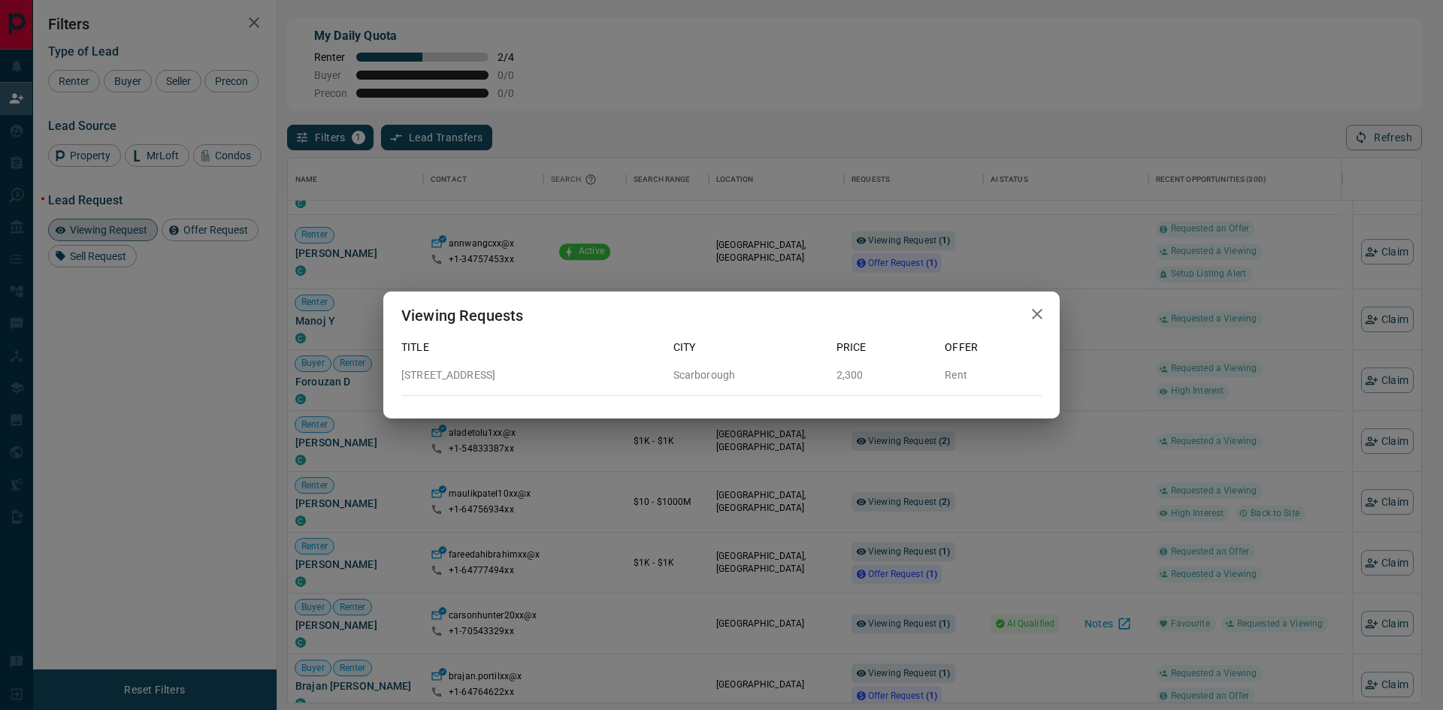
drag, startPoint x: 1042, startPoint y: 467, endPoint x: 1042, endPoint y: 459, distance: 7.6
click at [1042, 466] on div "Viewing Requests Title City Price Offer [STREET_ADDRESS] 2,300 Rent" at bounding box center [721, 355] width 1443 height 710
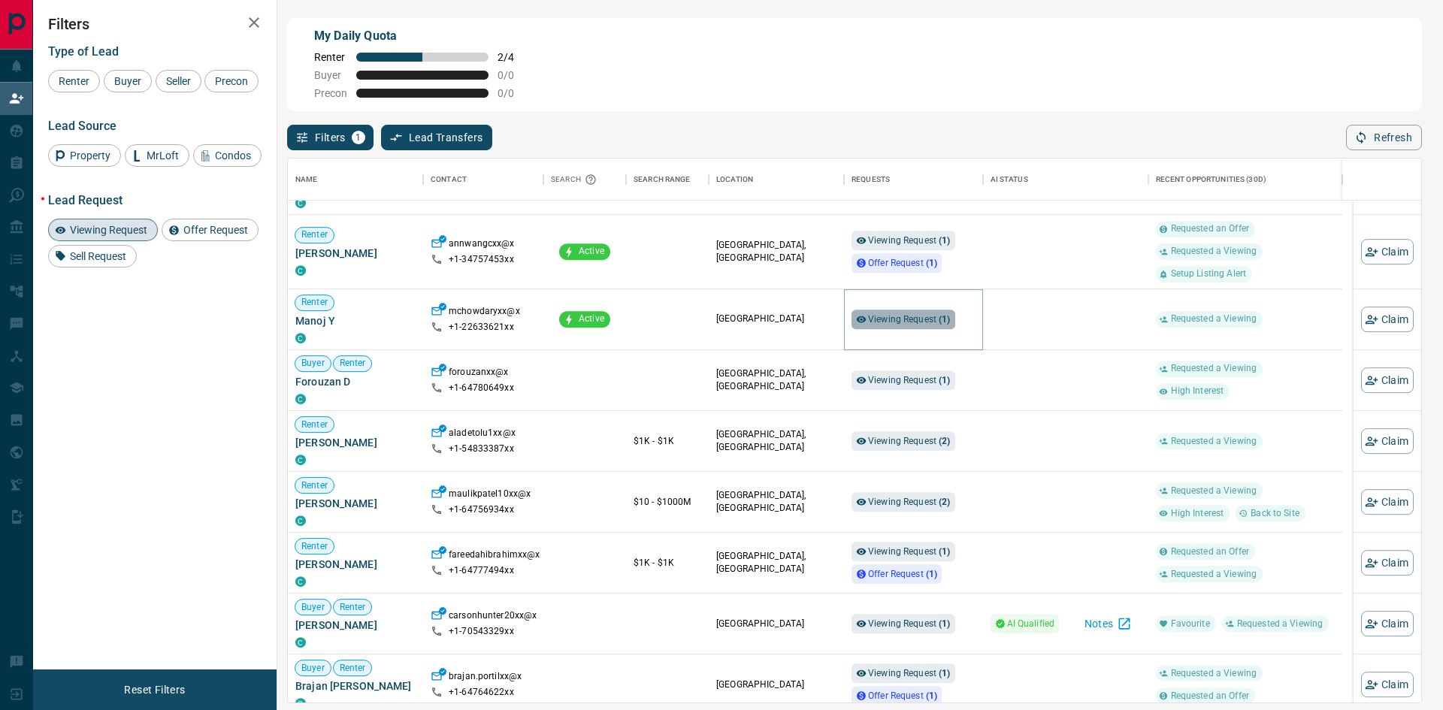
click at [906, 323] on span "Viewing Request ( 1 )" at bounding box center [909, 319] width 83 height 11
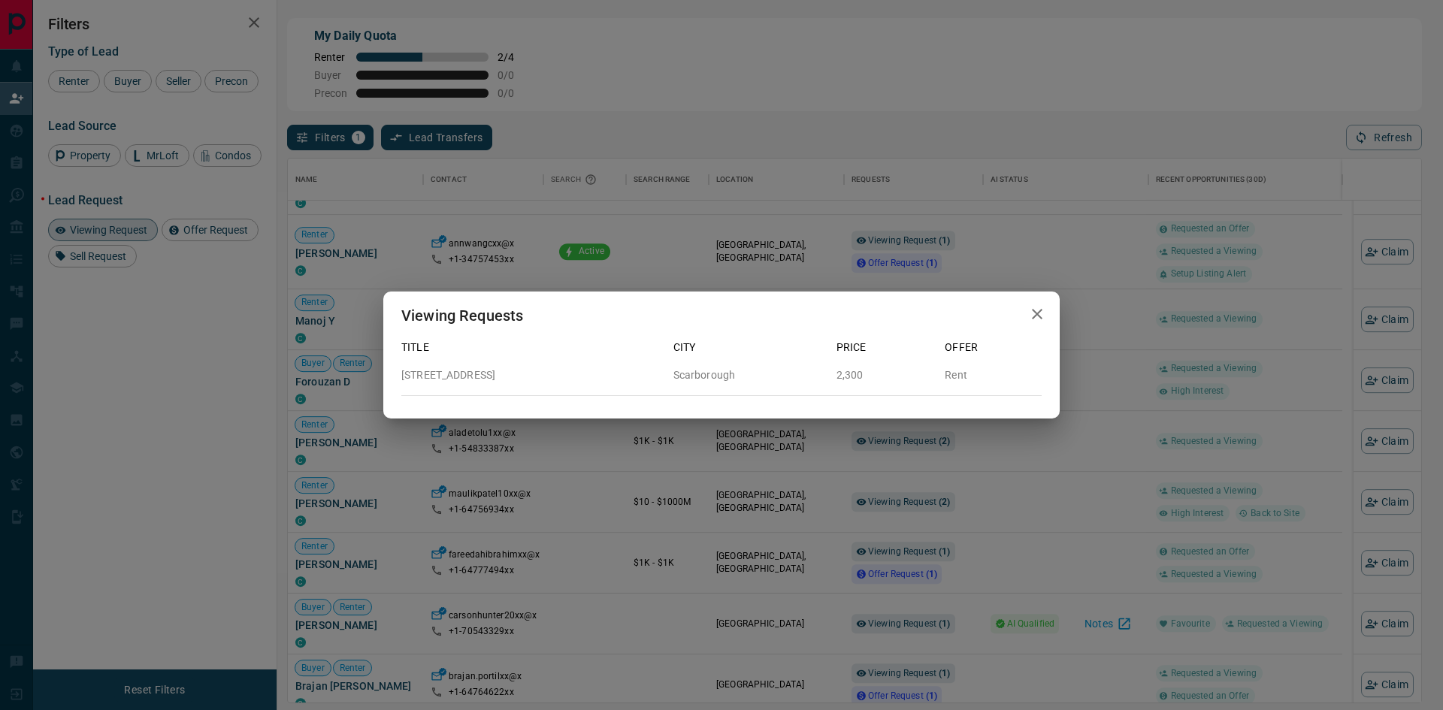
click at [909, 240] on div "Viewing Requests Title City Price Offer [STREET_ADDRESS] 2,300 Rent" at bounding box center [721, 355] width 1443 height 710
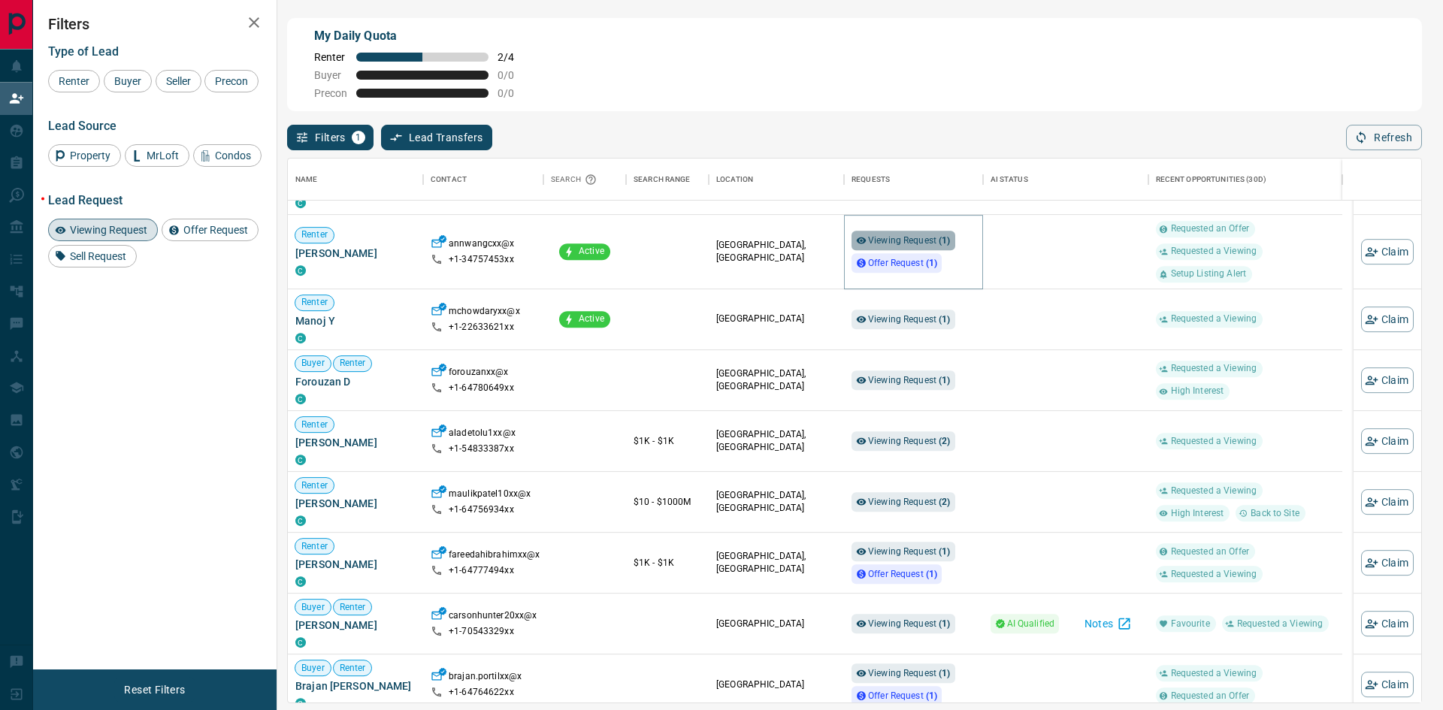
click at [910, 240] on span "Viewing Request ( 1 )" at bounding box center [909, 240] width 83 height 11
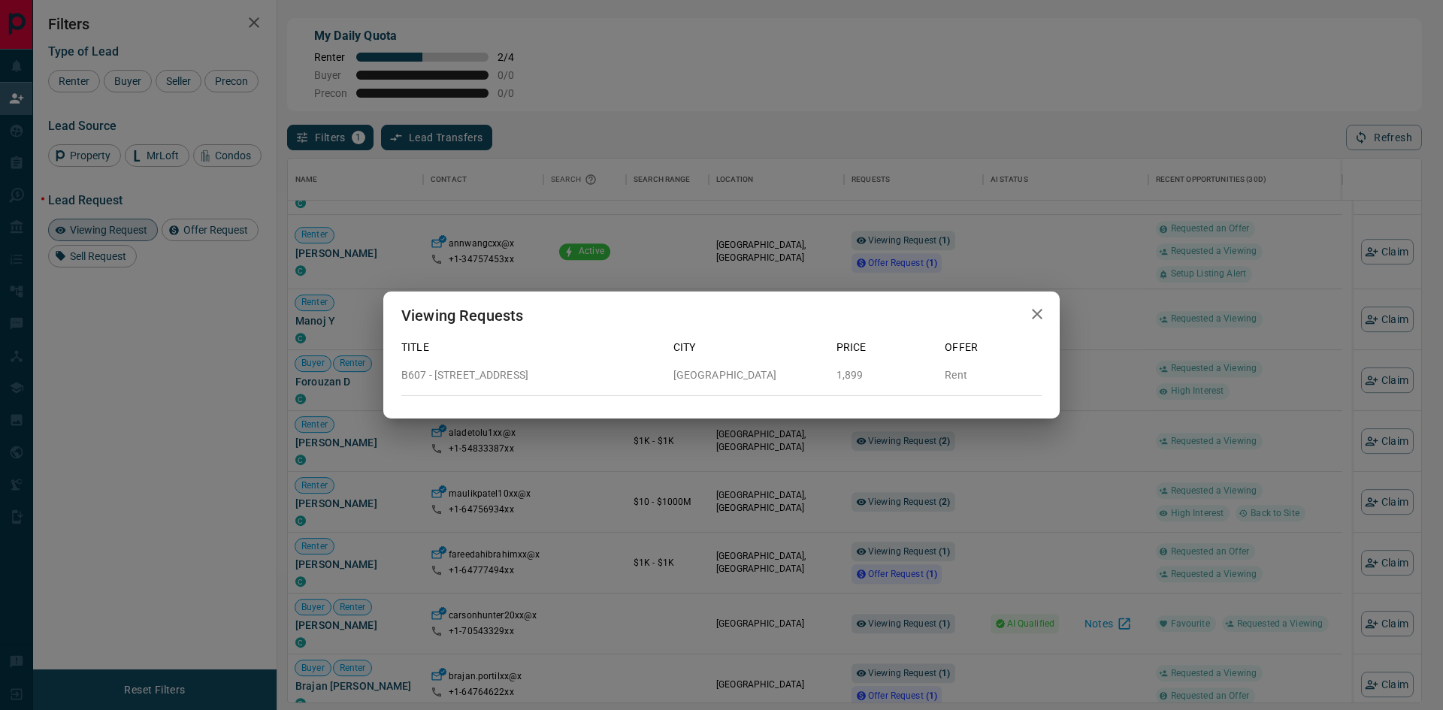
click at [1029, 280] on div "Viewing Requests Title City Price Offer [STREET_ADDRESS] Rent" at bounding box center [721, 355] width 1443 height 710
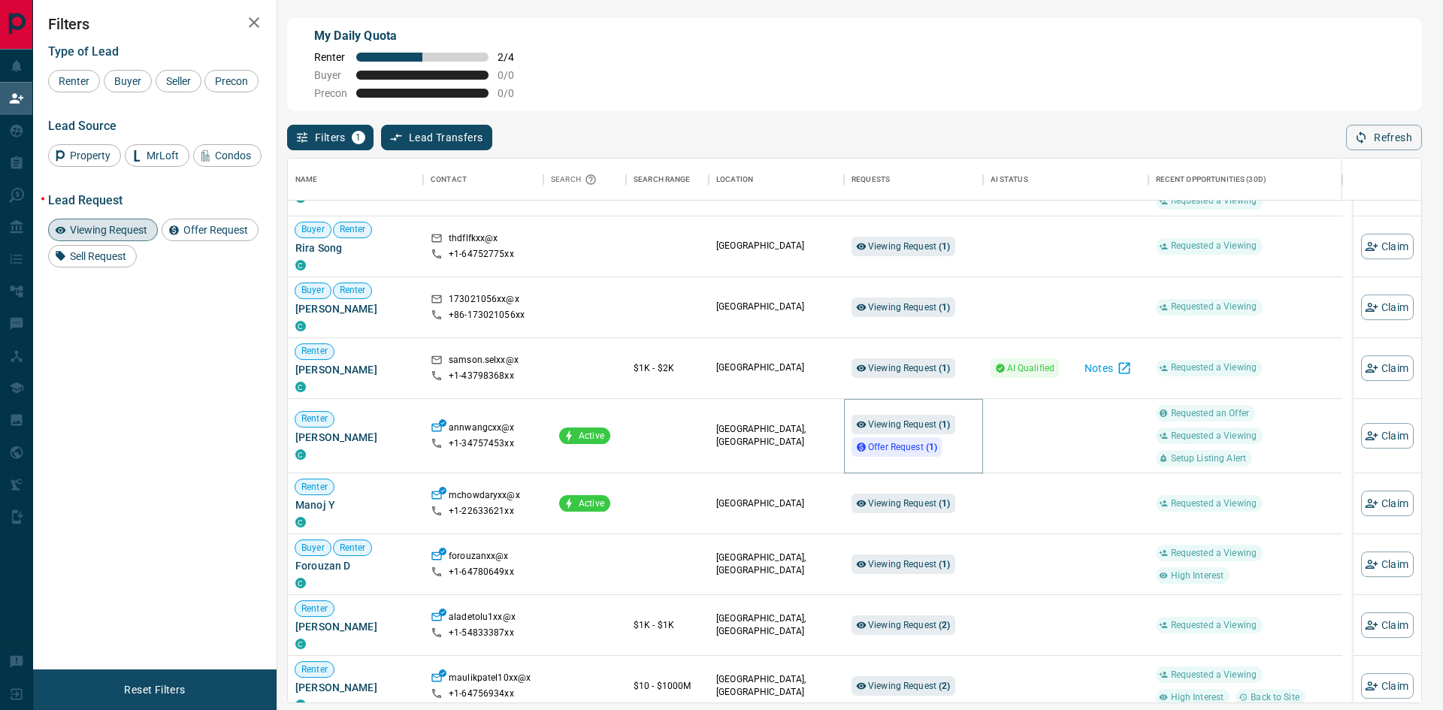
scroll to position [639, 0]
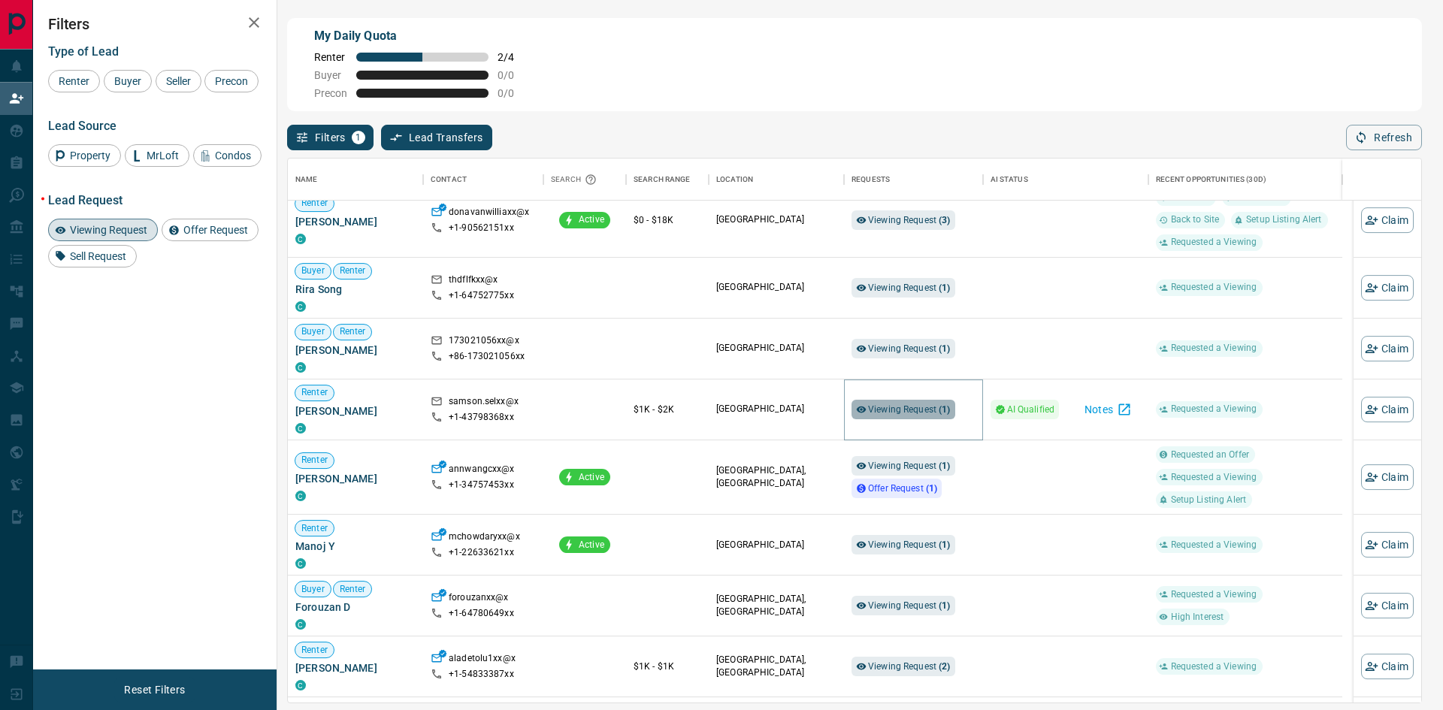
click at [910, 408] on span "Viewing Request ( 1 )" at bounding box center [909, 409] width 83 height 11
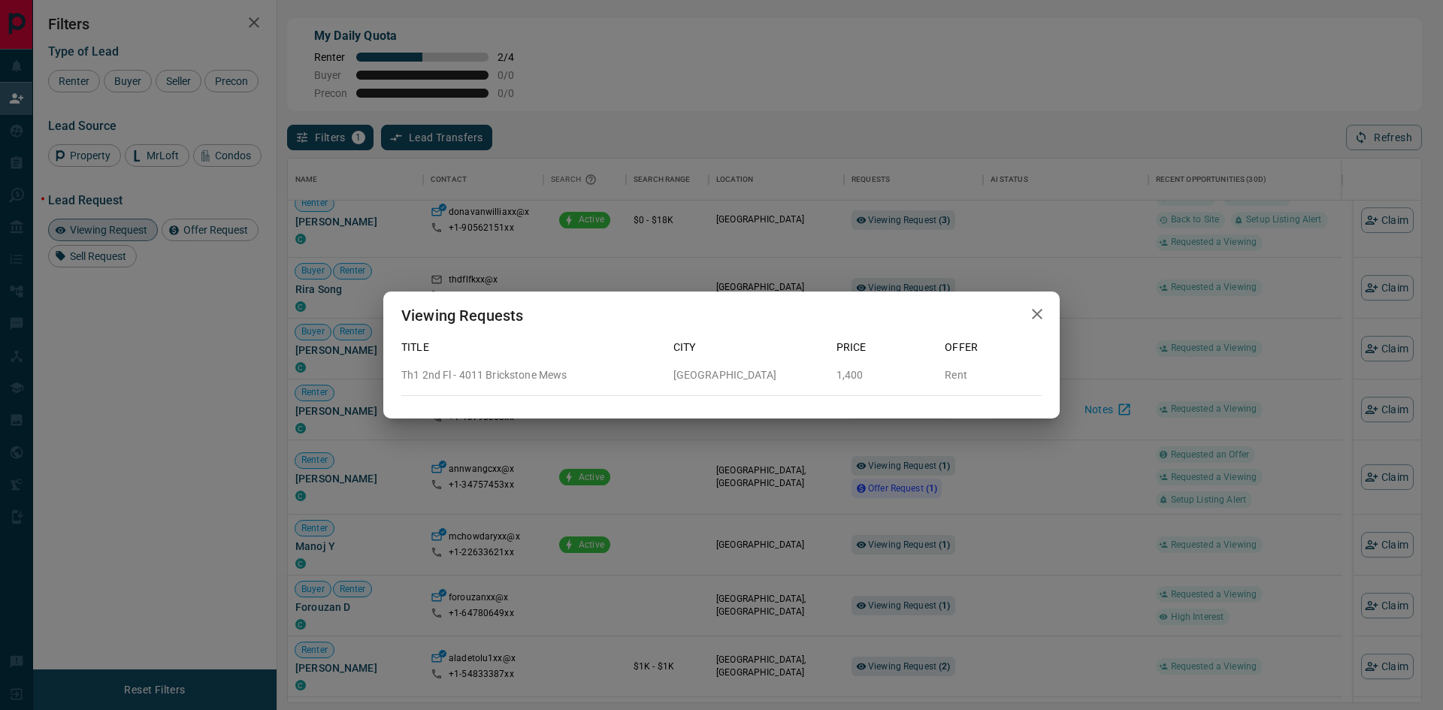
click at [740, 455] on div "Viewing Requests Title City Price Offer Th1 2nd Fl - 4011 Brickstone Mews Missi…" at bounding box center [721, 355] width 1443 height 710
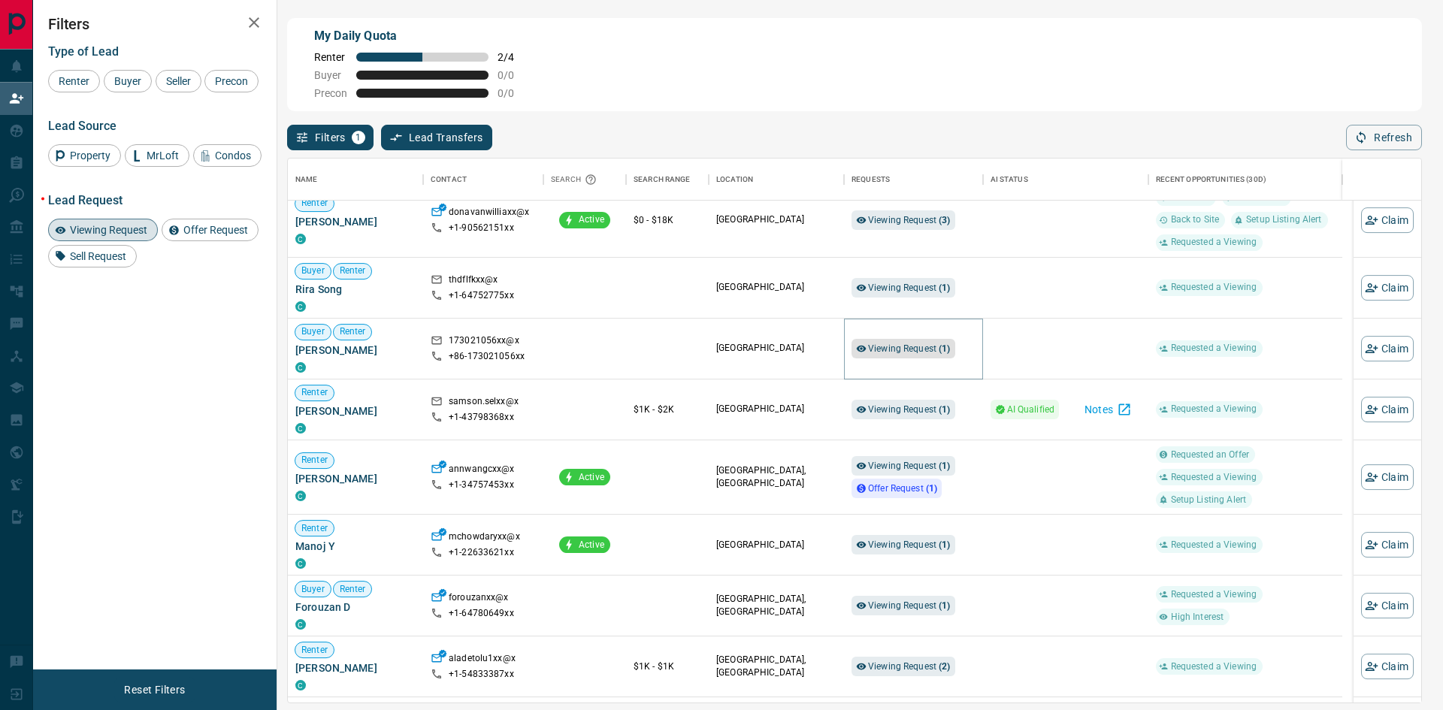
click at [890, 349] on span "Viewing Request ( 1 )" at bounding box center [909, 348] width 83 height 11
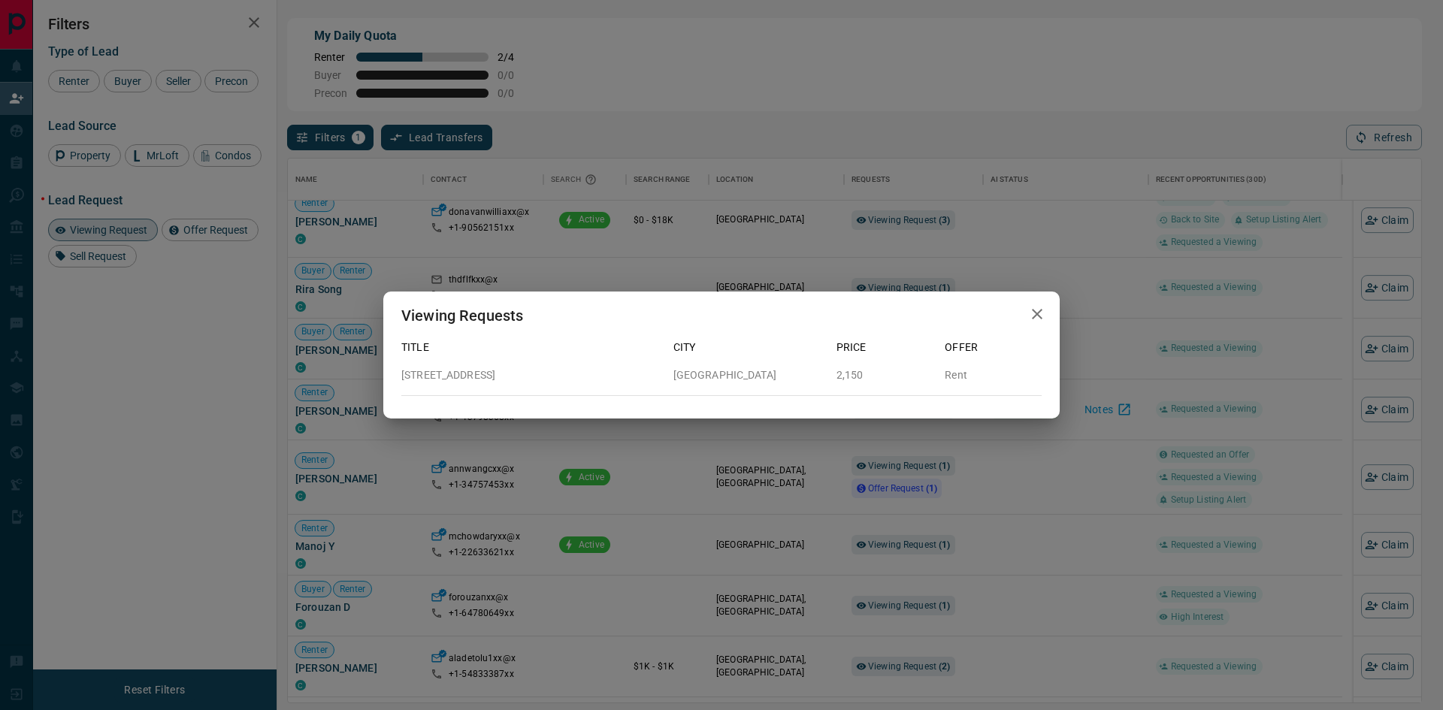
click at [966, 262] on div "Viewing Requests Title City Price Offer [STREET_ADDRESS] 2,150 Rent" at bounding box center [721, 355] width 1443 height 710
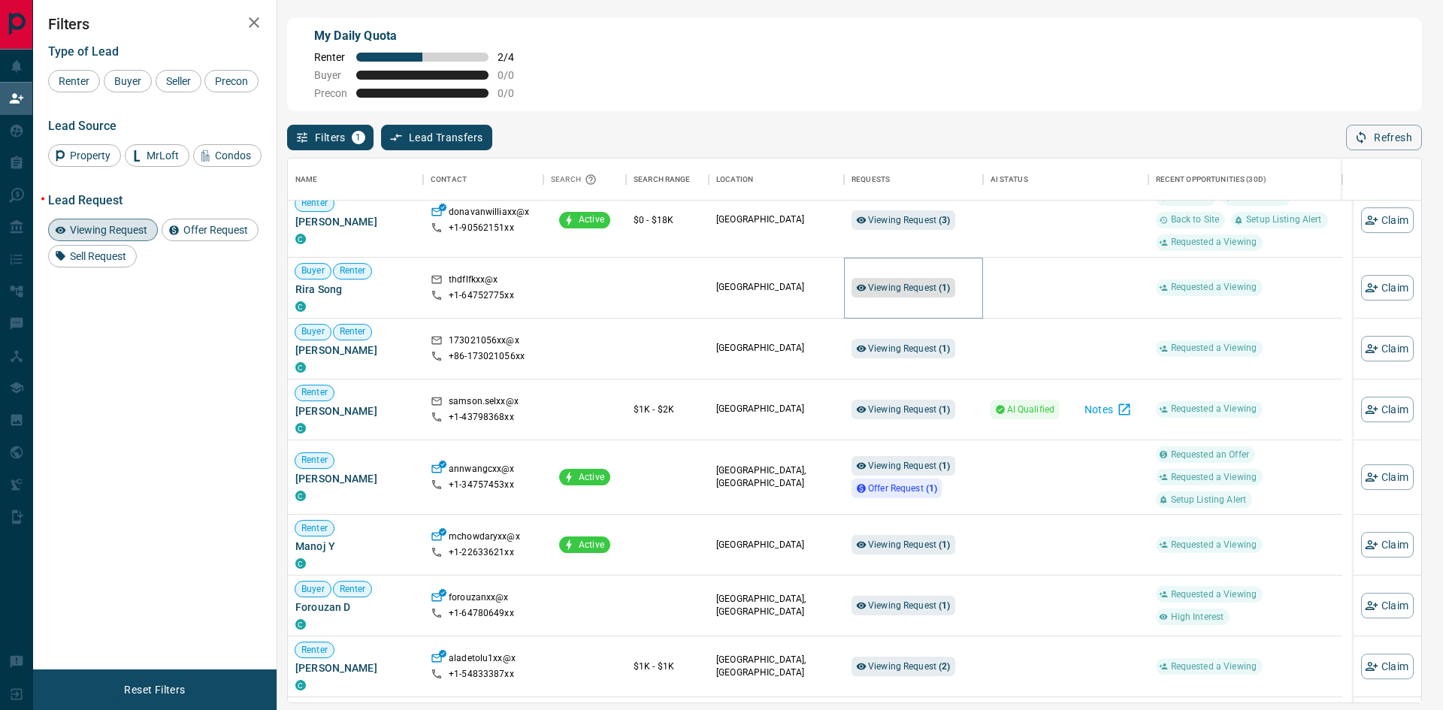
click at [926, 284] on span "Viewing Request ( 1 )" at bounding box center [909, 287] width 83 height 15
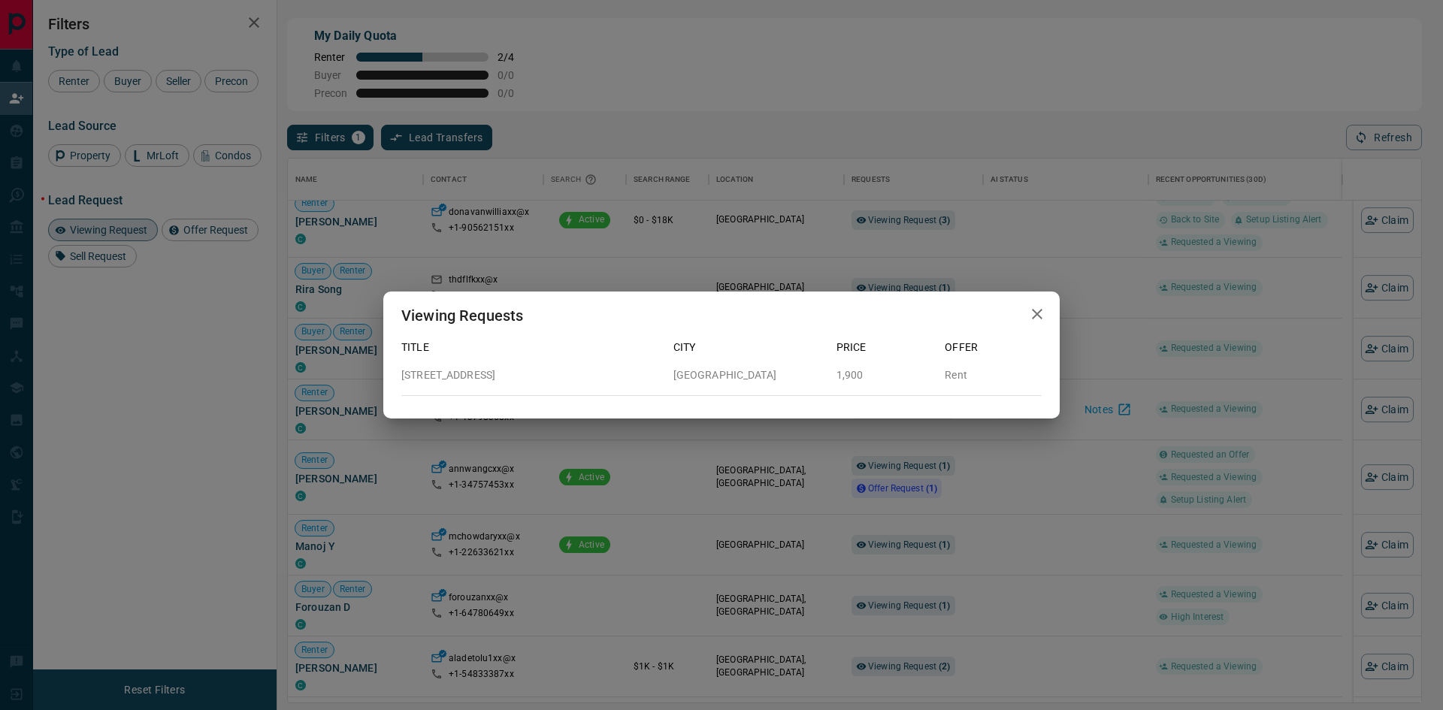
click at [1108, 336] on div "Viewing Requests Title City Price Offer [STREET_ADDRESS] 1,900 Rent" at bounding box center [721, 355] width 1443 height 710
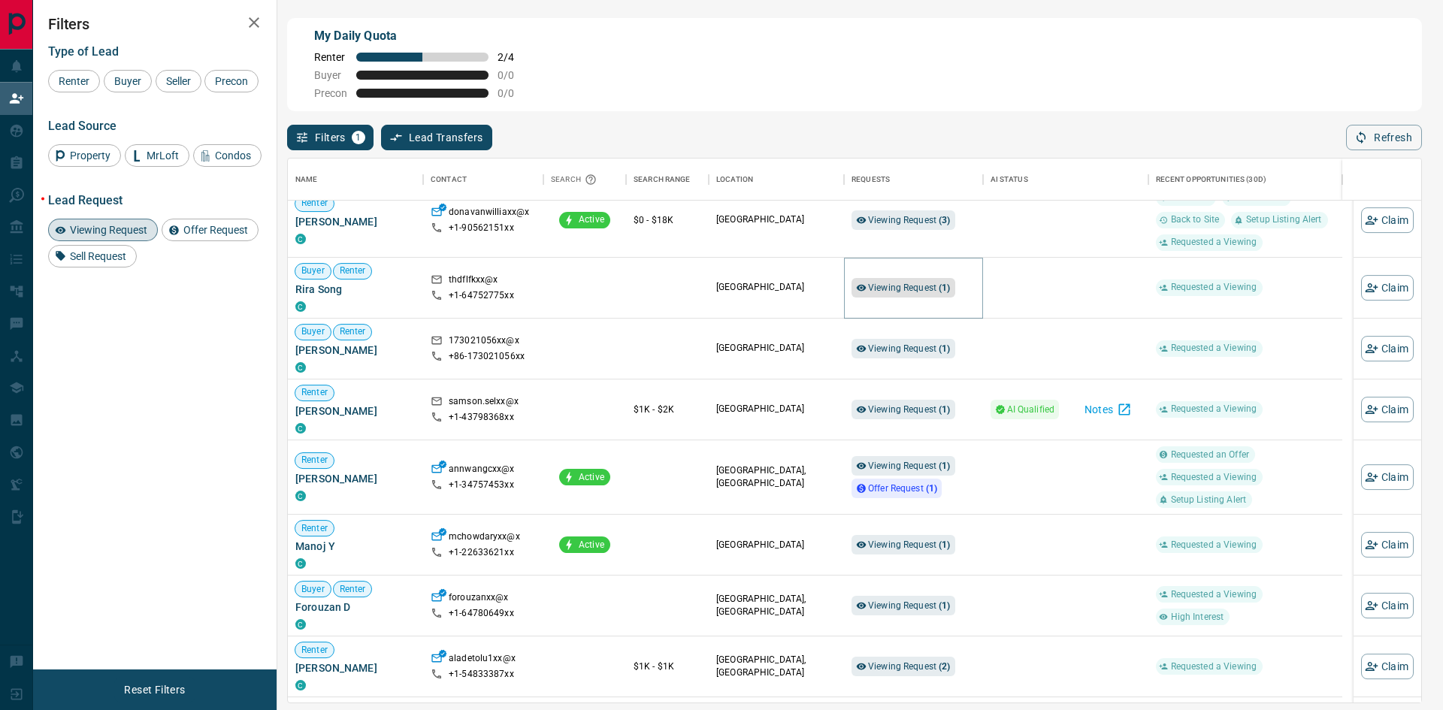
click at [913, 289] on span "Viewing Request ( 1 )" at bounding box center [909, 288] width 83 height 11
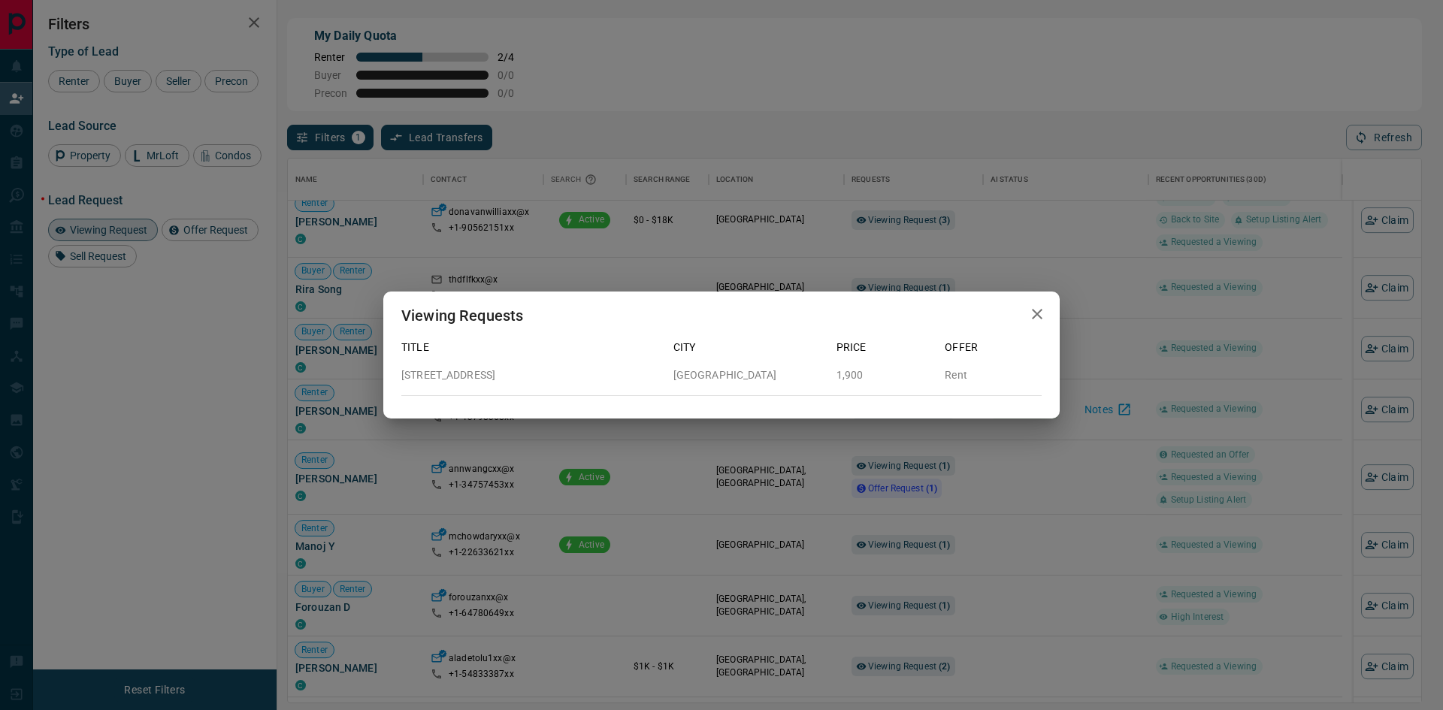
click at [1049, 277] on div "Viewing Requests Title City Price Offer [STREET_ADDRESS] 1,900 Rent" at bounding box center [721, 355] width 1443 height 710
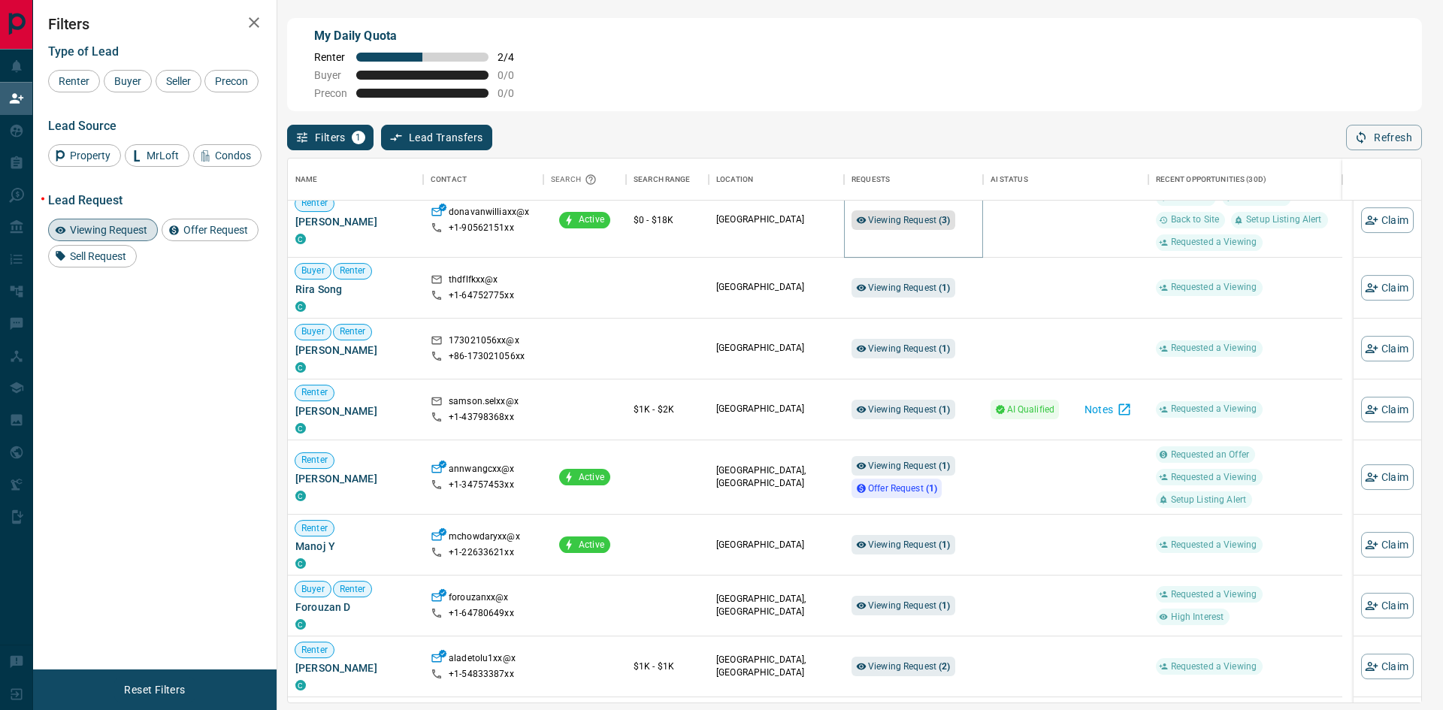
click at [912, 221] on span "Viewing Request ( 3 )" at bounding box center [909, 220] width 83 height 11
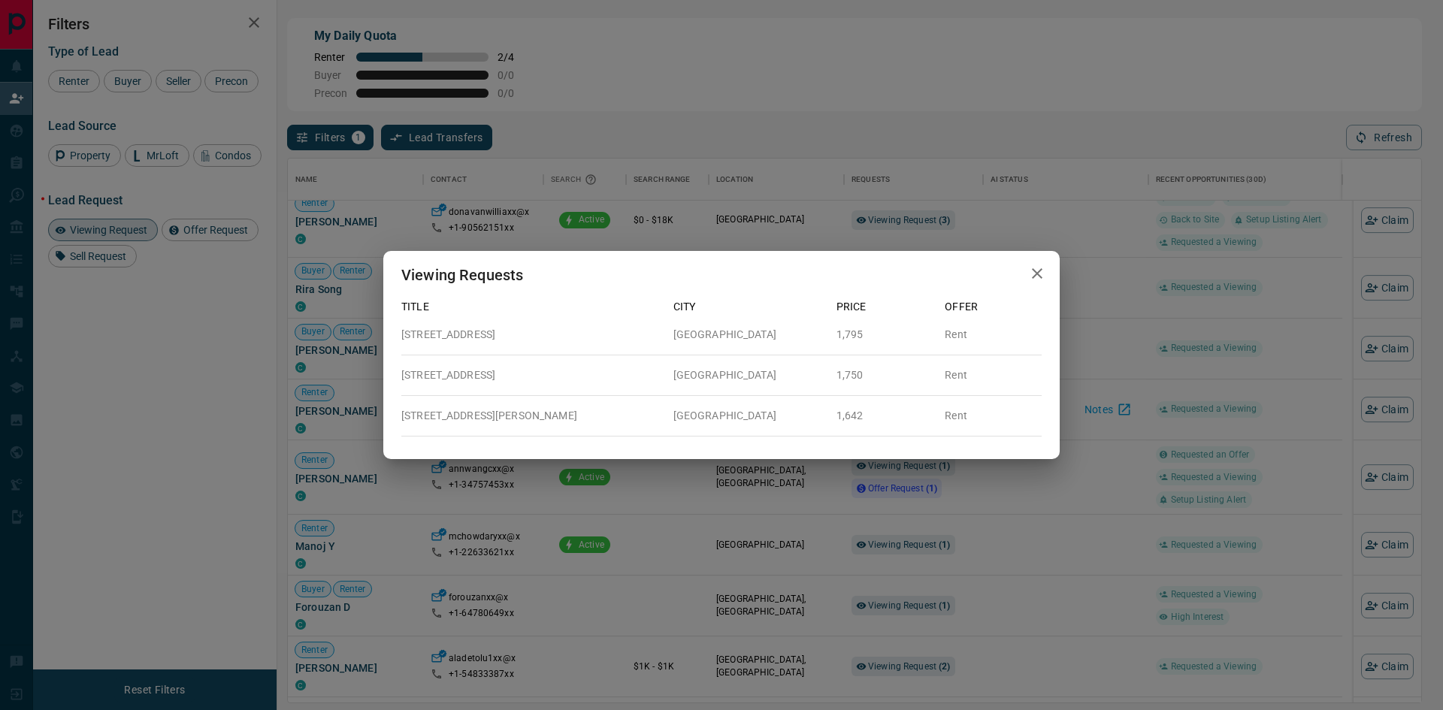
click at [1111, 341] on div "Viewing Requests Title City Price Offer [STREET_ADDRESS] 1,795 Rent [STREET_ADD…" at bounding box center [721, 355] width 1443 height 710
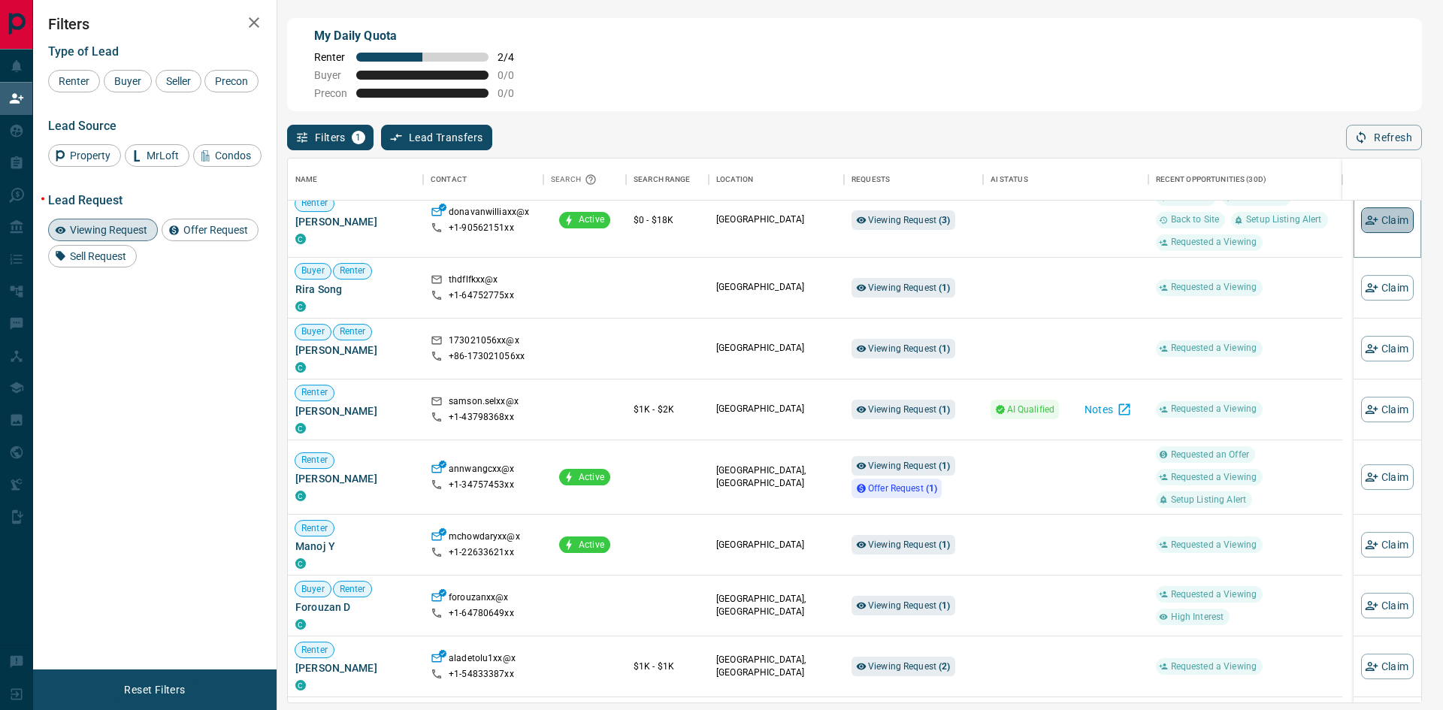
click at [1378, 223] on button "Claim" at bounding box center [1387, 220] width 53 height 26
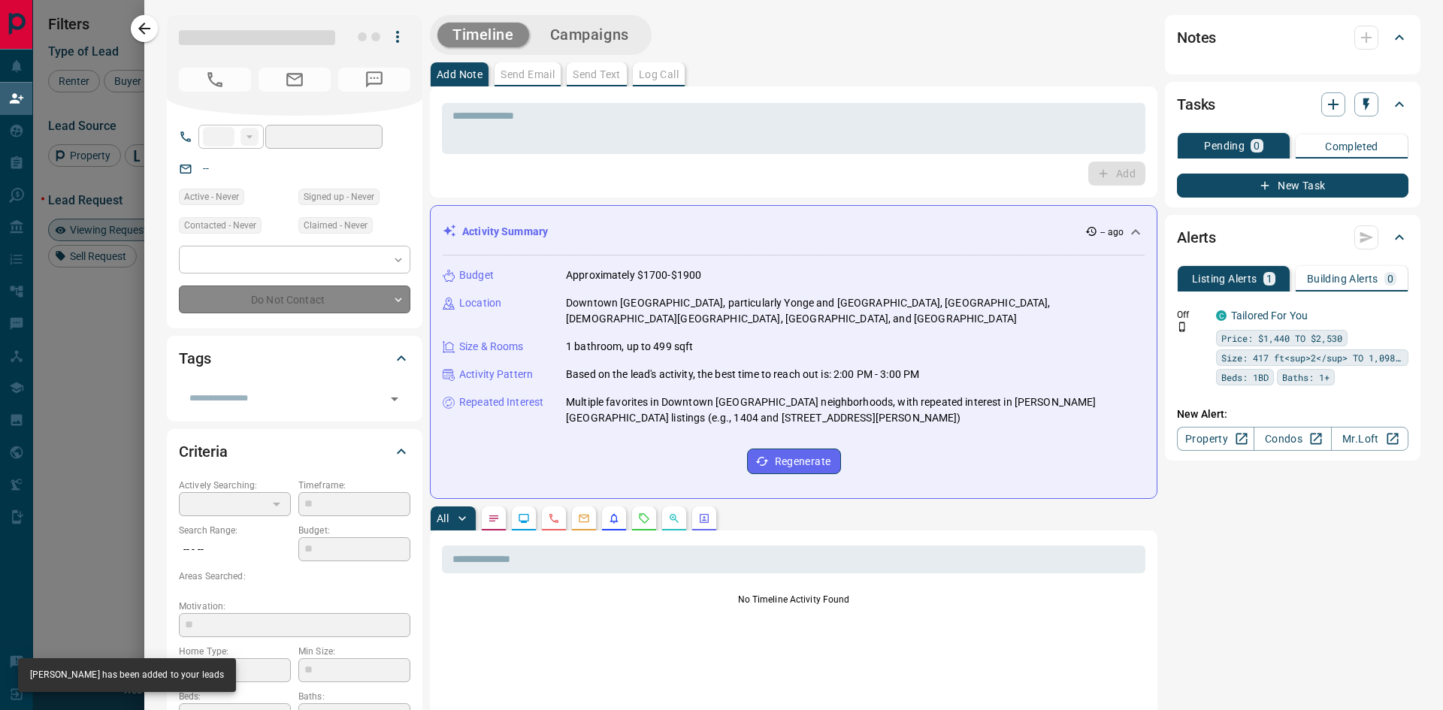
type input "**"
type input "**********"
type input "**"
type input "*"
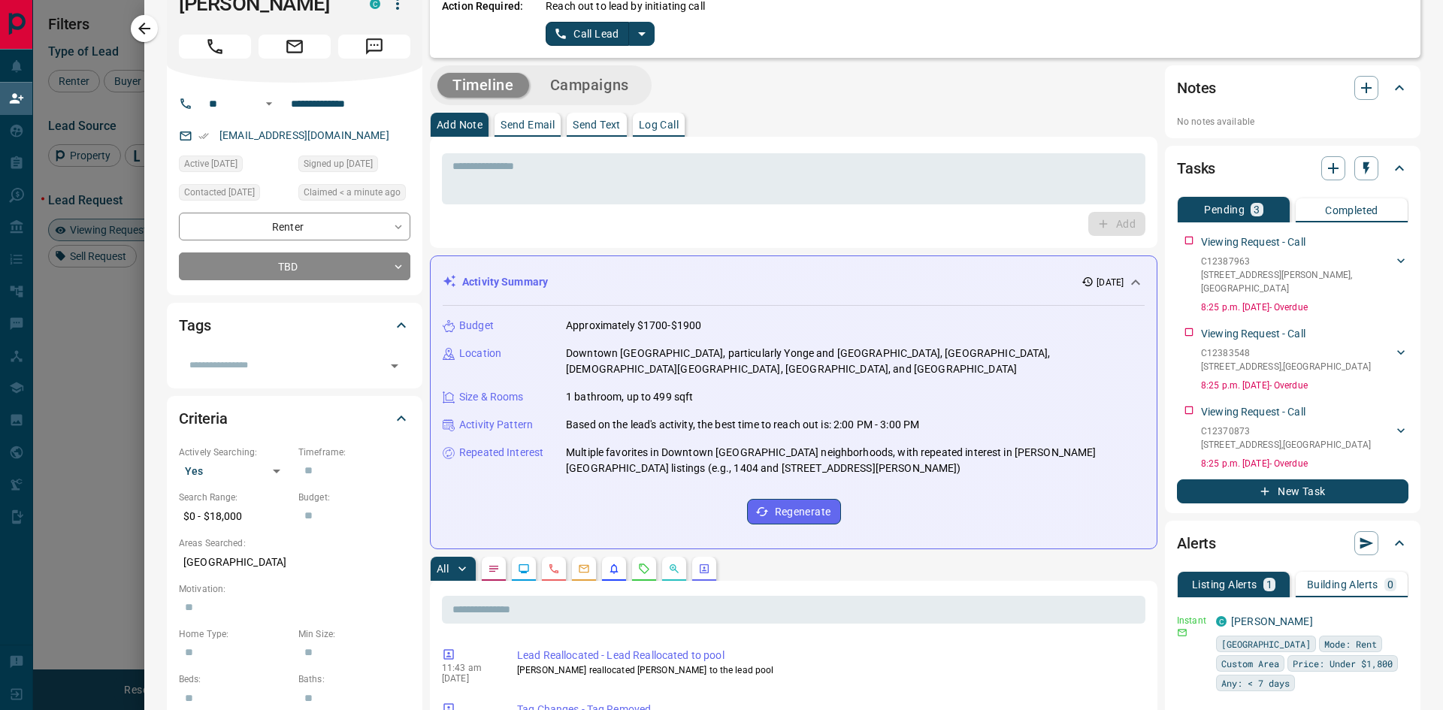
scroll to position [0, 0]
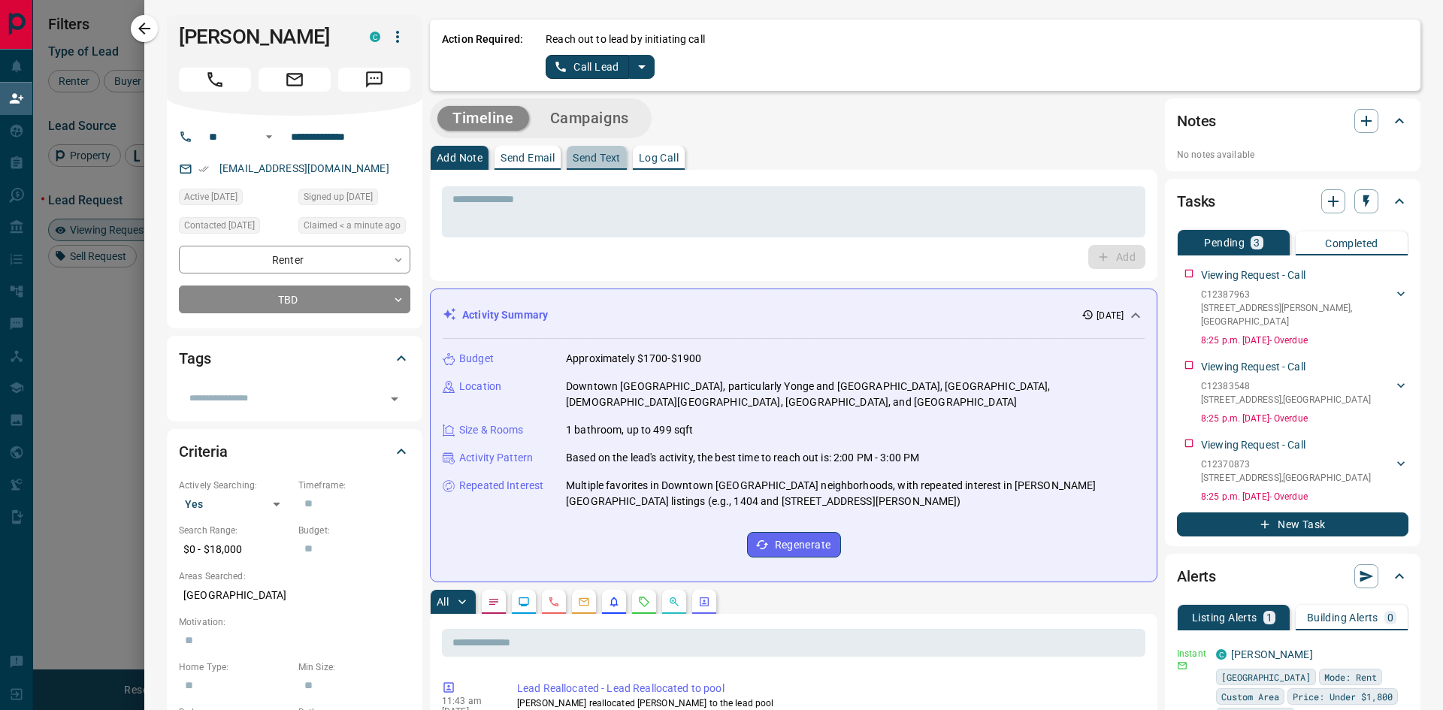
click at [603, 163] on p "Send Text" at bounding box center [597, 158] width 48 height 11
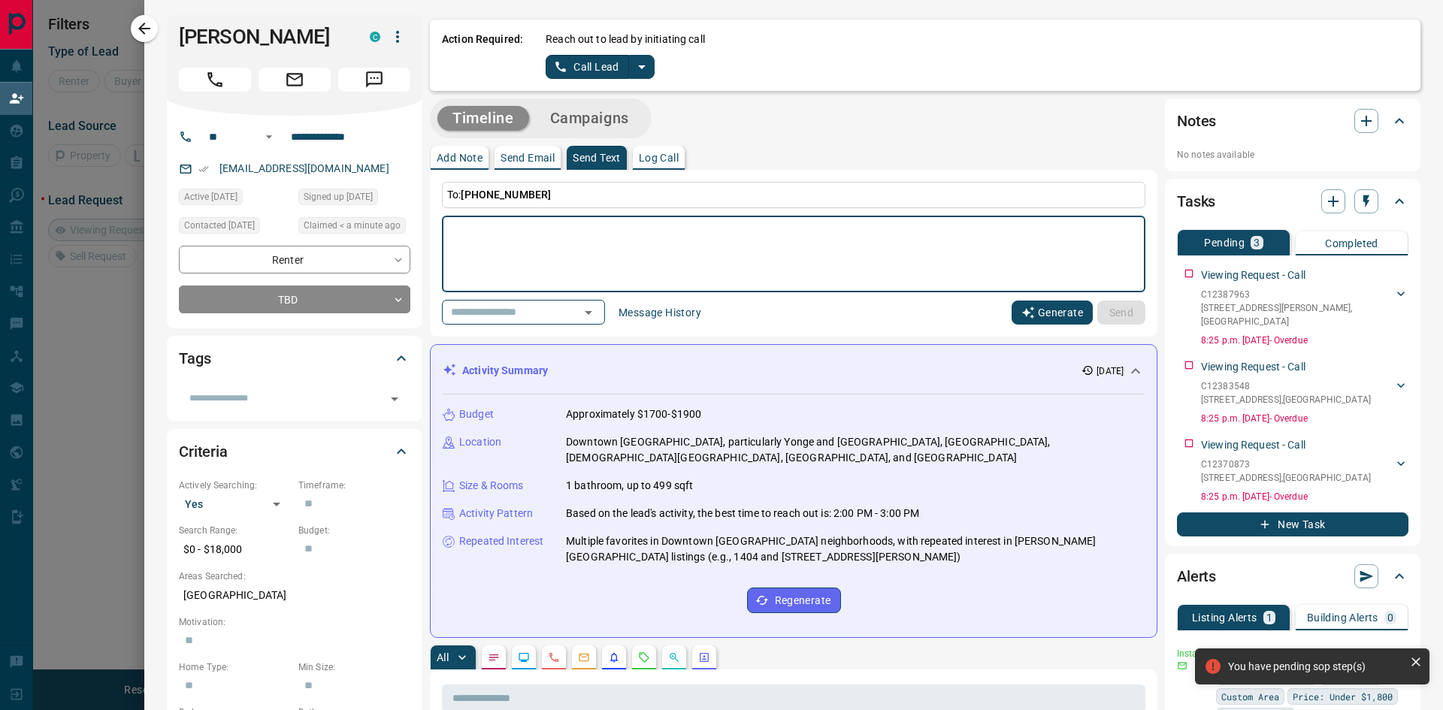
click at [1025, 310] on button "Generate" at bounding box center [1051, 313] width 81 height 24
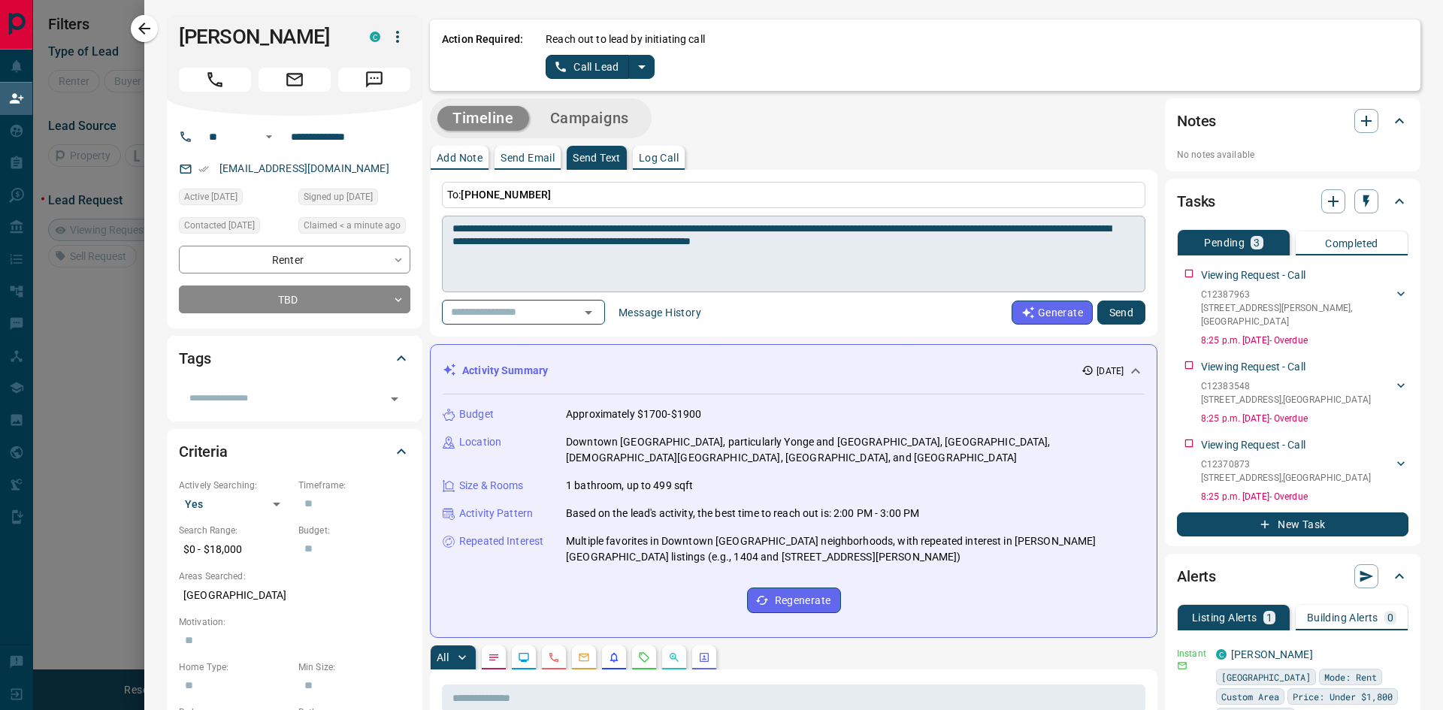
click at [1078, 228] on textarea "**********" at bounding box center [787, 254] width 671 height 64
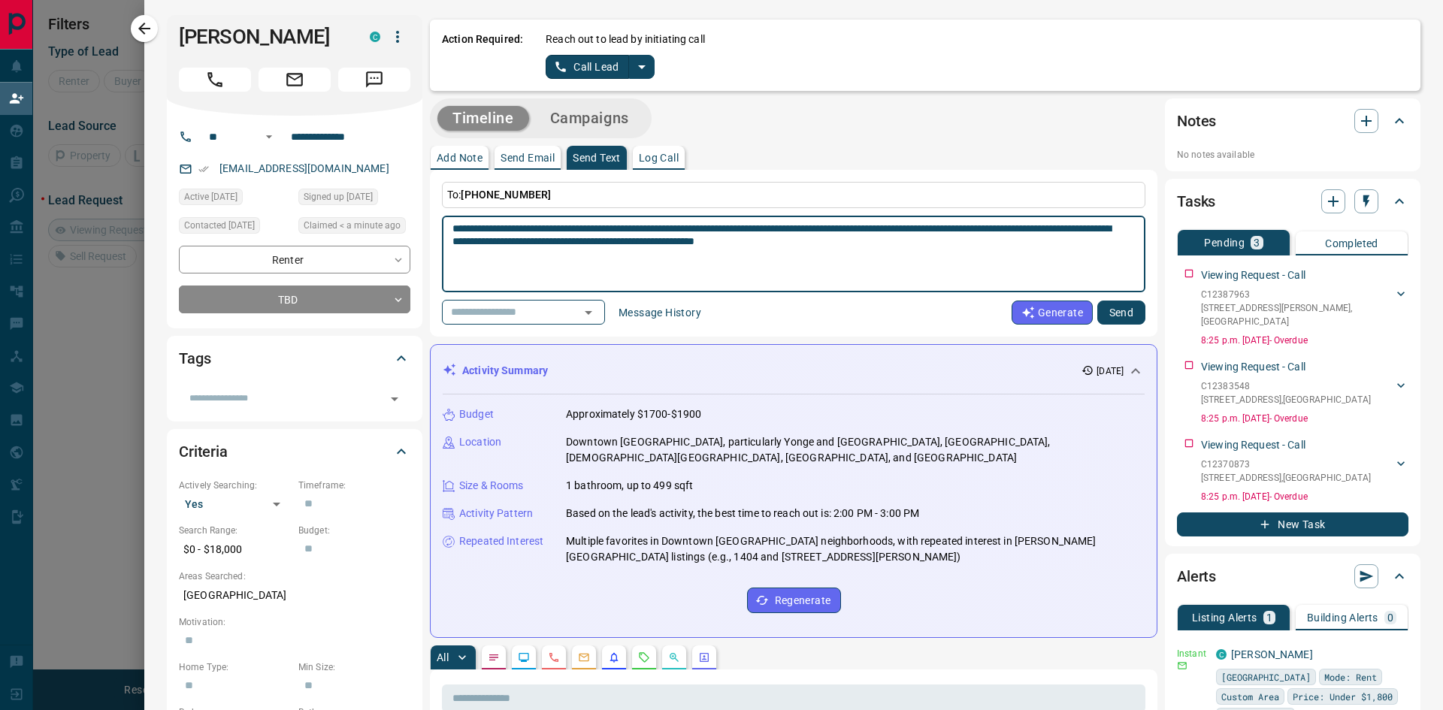
paste textarea "**********"
type textarea "**********"
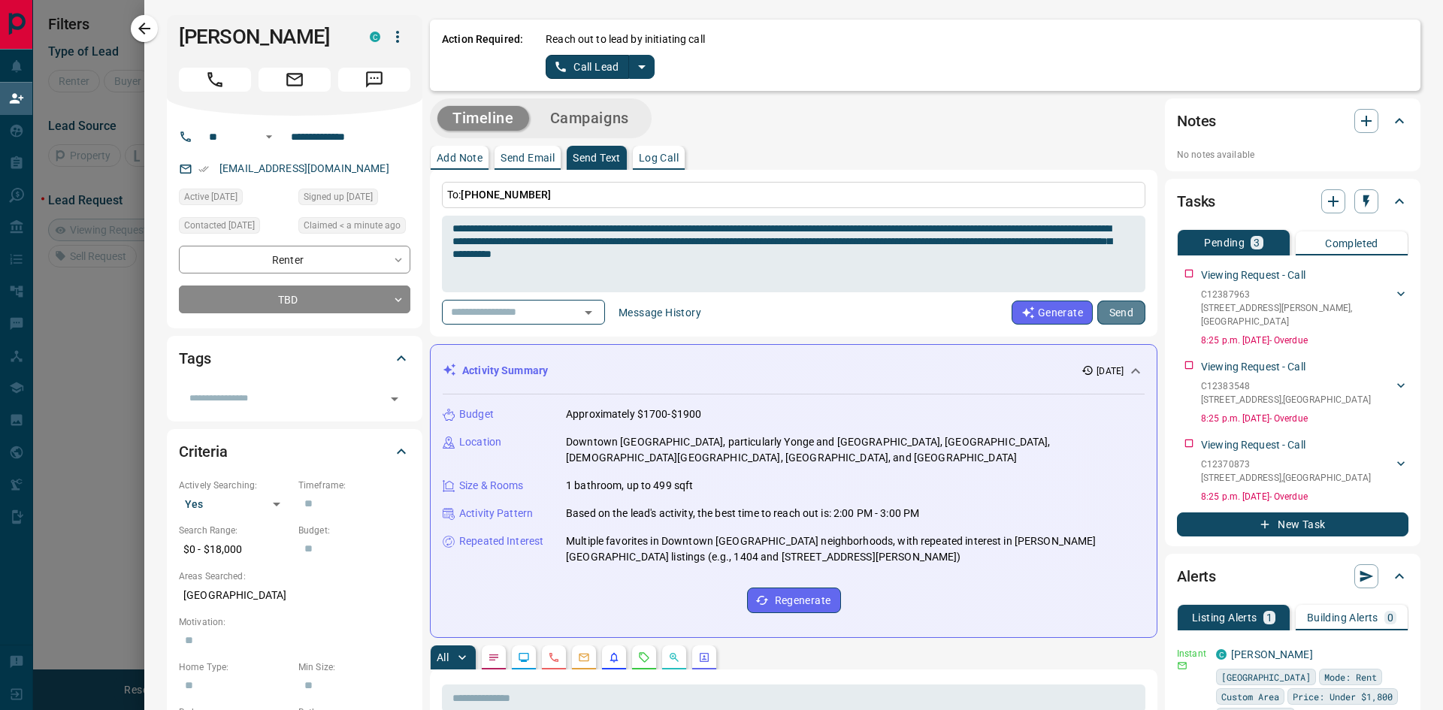
click at [1103, 313] on button "Send" at bounding box center [1121, 313] width 48 height 24
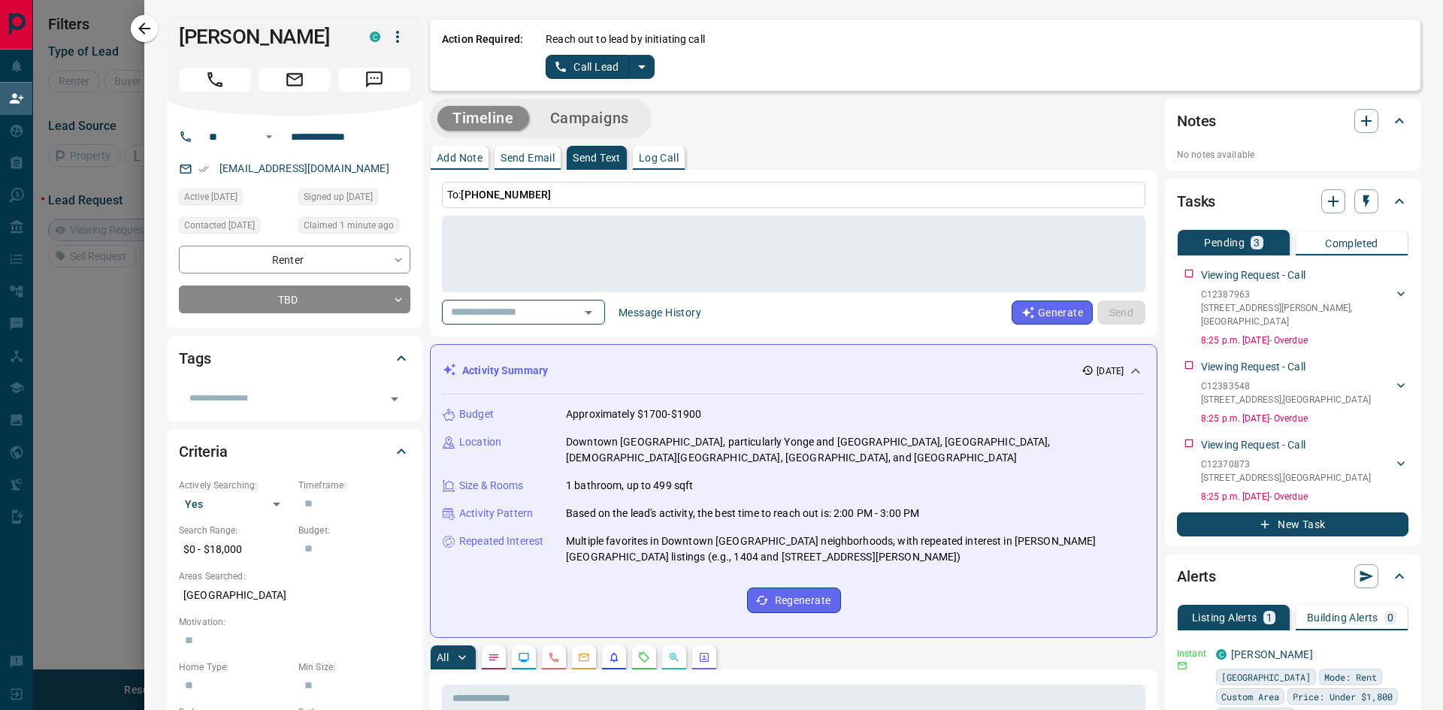
click at [529, 159] on p "Send Email" at bounding box center [527, 158] width 54 height 11
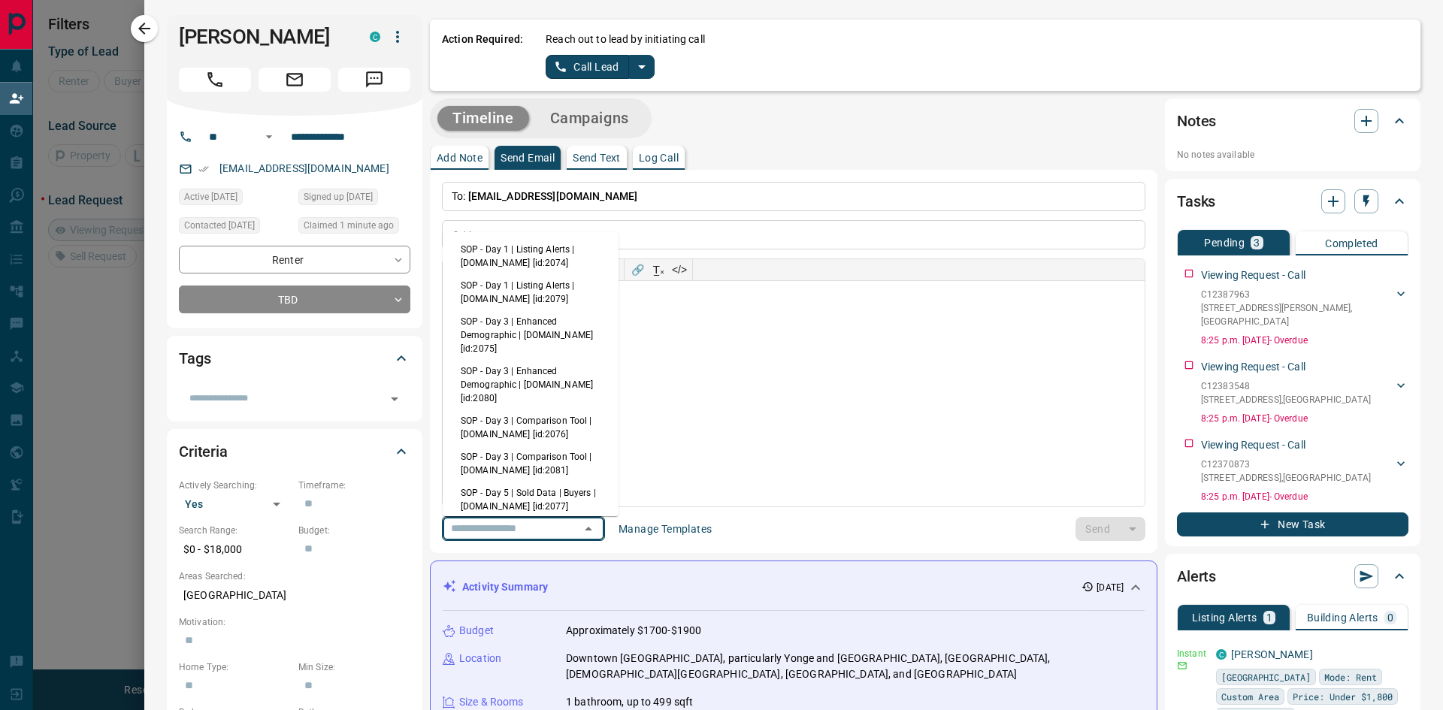
click at [526, 528] on input "text" at bounding box center [502, 528] width 114 height 19
click at [522, 259] on li "SOP - Day 1 | Listing Alerts | [DOMAIN_NAME] [id:2074]" at bounding box center [531, 256] width 176 height 36
type input "**********"
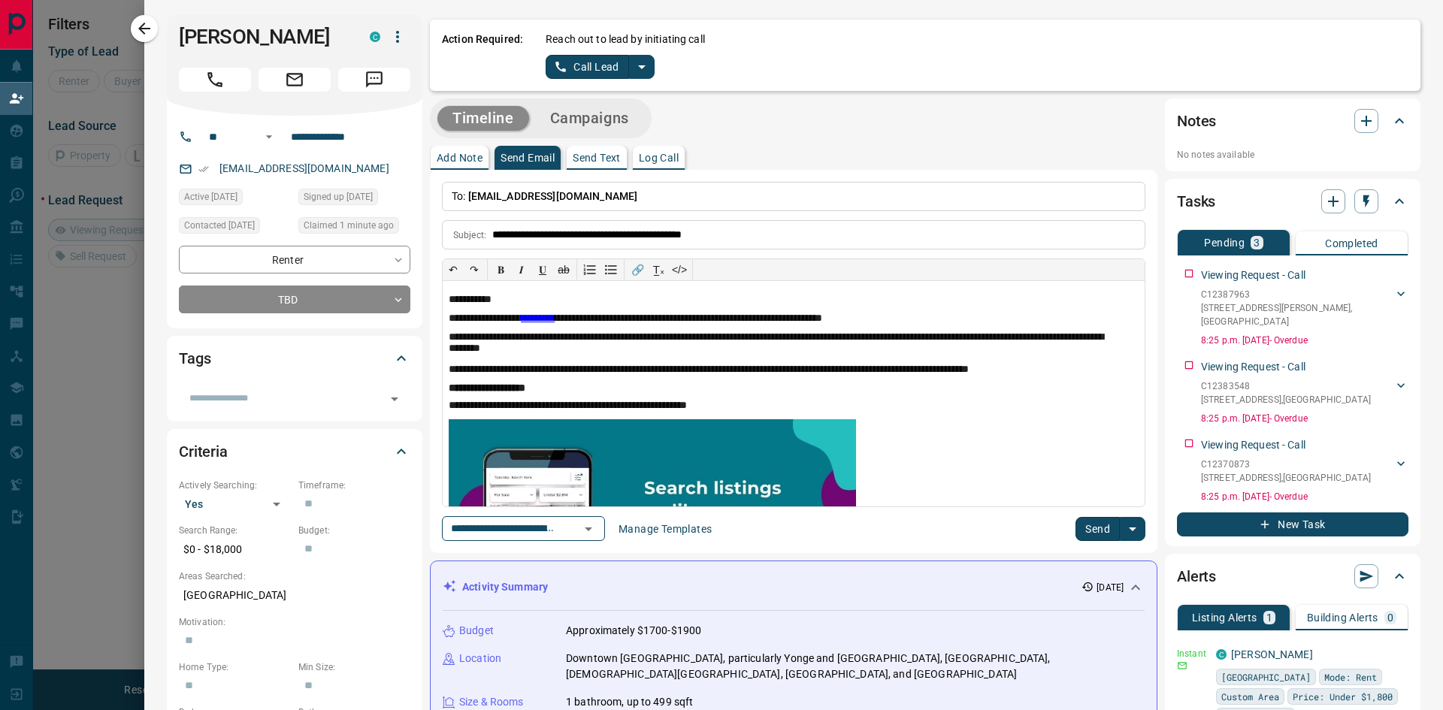
click at [1090, 534] on button "Send" at bounding box center [1097, 529] width 44 height 24
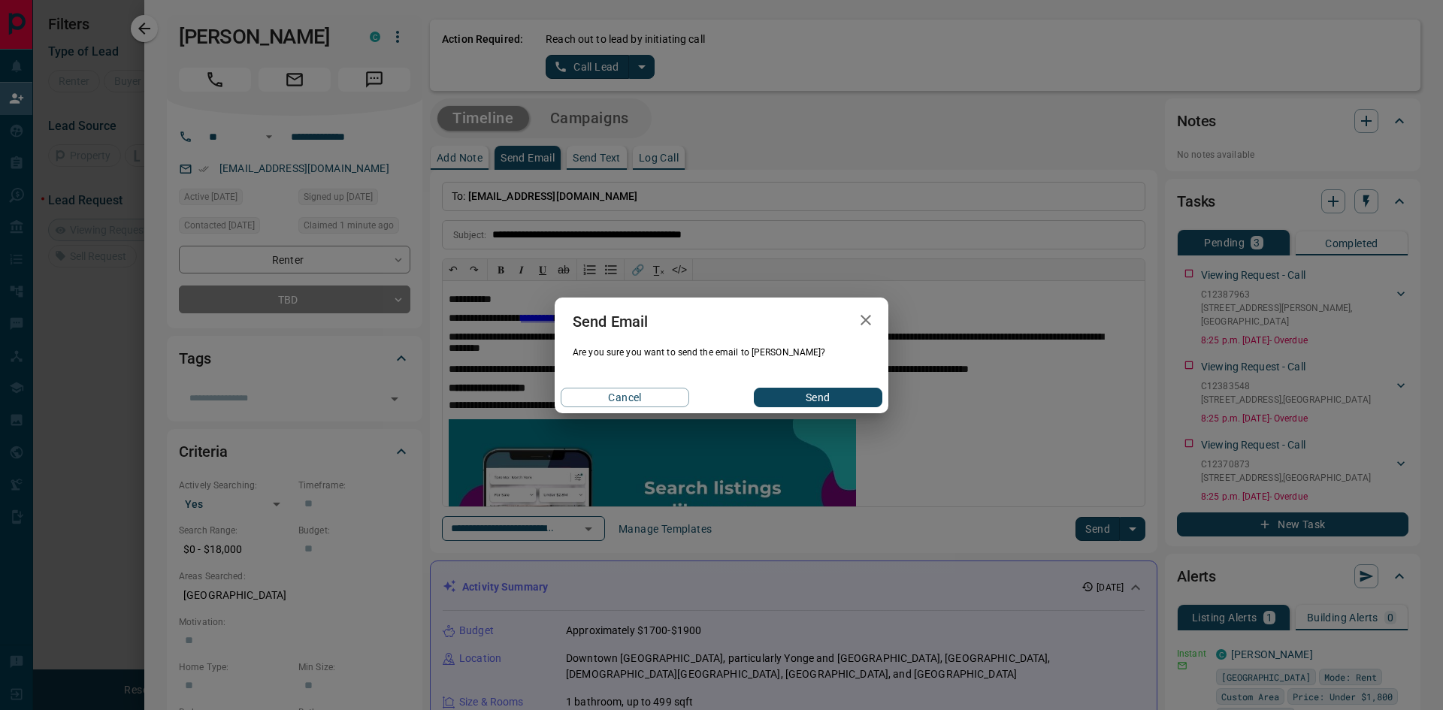
click at [824, 401] on button "Send" at bounding box center [818, 398] width 129 height 20
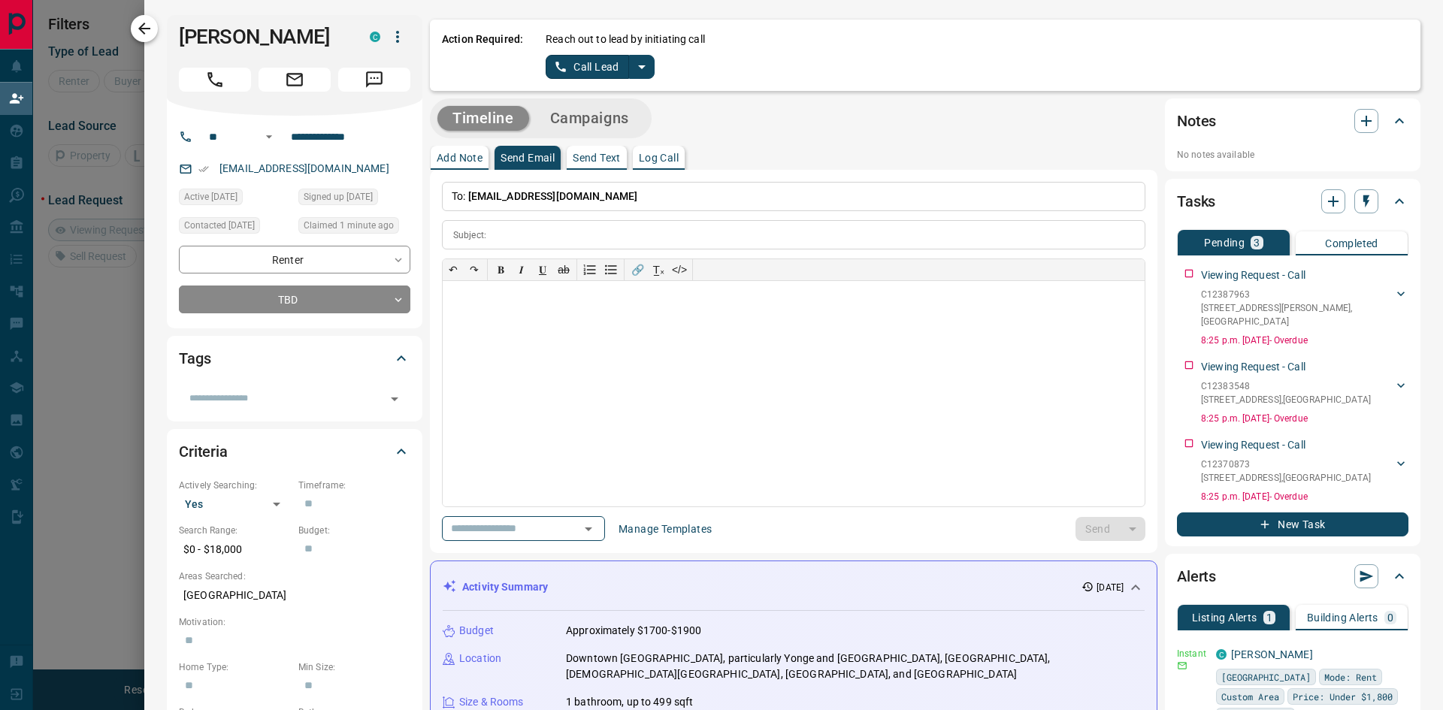
click at [149, 35] on icon "button" at bounding box center [144, 29] width 18 height 18
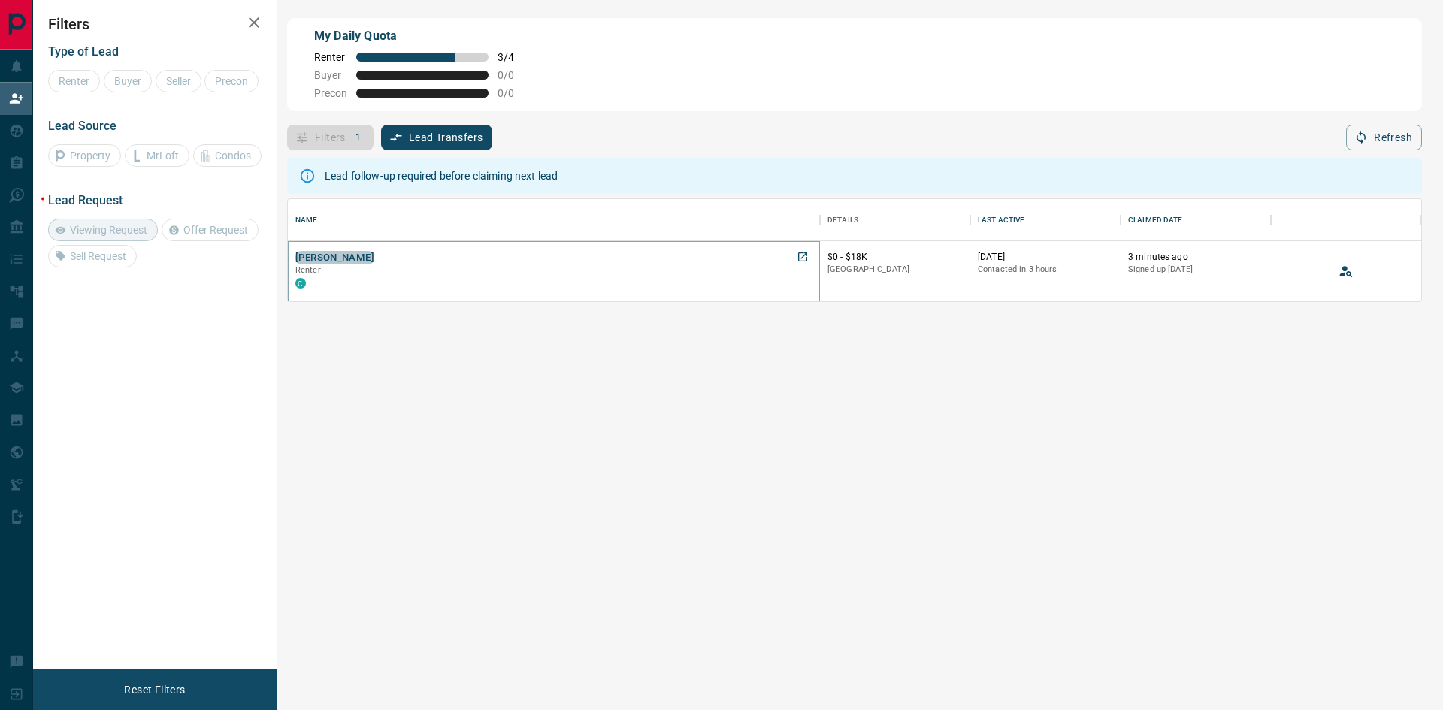
click at [357, 259] on button "[PERSON_NAME]" at bounding box center [334, 258] width 79 height 14
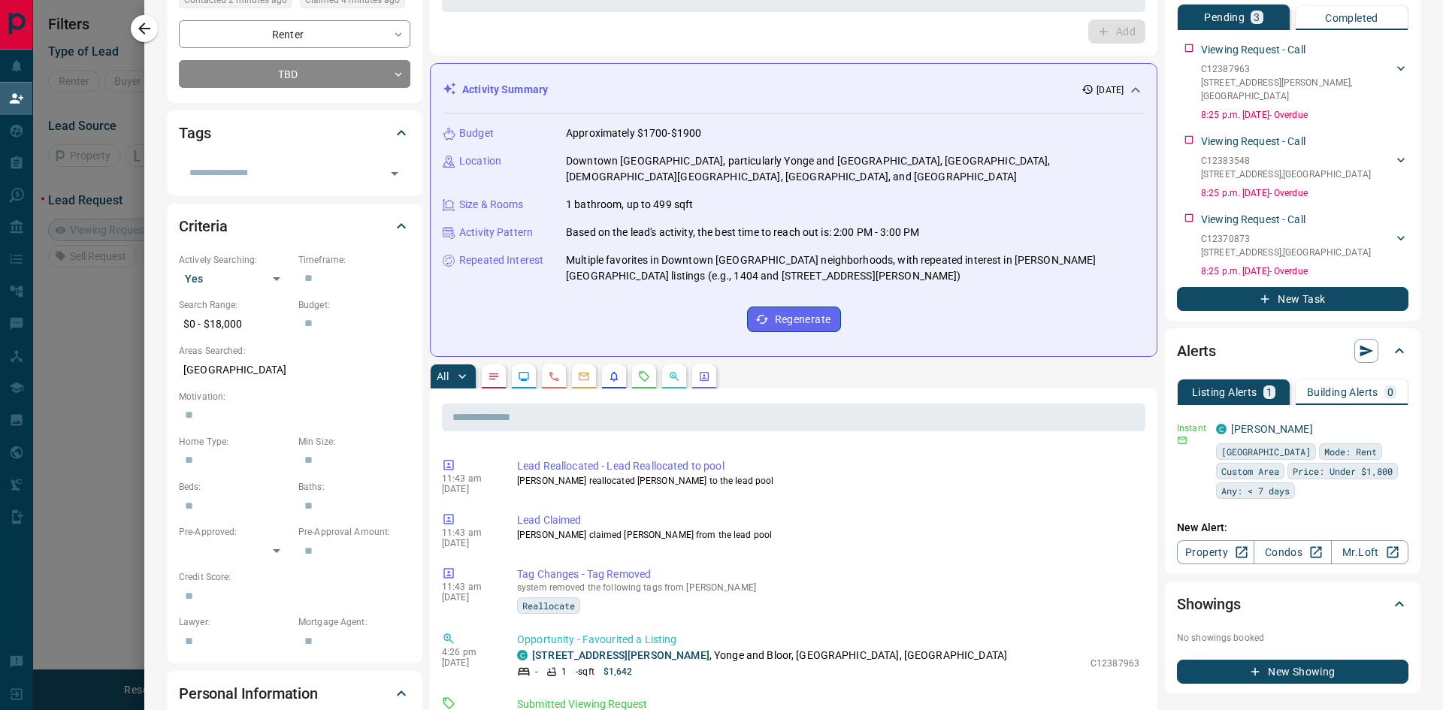
scroll to position [451, 0]
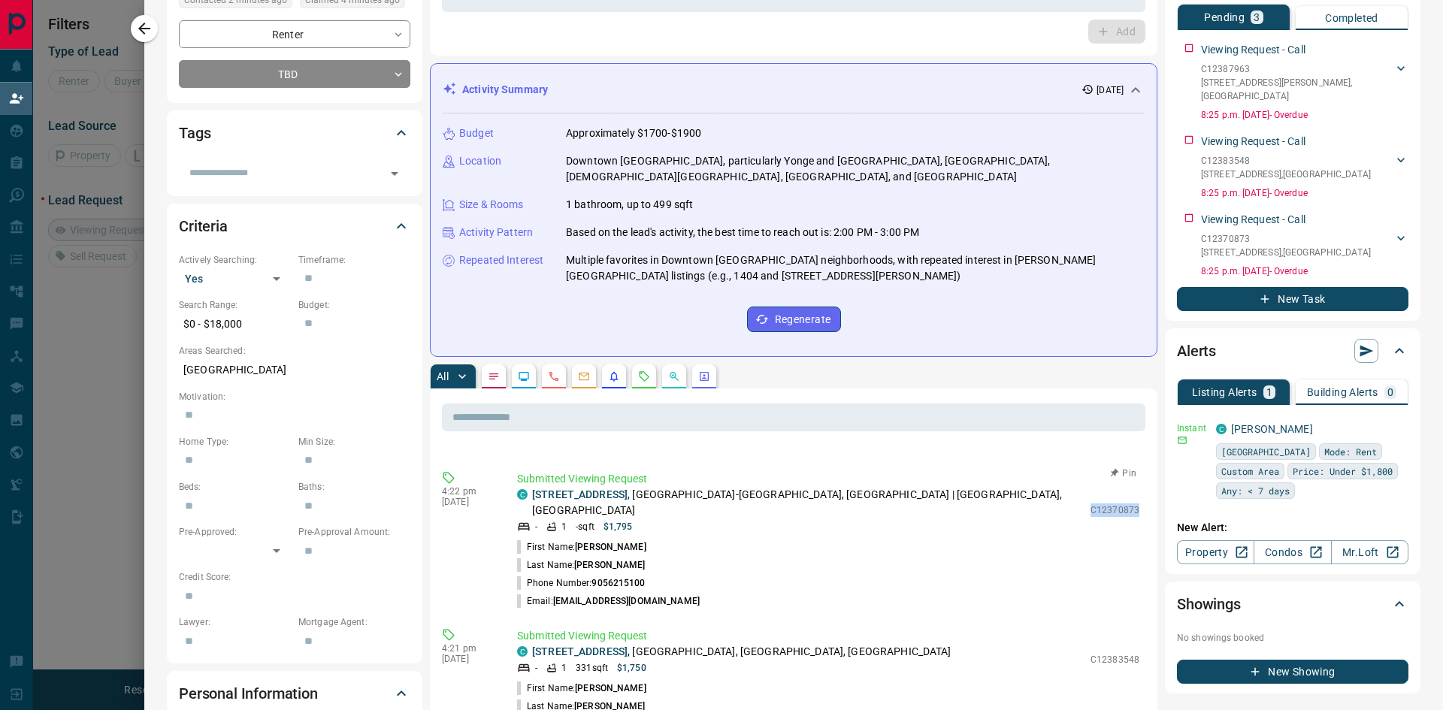
drag, startPoint x: 1072, startPoint y: 480, endPoint x: 1120, endPoint y: 480, distance: 48.1
click at [1120, 480] on div "Submitted Viewing Request C [STREET_ADDRESS][GEOGRAPHIC_DATA], [GEOGRAPHIC_DATA…" at bounding box center [831, 540] width 628 height 139
copy p "C12370873"
drag, startPoint x: 1069, startPoint y: 618, endPoint x: 1117, endPoint y: 618, distance: 48.1
click at [1117, 628] on div "Submitted Viewing Request C [STREET_ADDRESS] - 1 331 sqft $1,750 C12383548 Firs…" at bounding box center [831, 689] width 628 height 123
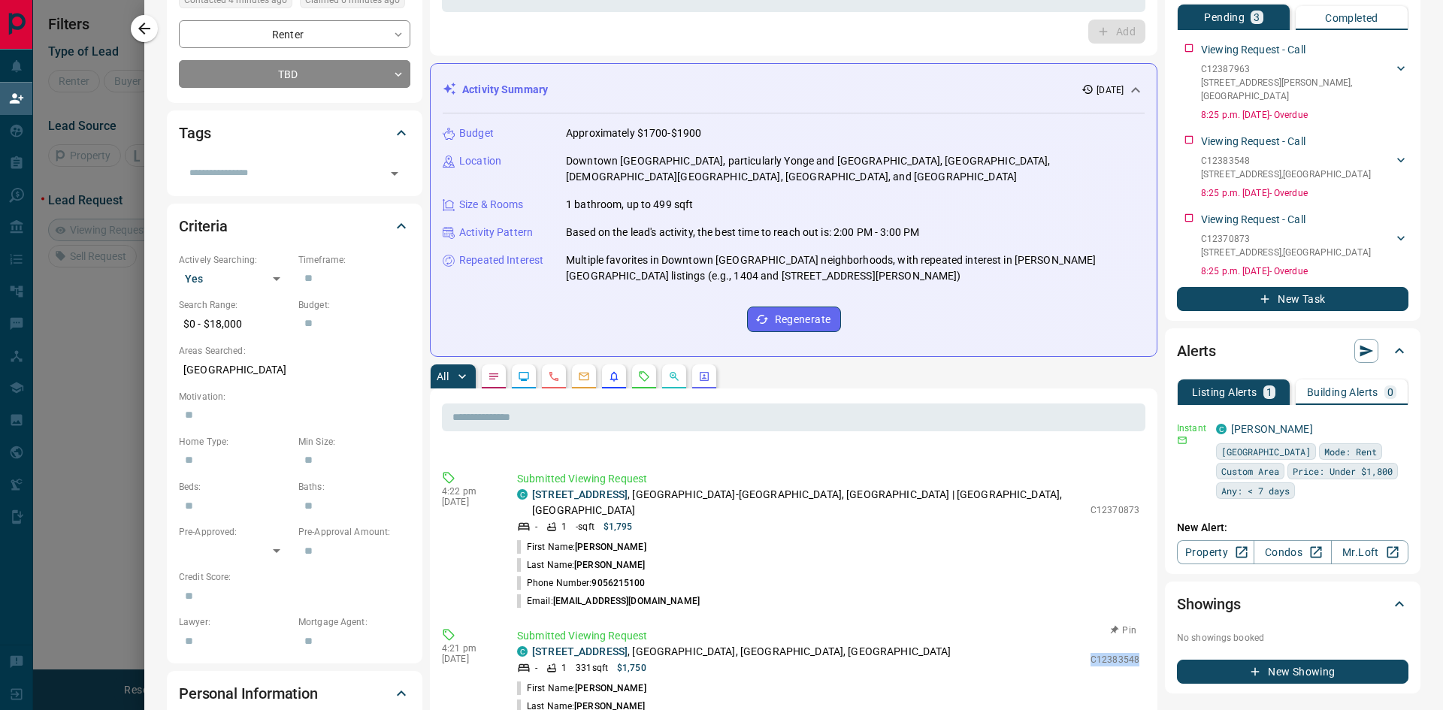
copy p "C12383548"
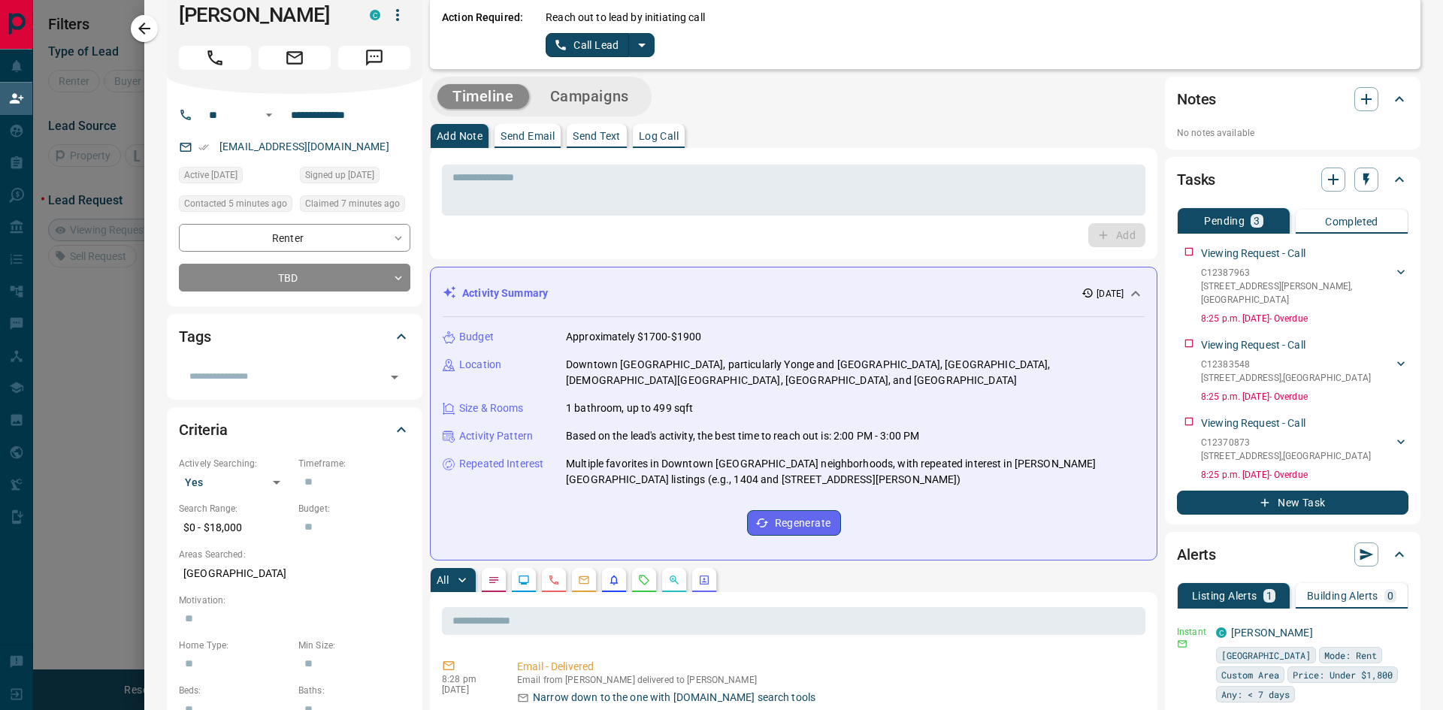
scroll to position [0, 0]
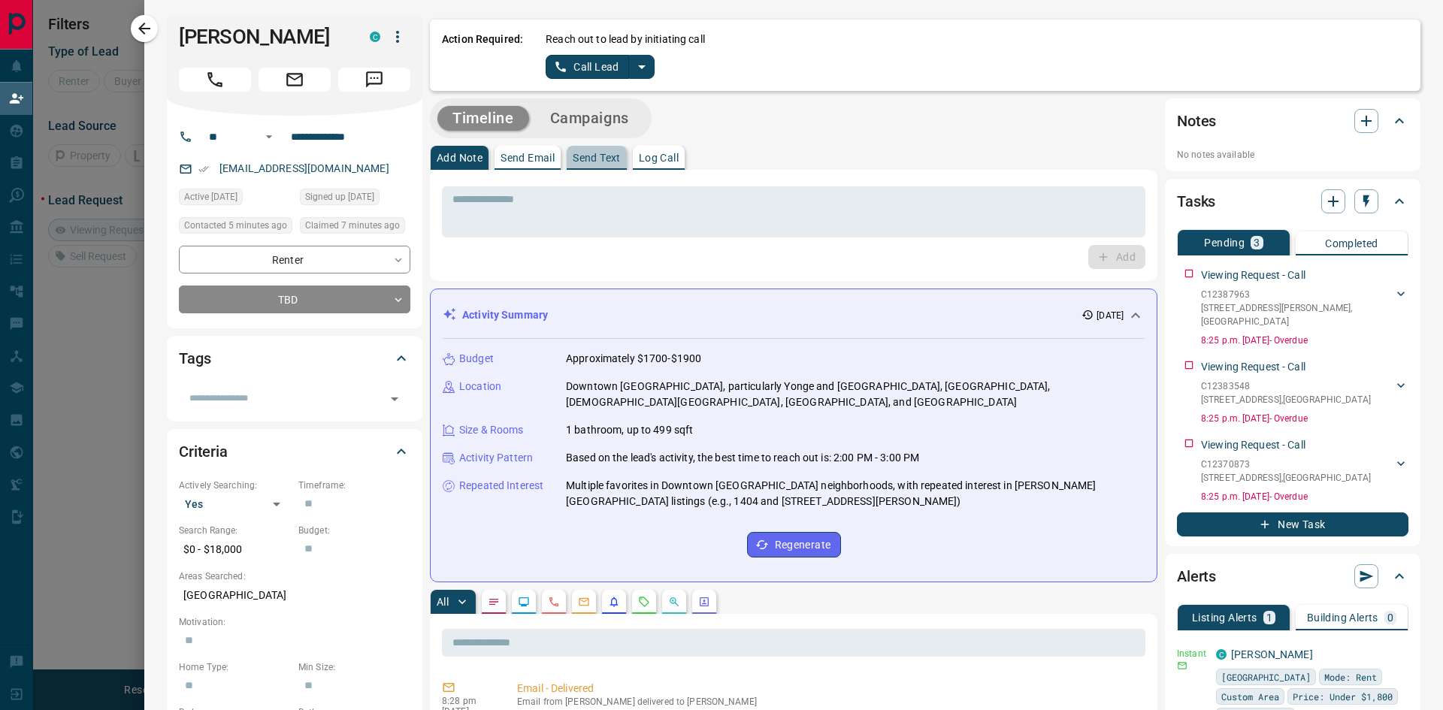
click at [594, 156] on p "Send Text" at bounding box center [597, 158] width 48 height 11
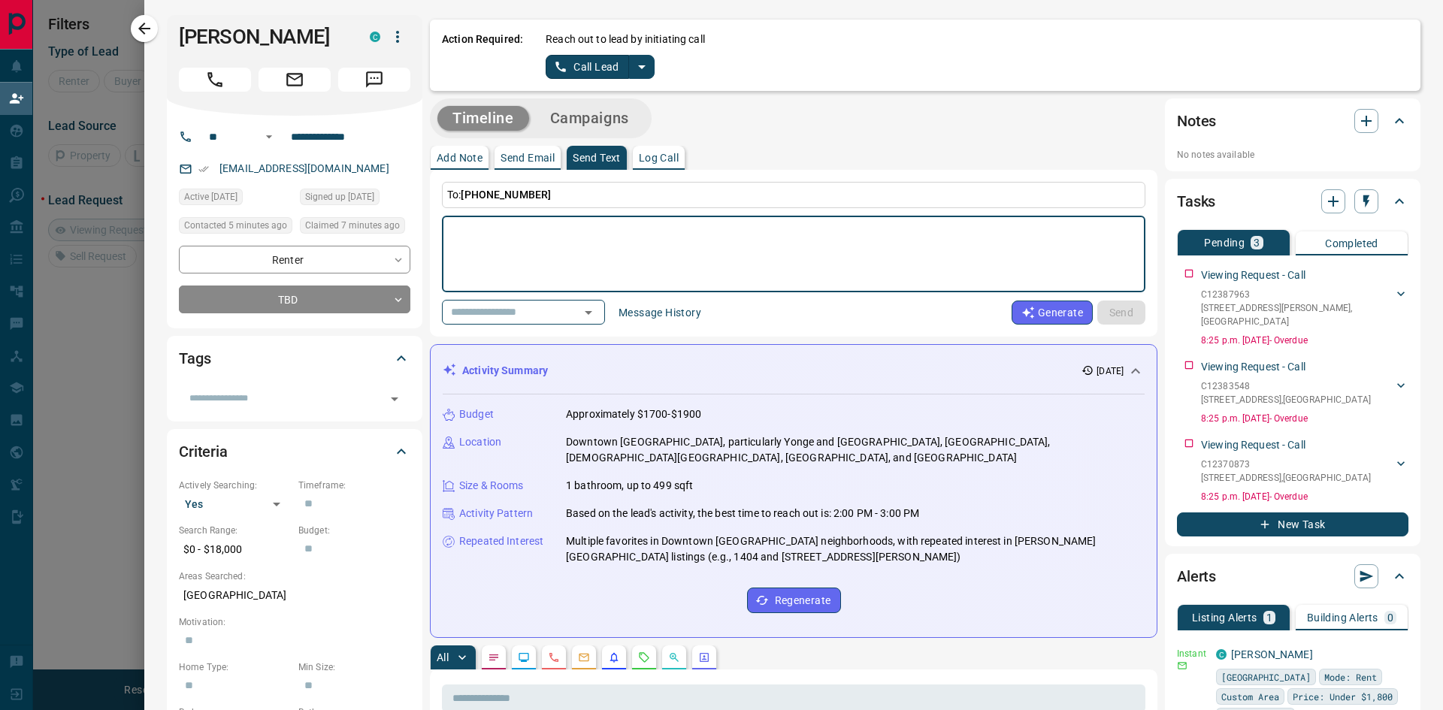
click at [524, 238] on textarea at bounding box center [793, 254] width 682 height 64
click at [643, 229] on textarea "**********" at bounding box center [787, 254] width 671 height 64
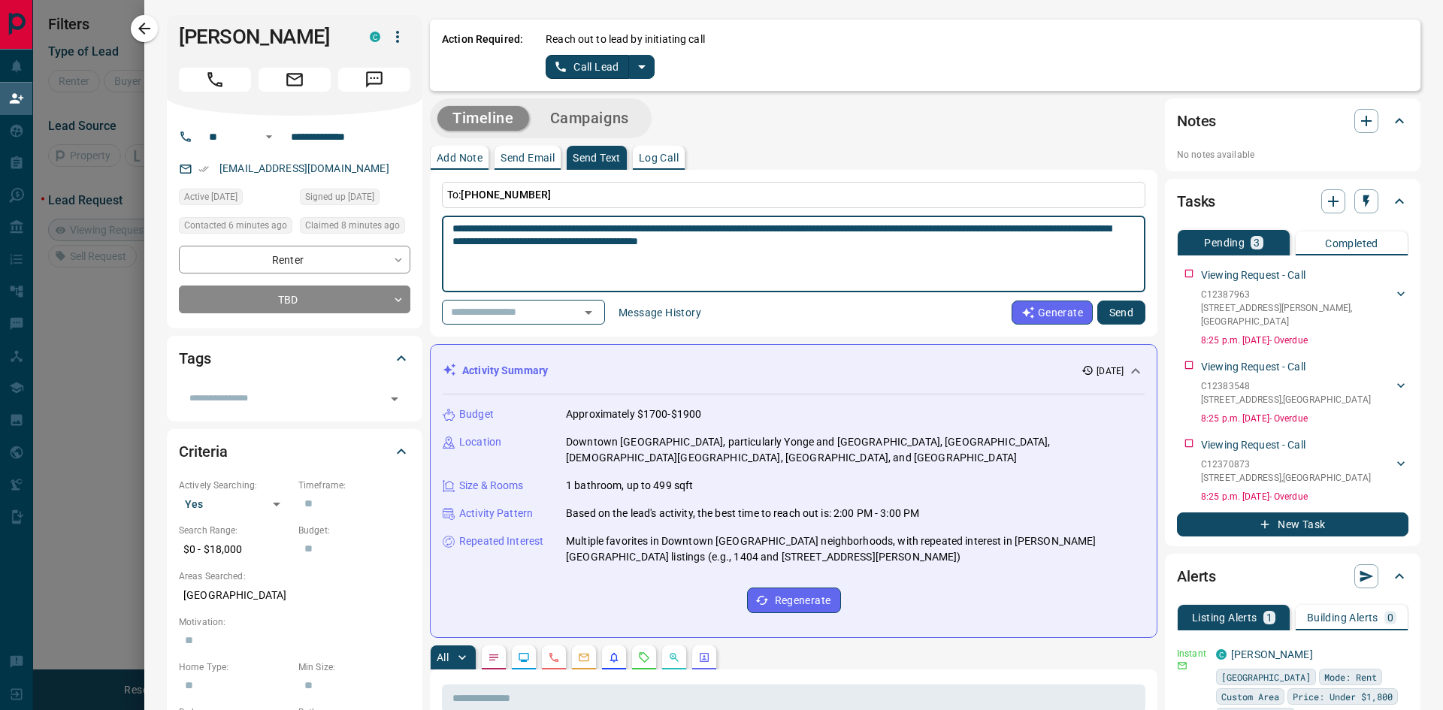
type textarea "**********"
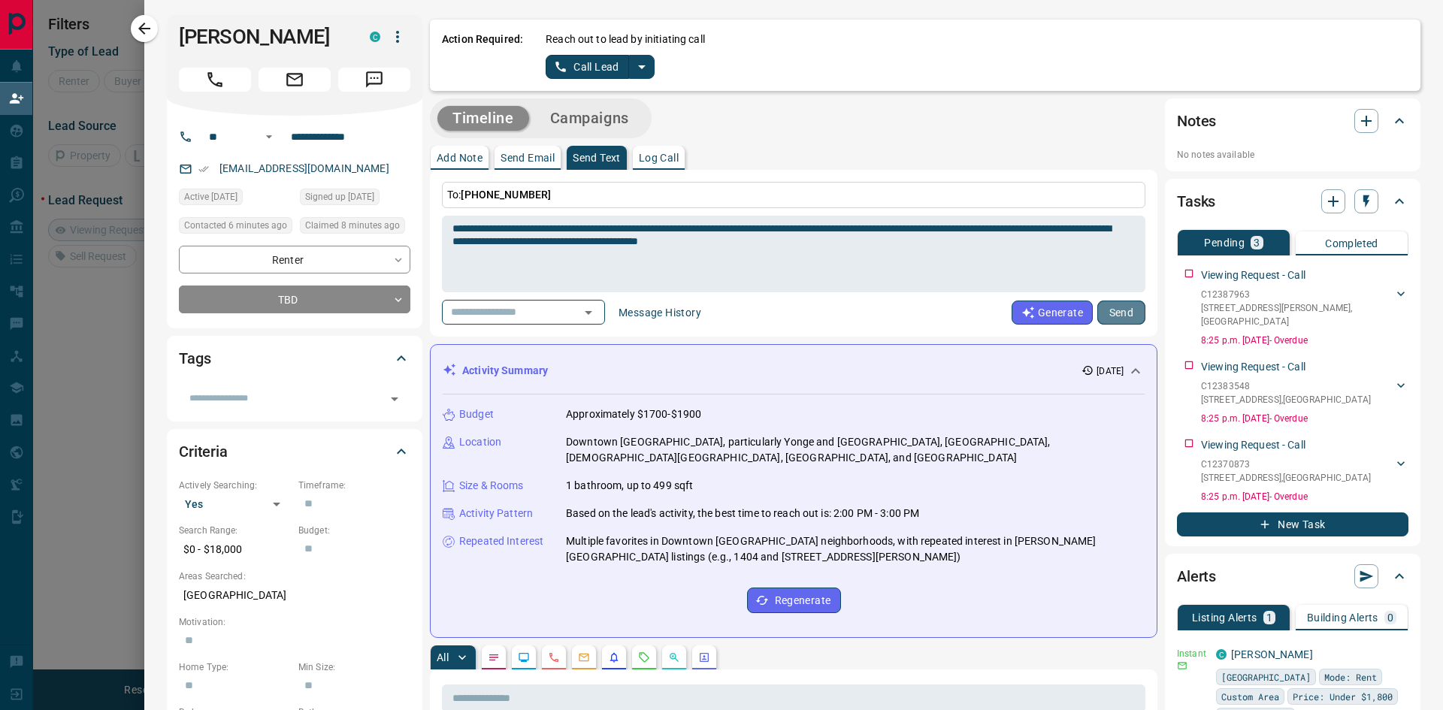
click at [1114, 313] on button "Send" at bounding box center [1121, 313] width 48 height 24
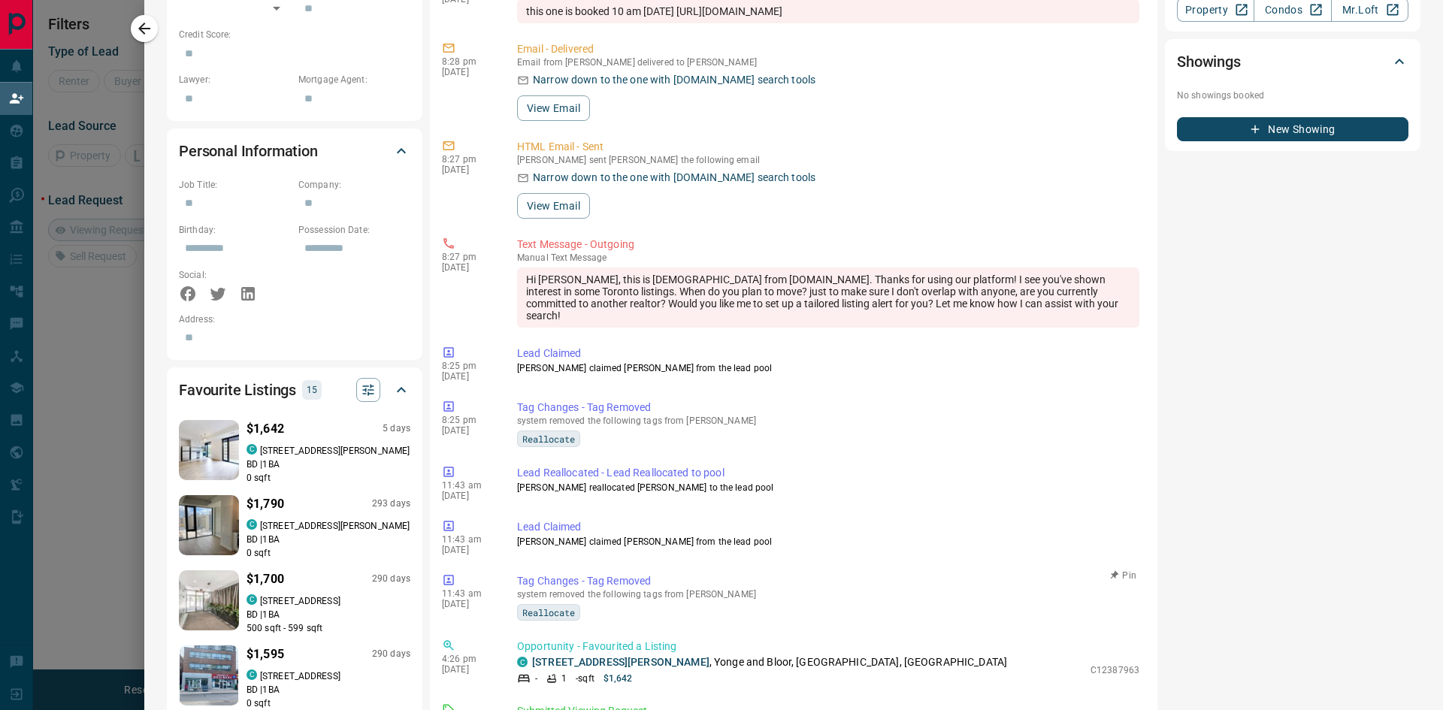
scroll to position [1127, 0]
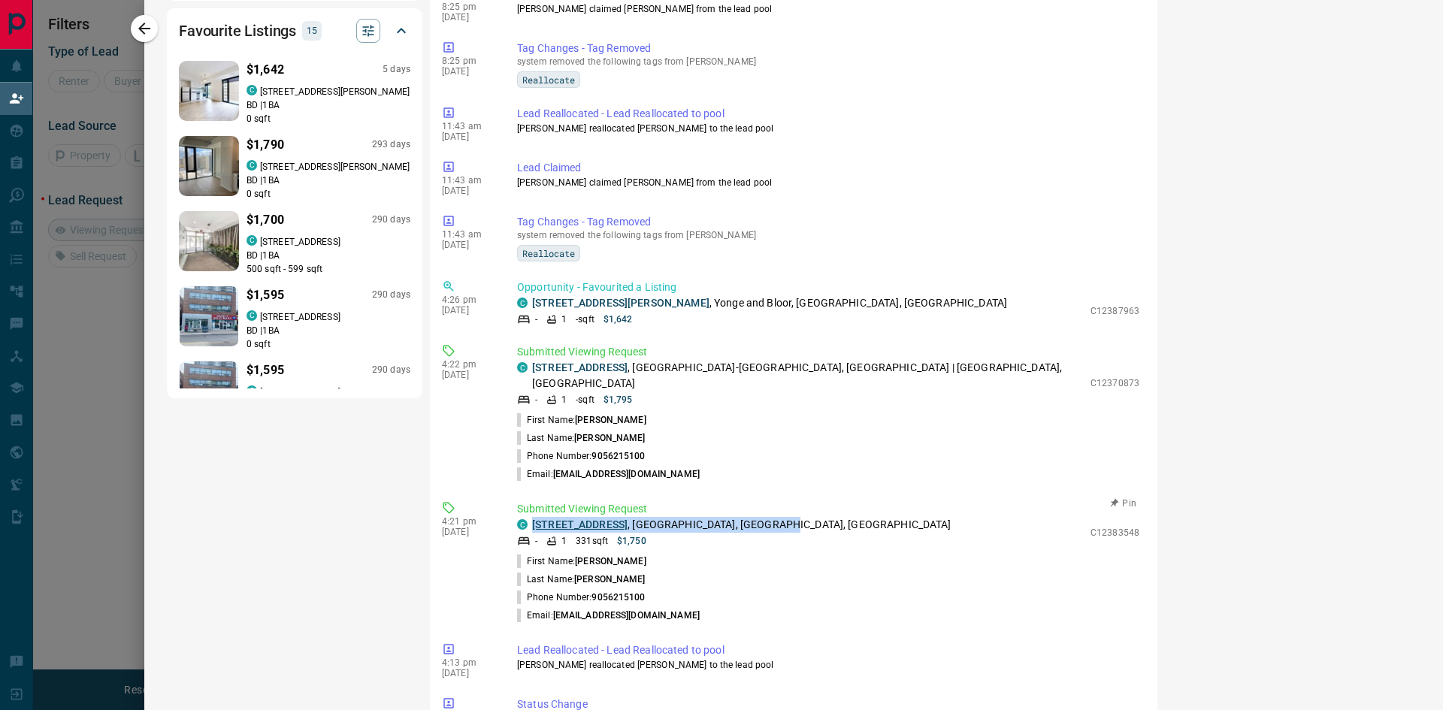
drag, startPoint x: 778, startPoint y: 509, endPoint x: 534, endPoint y: 507, distance: 243.5
click at [534, 517] on div "C 334 - [STREET_ADDRESS]" at bounding box center [800, 525] width 566 height 16
copy p "[STREET_ADDRESS]"
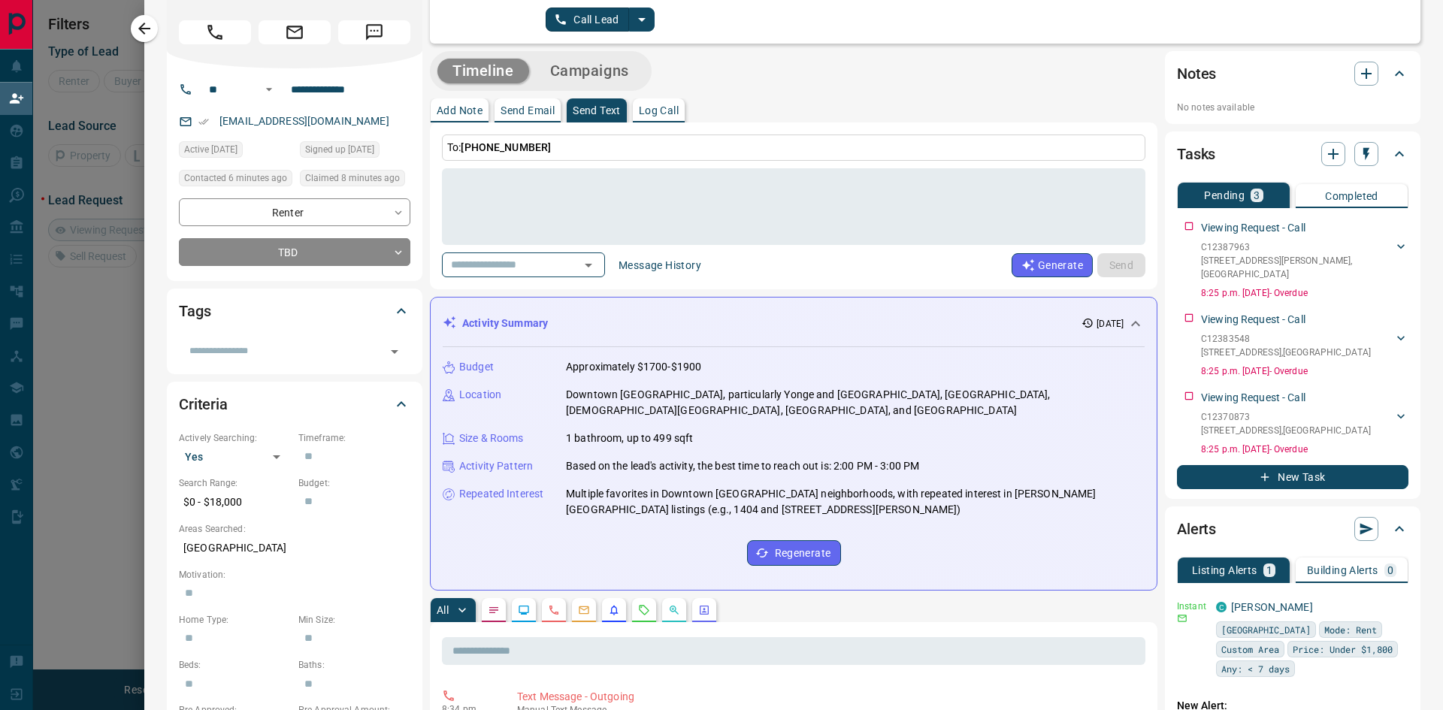
scroll to position [0, 0]
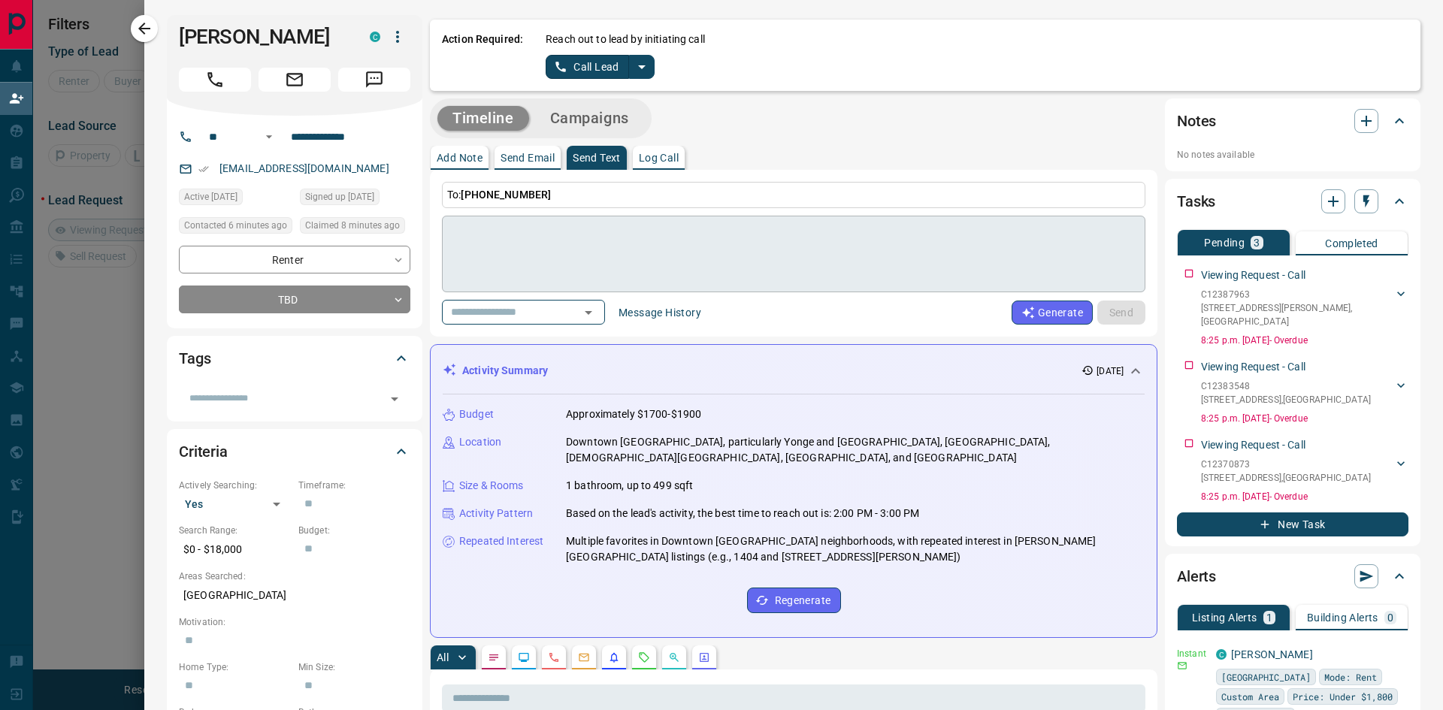
click at [504, 238] on textarea at bounding box center [787, 254] width 671 height 64
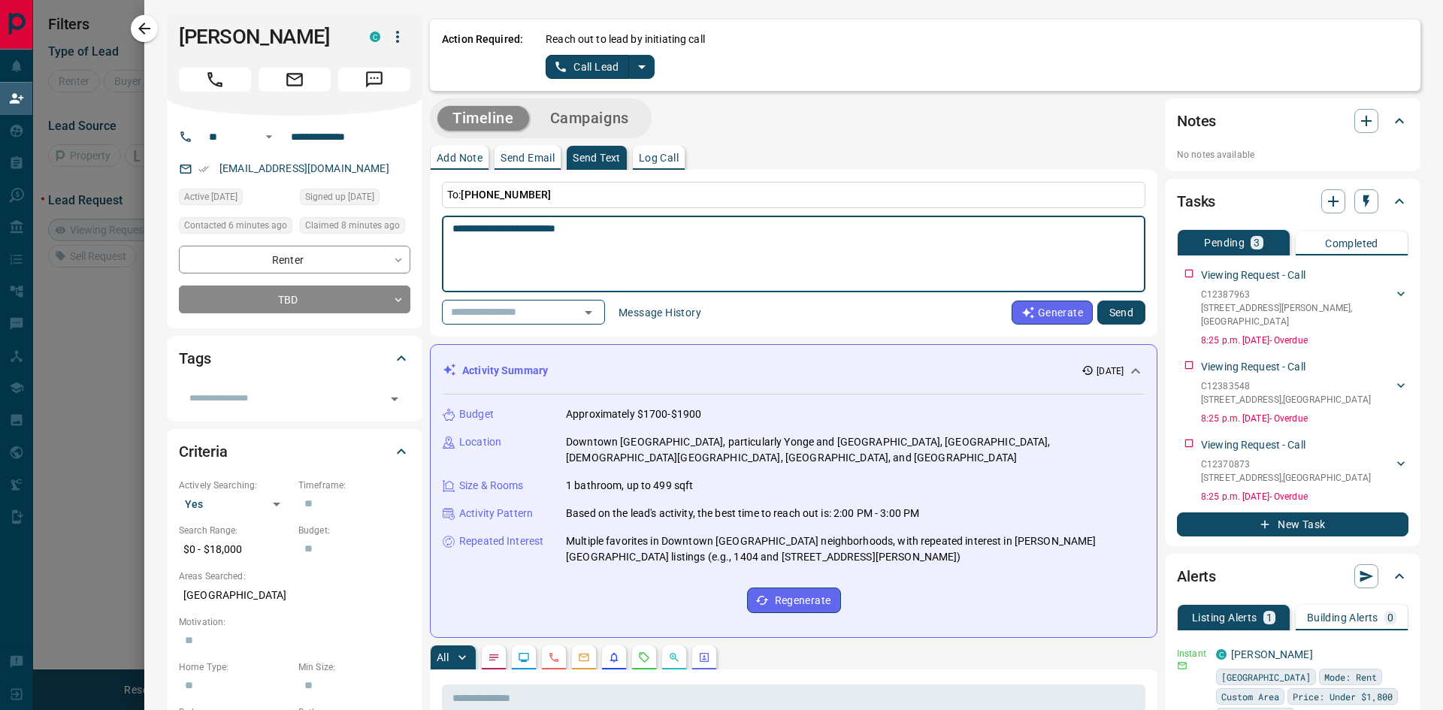
paste textarea "**********"
type textarea "**********"
click at [1113, 310] on button "Send" at bounding box center [1121, 313] width 48 height 24
